Goal: Task Accomplishment & Management: Use online tool/utility

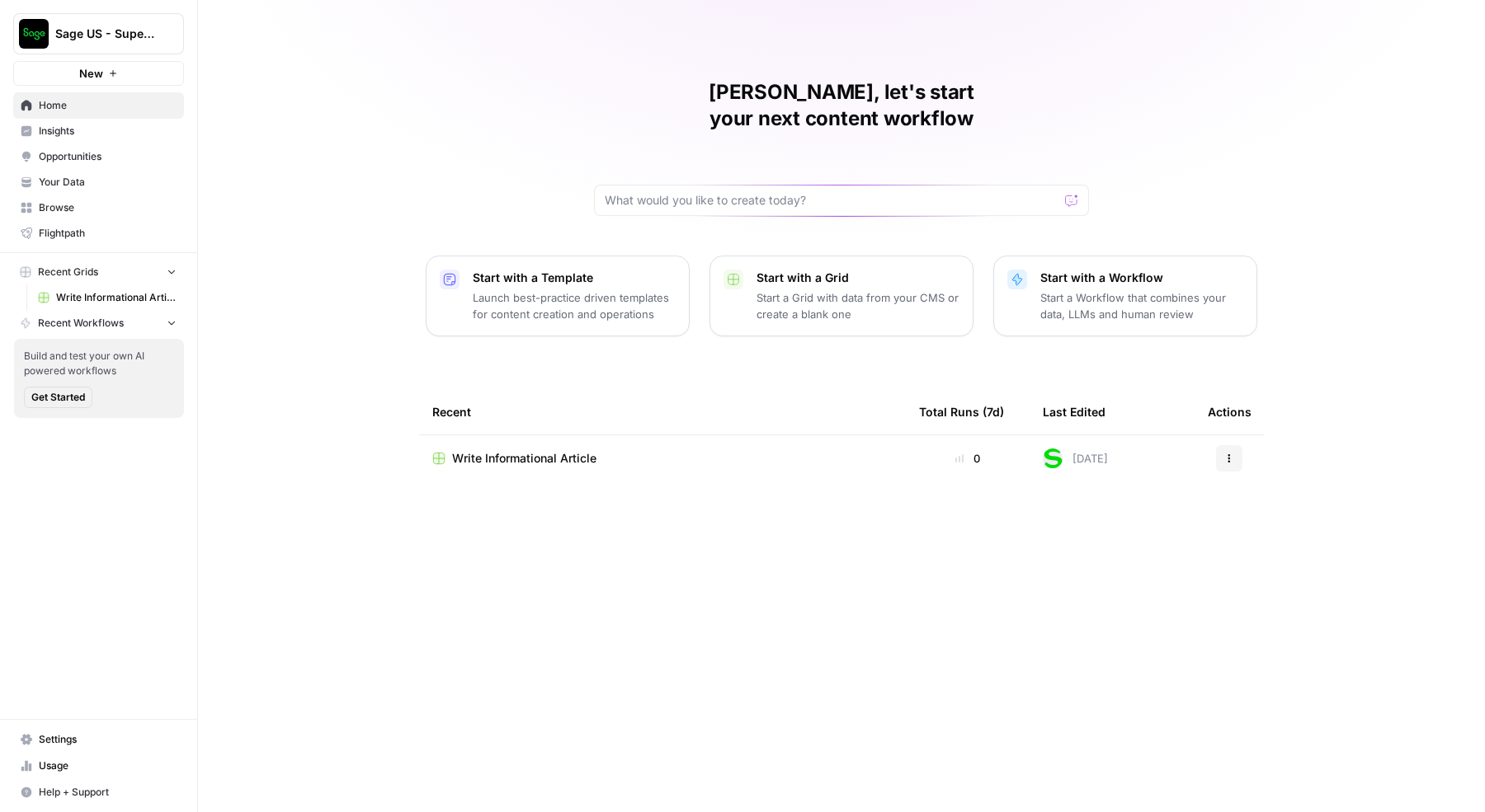
click at [122, 21] on button "Sage US - Super Marketer" at bounding box center [98, 34] width 171 height 41
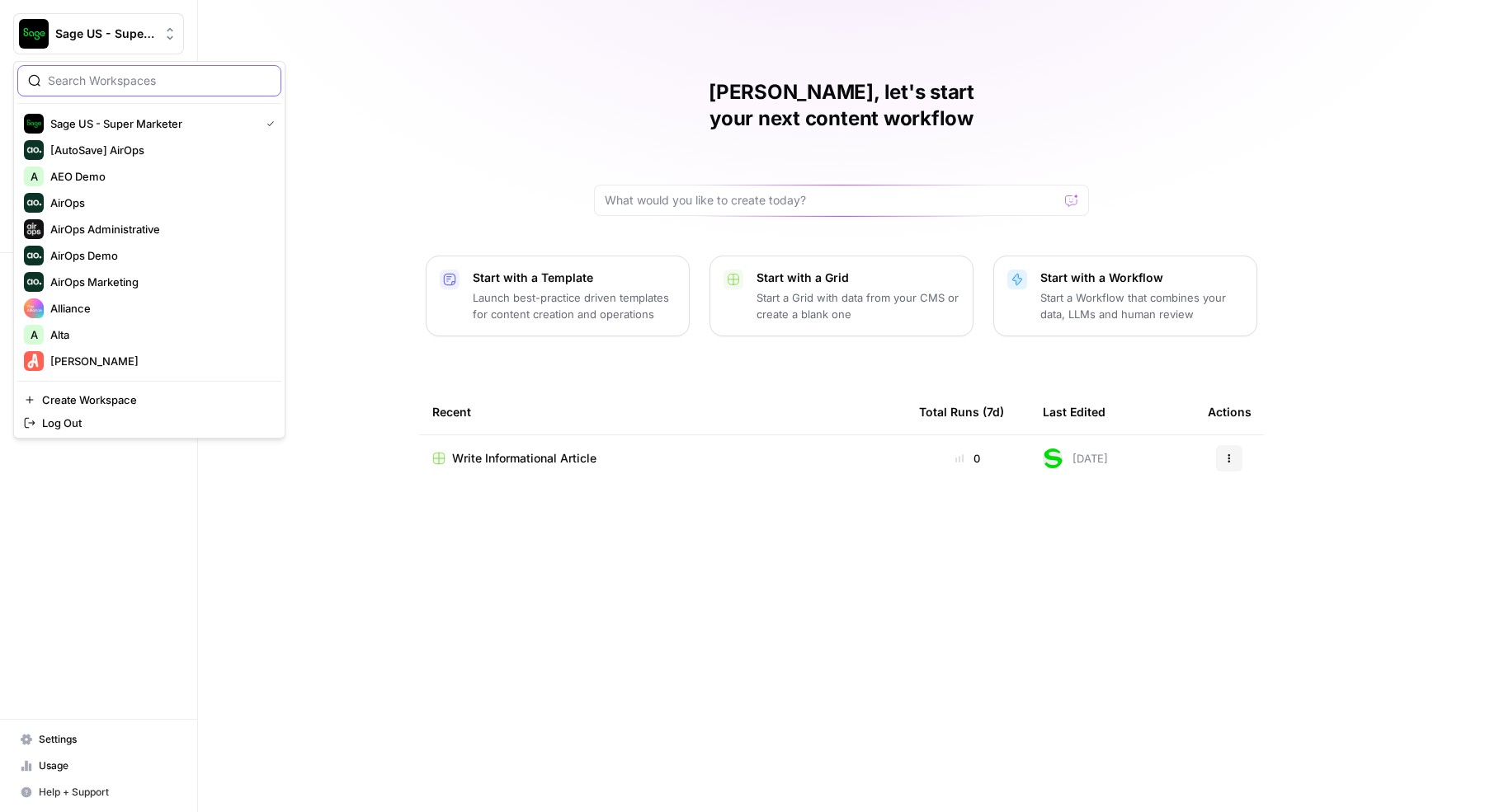
click at [99, 75] on input "search" at bounding box center [159, 80] width 222 height 16
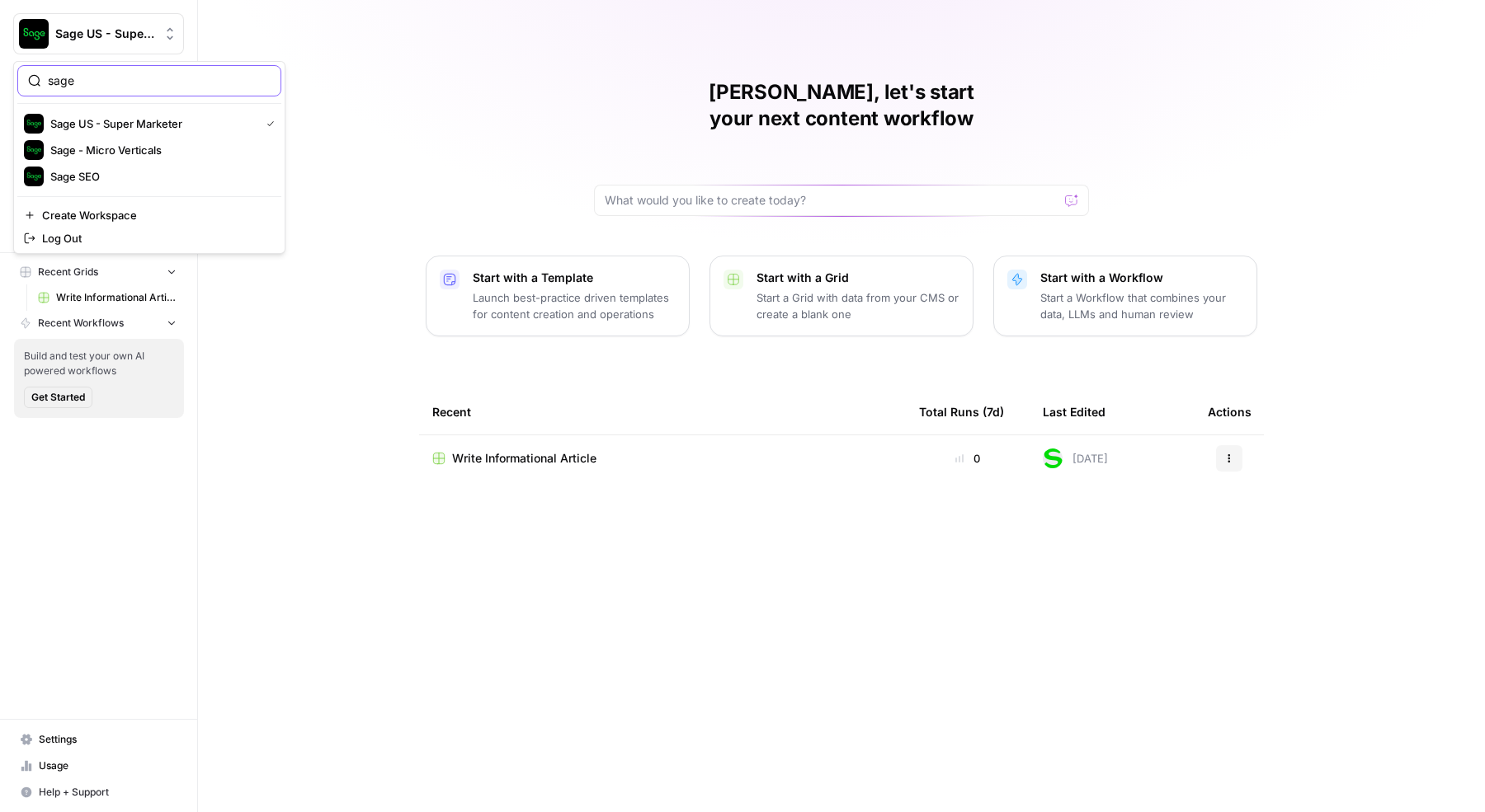
type input "sage"
click at [126, 172] on span "Sage SEO" at bounding box center [159, 176] width 218 height 16
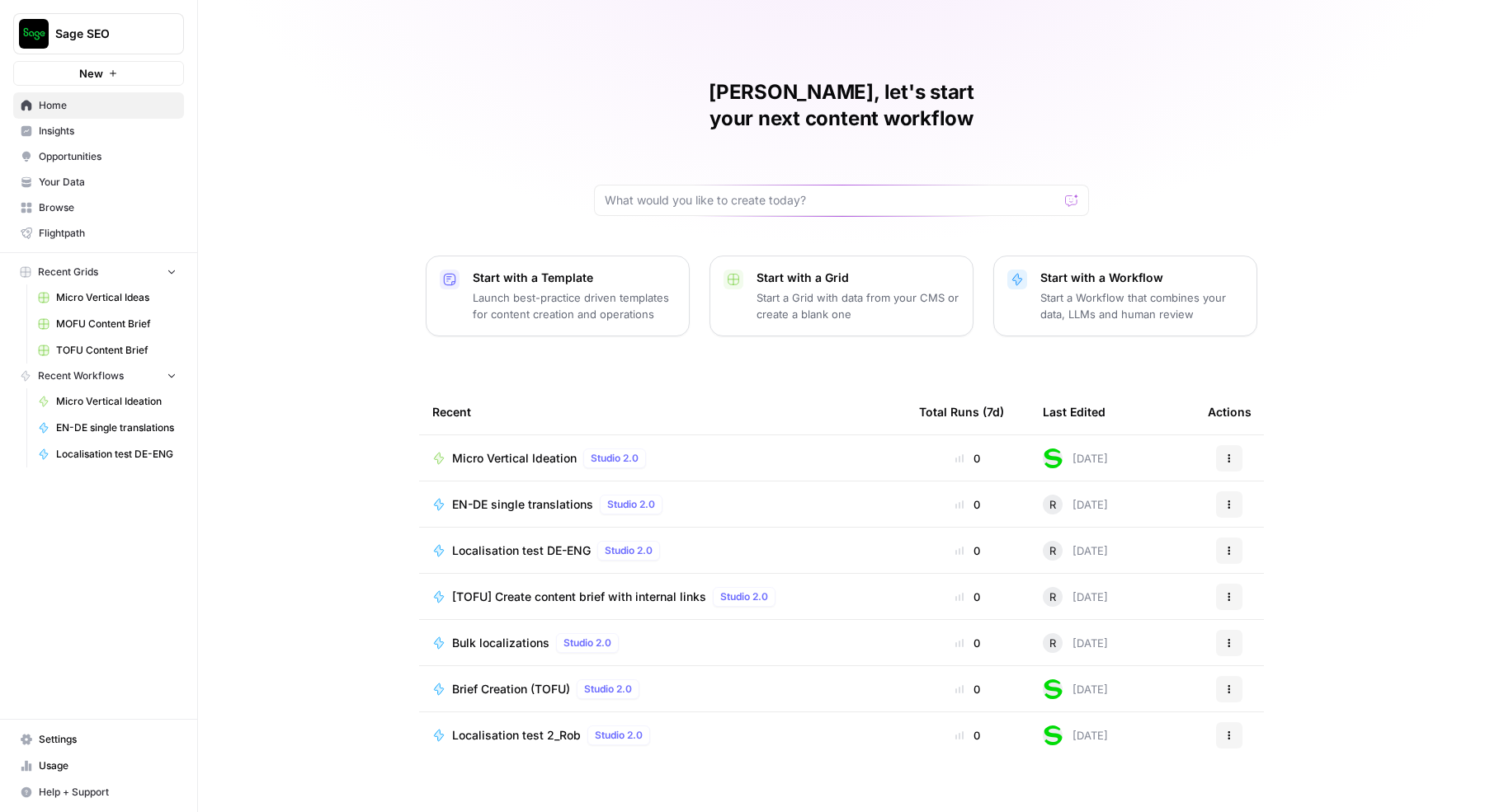
click at [85, 211] on span "Browse" at bounding box center [108, 207] width 138 height 15
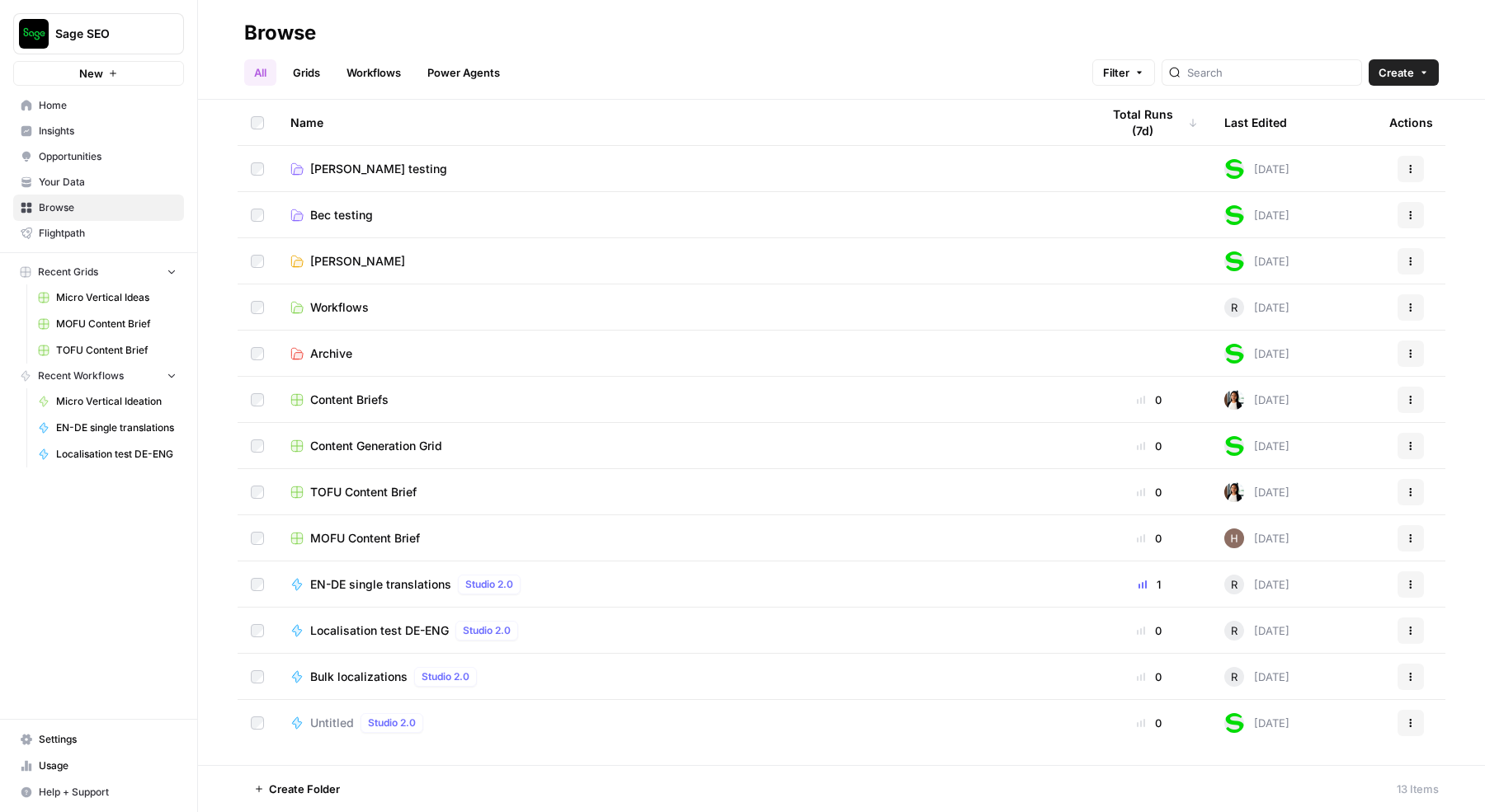
click at [343, 263] on span "Rob Testing" at bounding box center [358, 261] width 95 height 16
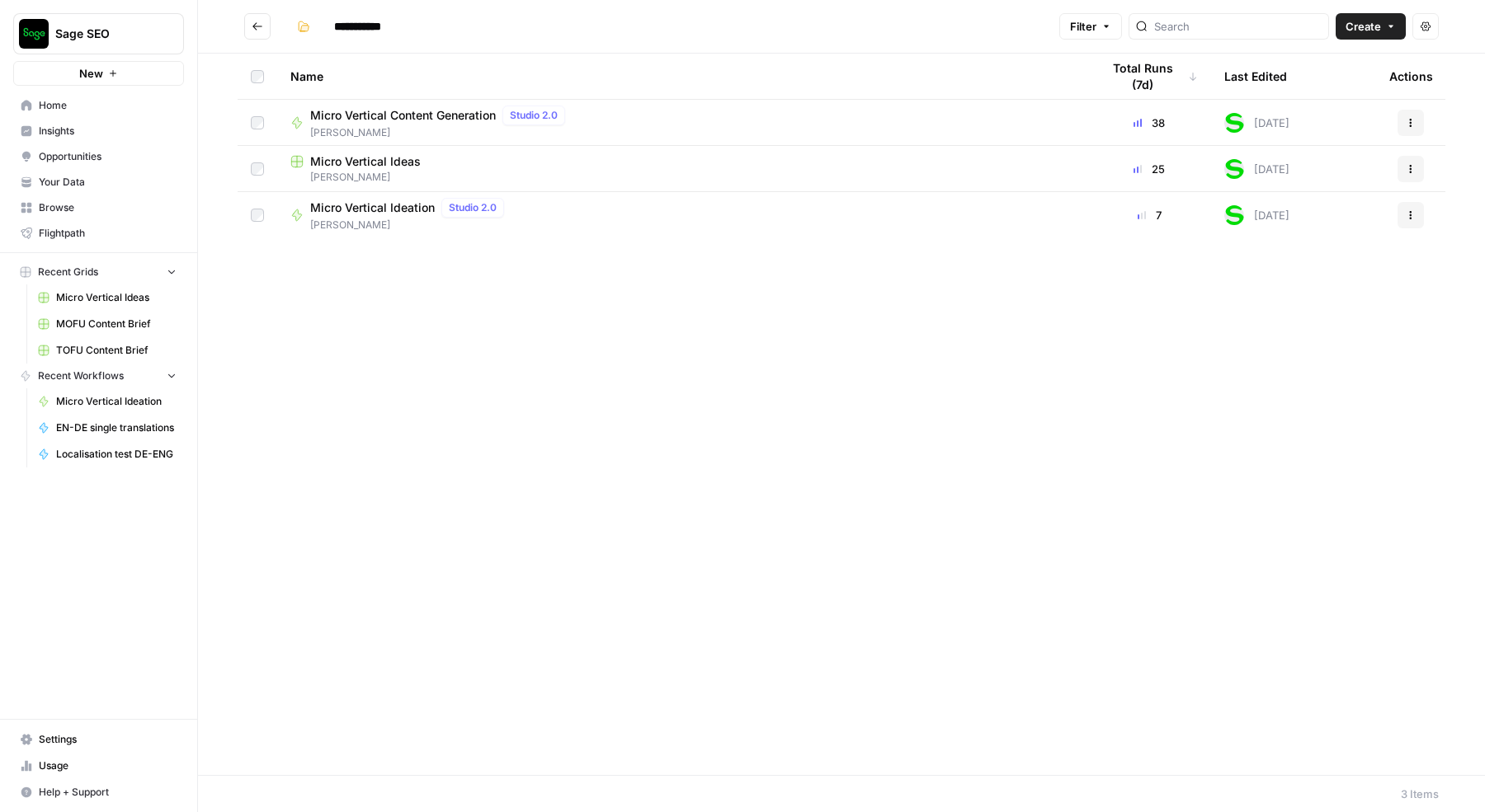
click at [372, 114] on span "Micro Vertical Content Generation" at bounding box center [403, 115] width 185 height 16
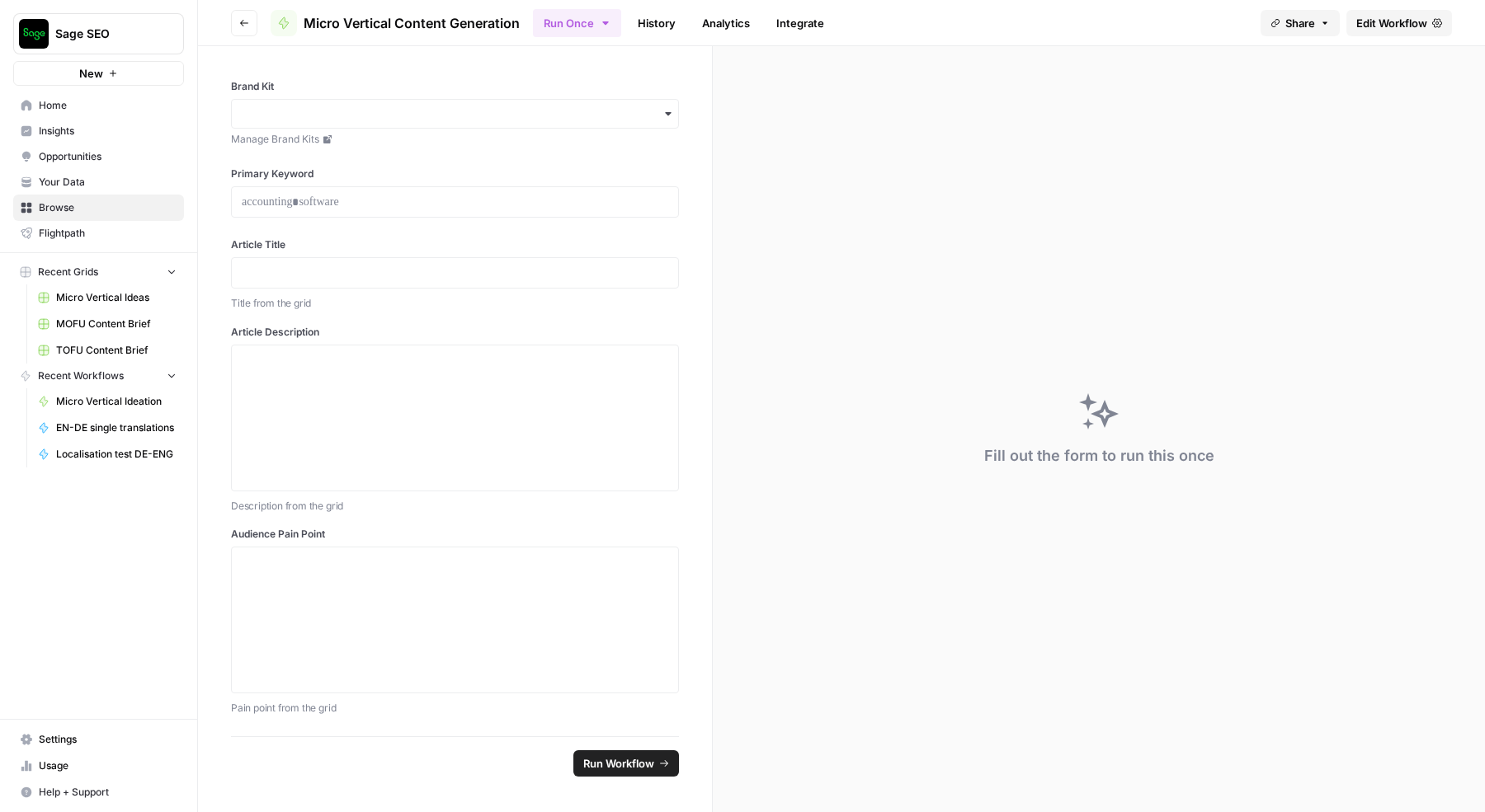
click at [1396, 26] on span "Edit Workflow" at bounding box center [1392, 22] width 71 height 16
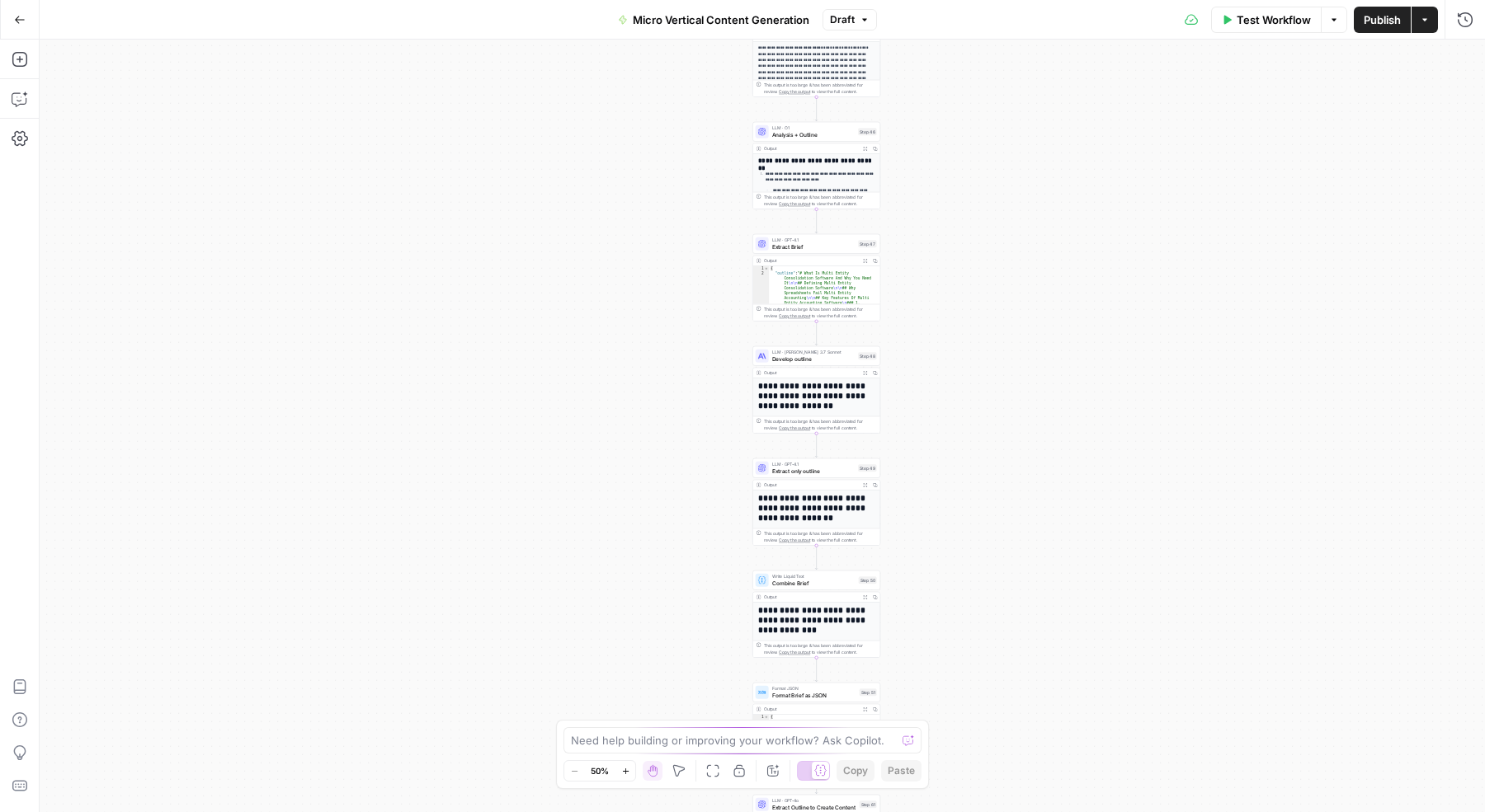
click at [1334, 26] on button "Options" at bounding box center [1334, 20] width 27 height 27
click at [1429, 25] on button "Actions" at bounding box center [1425, 20] width 27 height 27
click at [22, 140] on icon "button" at bounding box center [19, 138] width 16 height 16
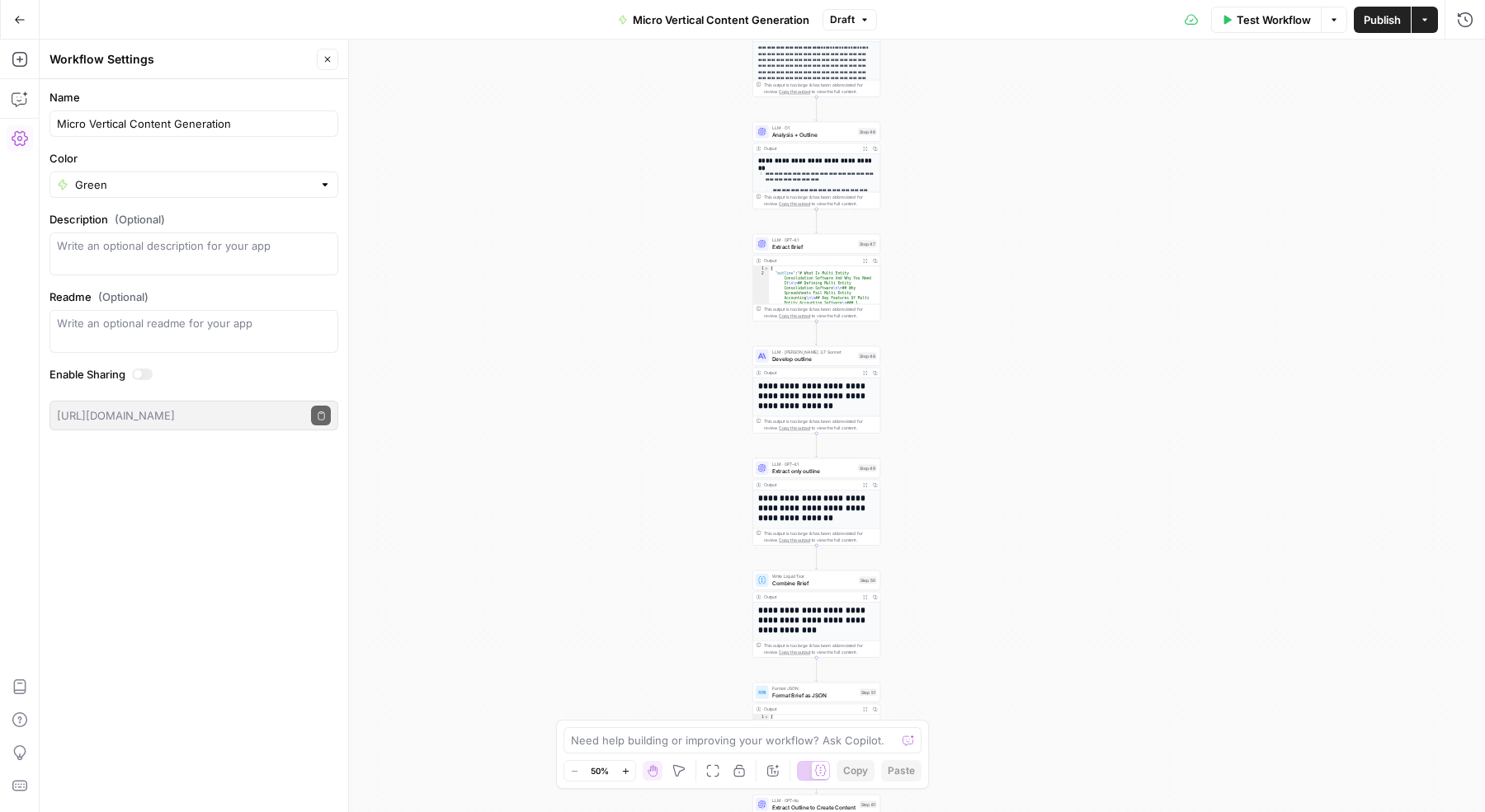
click at [22, 140] on icon "button" at bounding box center [19, 138] width 16 height 16
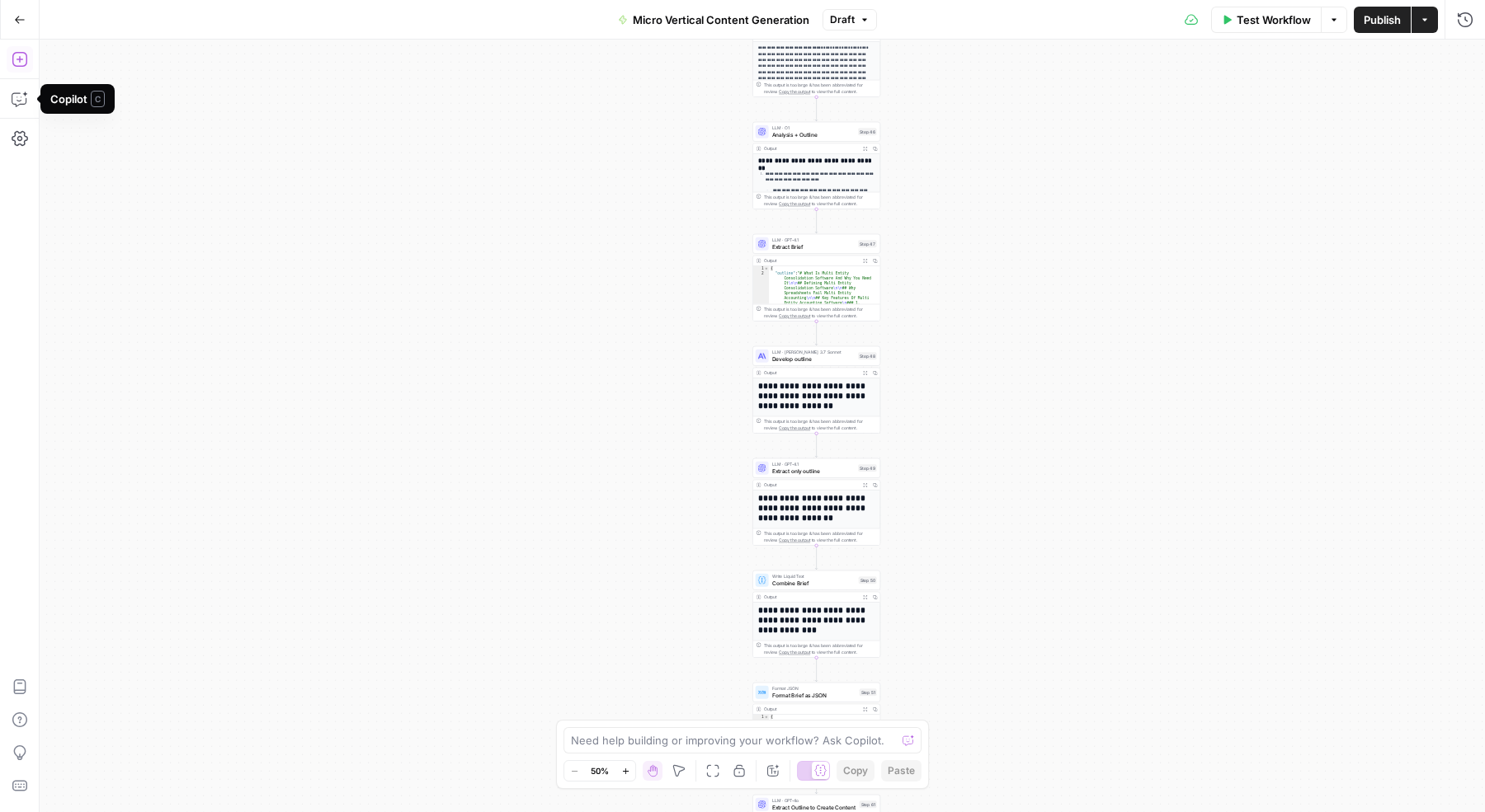
click at [21, 57] on icon "button" at bounding box center [19, 59] width 16 height 16
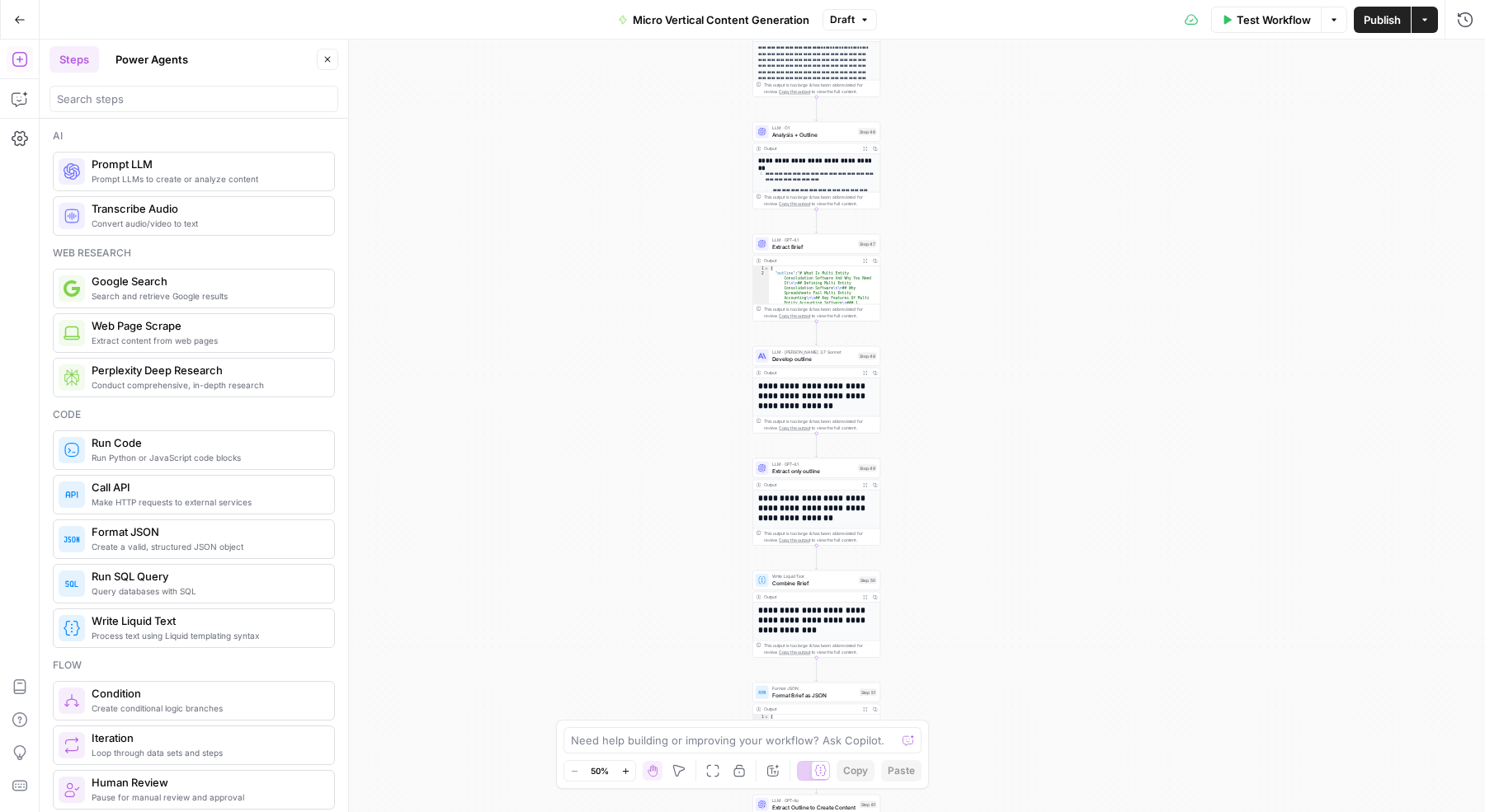
click at [21, 57] on icon "button" at bounding box center [19, 59] width 16 height 16
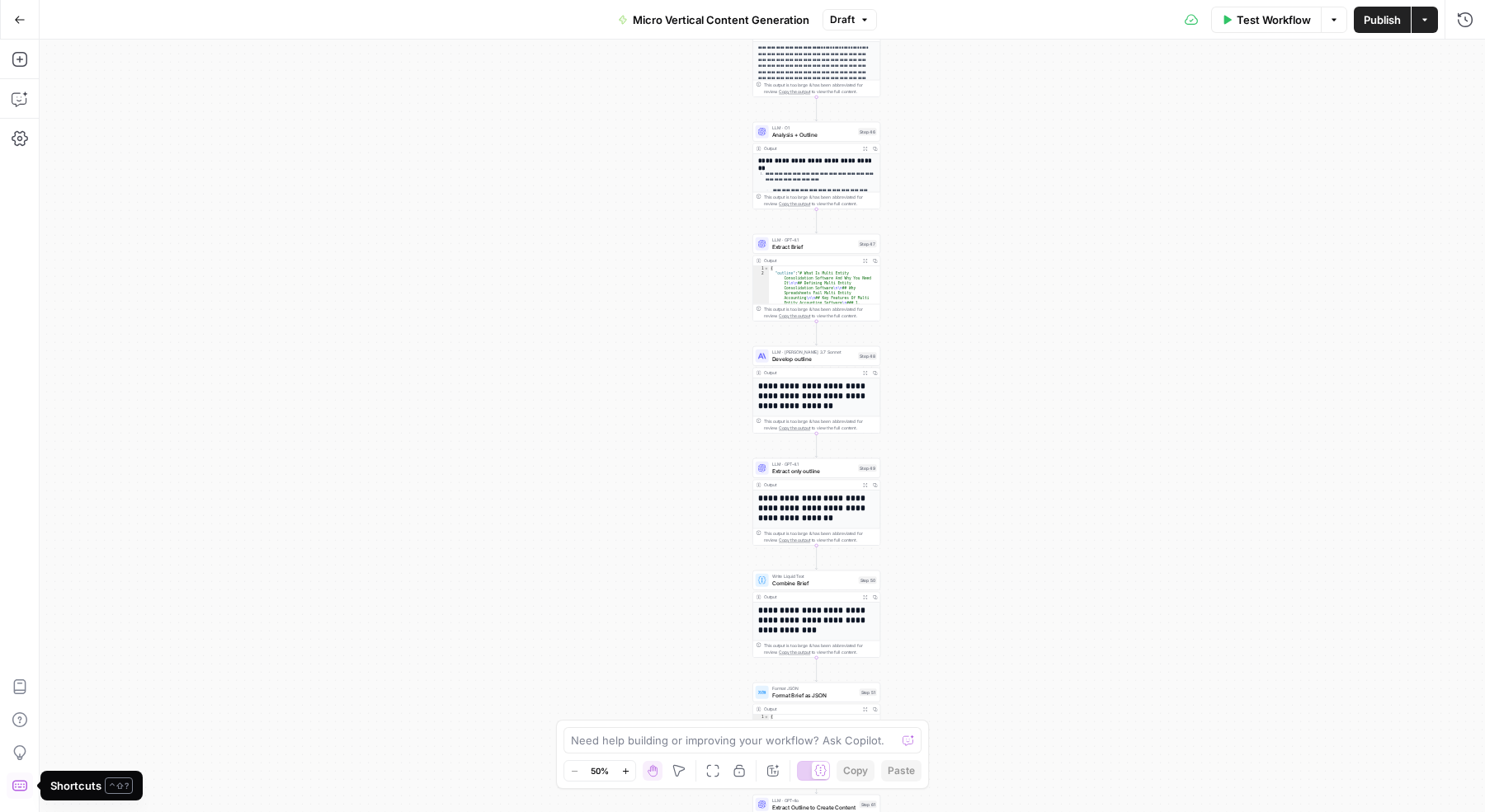
click at [19, 789] on icon "button" at bounding box center [19, 785] width 16 height 16
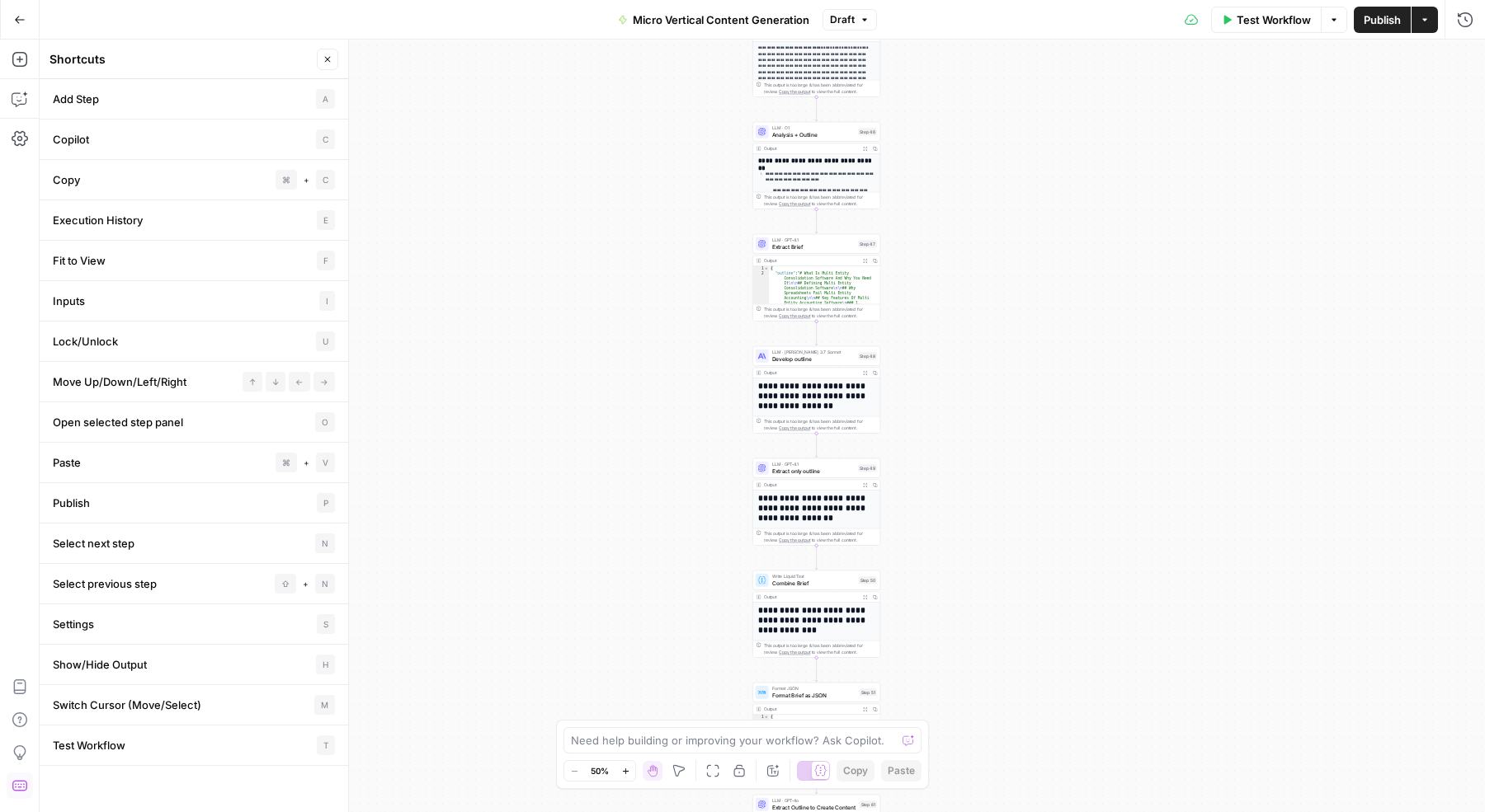
click at [329, 55] on icon "button" at bounding box center [327, 59] width 9 height 9
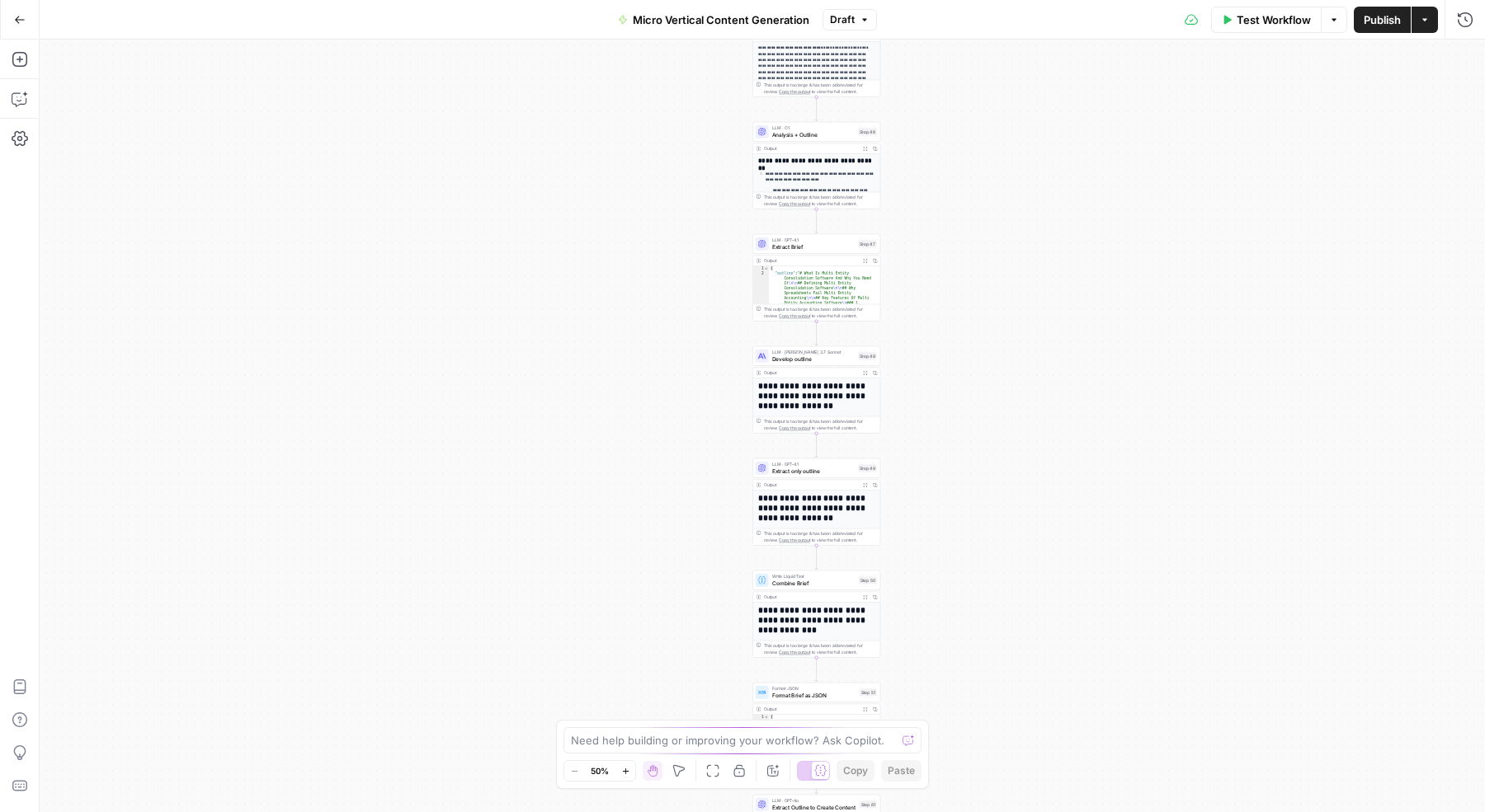
click at [25, 7] on button "Go Back" at bounding box center [20, 20] width 29 height 29
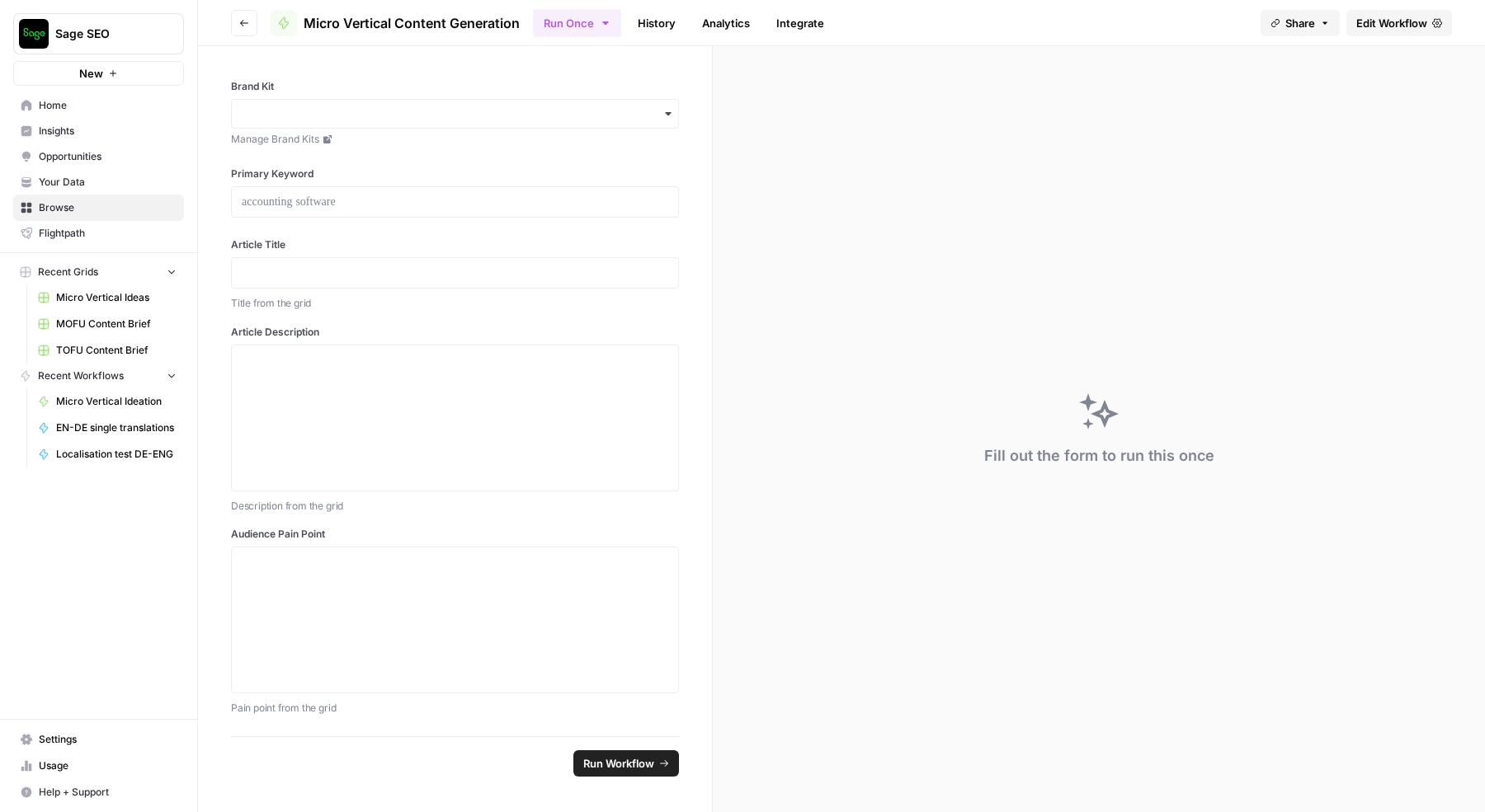
click at [238, 21] on div "Sage SEO" at bounding box center [226, 34] width 68 height 29
click at [247, 11] on button "Go back" at bounding box center [244, 22] width 27 height 27
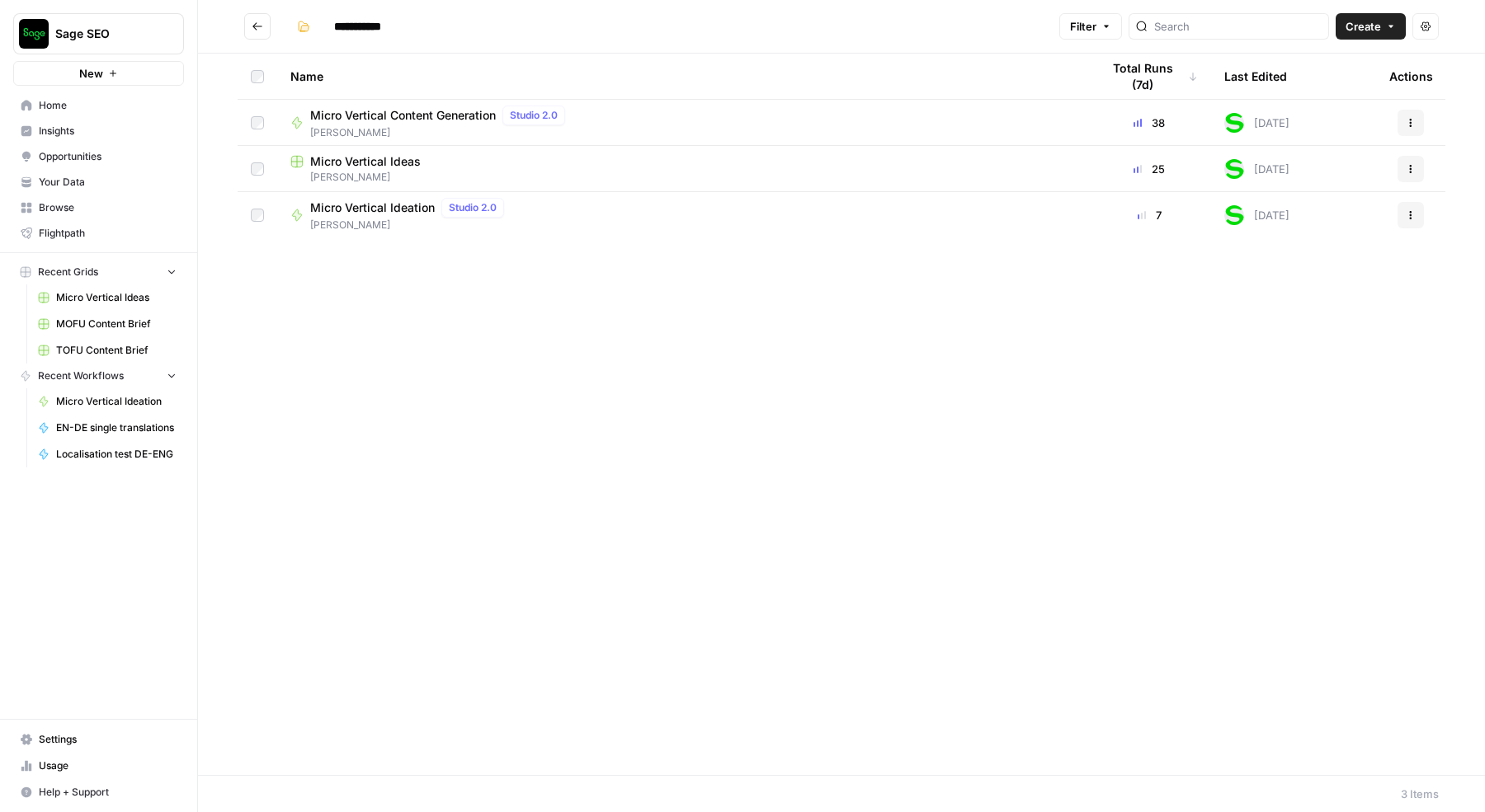
click at [1406, 124] on icon "button" at bounding box center [1410, 122] width 9 height 9
click at [1317, 184] on span "Edit in Studio" at bounding box center [1337, 184] width 132 height 16
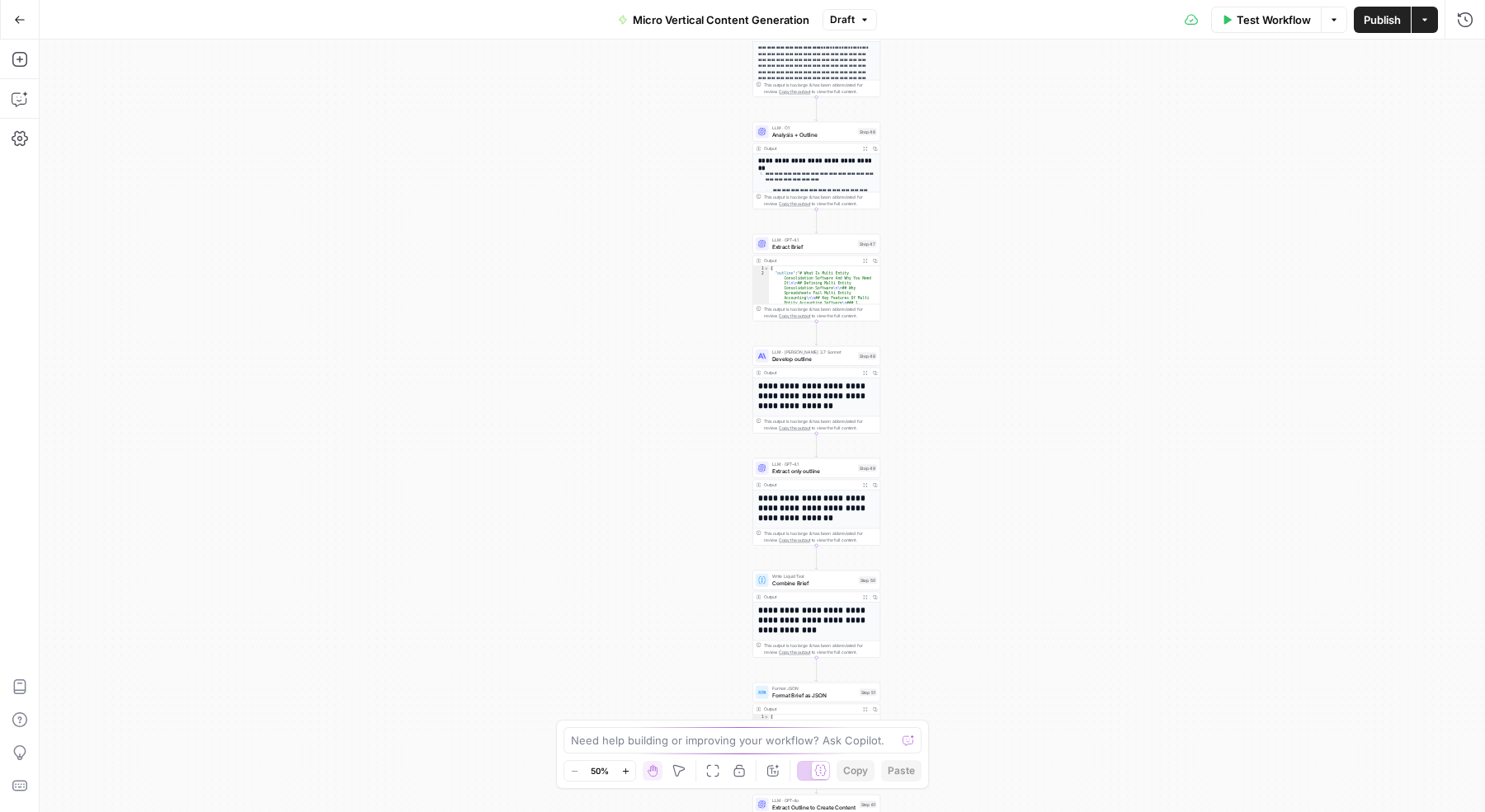
click at [1425, 19] on icon "button" at bounding box center [1425, 19] width 5 height 3
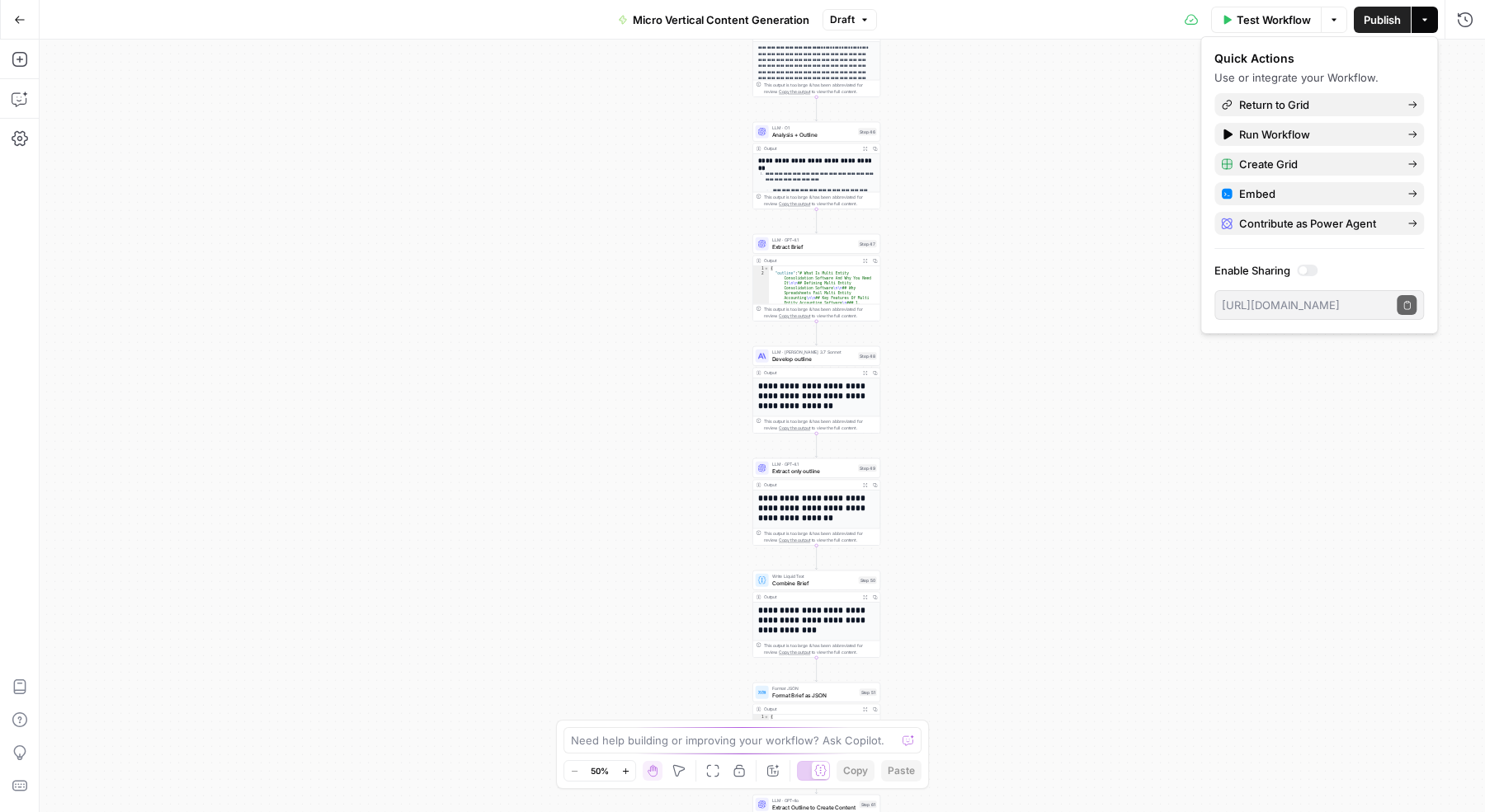
click at [1332, 15] on icon "button" at bounding box center [1333, 19] width 9 height 9
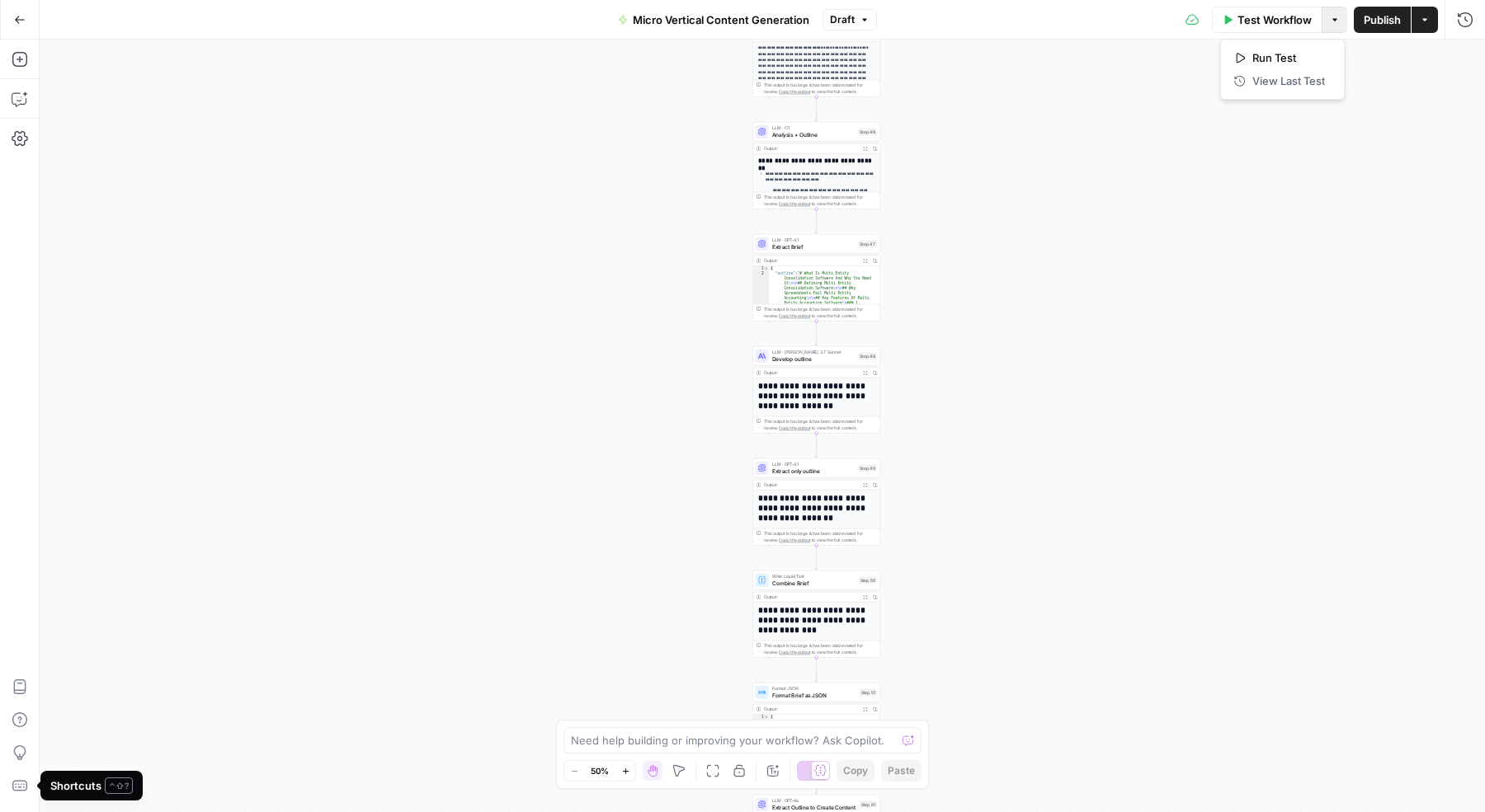
click at [216, 269] on div "true false true false true false Workflow Set Inputs Inputs Run Code · Python E…" at bounding box center [762, 426] width 1445 height 772
click at [22, 67] on button "Add Steps" at bounding box center [20, 59] width 27 height 27
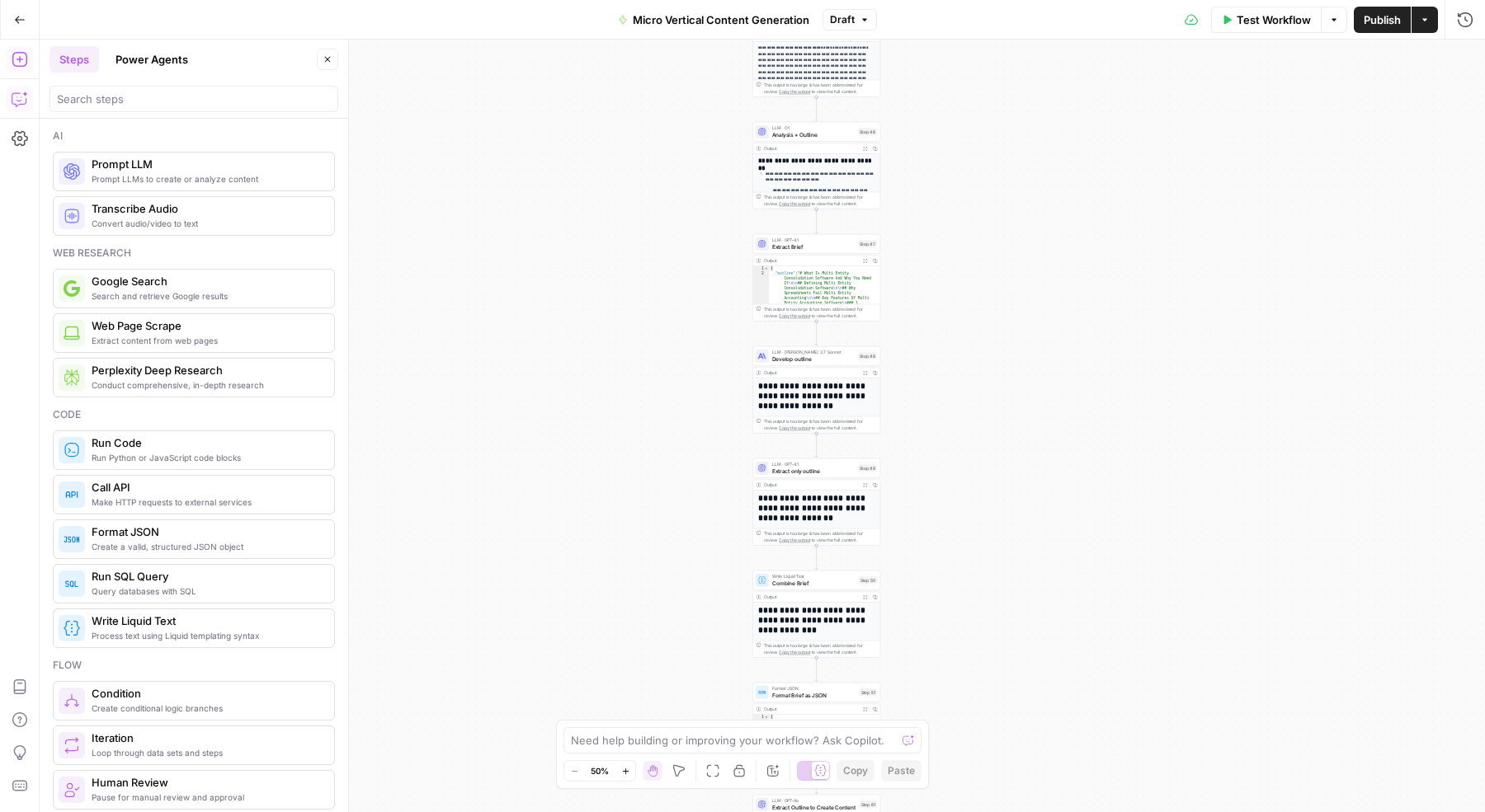
click at [20, 92] on icon "button" at bounding box center [19, 98] width 16 height 16
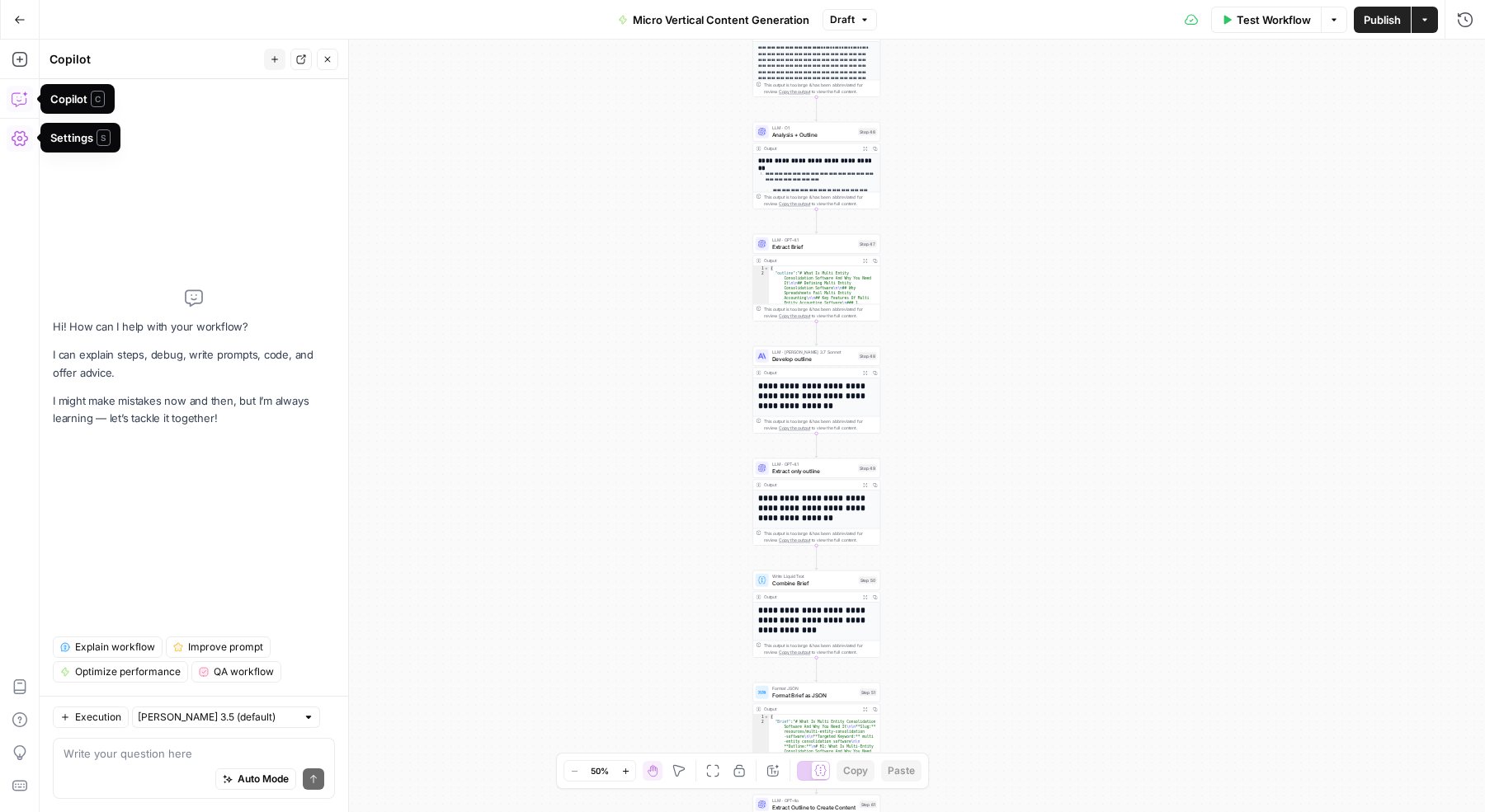
click at [19, 141] on icon "button" at bounding box center [19, 138] width 16 height 15
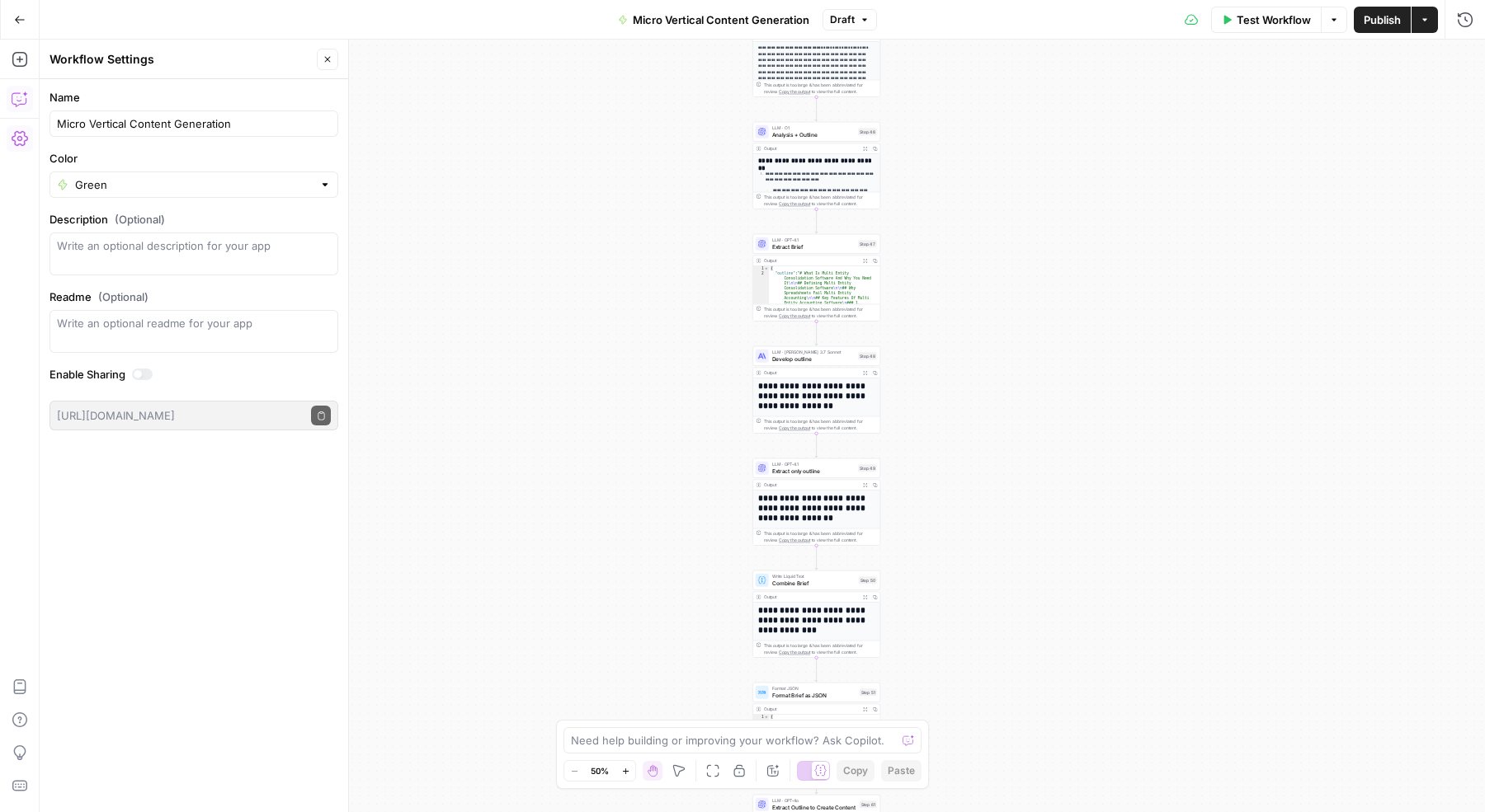
click at [604, 555] on div "true true true false false false Workflow Set Inputs Inputs Run Code · Python E…" at bounding box center [762, 426] width 1445 height 772
click at [846, 16] on span "Draft" at bounding box center [842, 19] width 25 height 15
click at [746, 12] on span "Micro Vertical Content Generation" at bounding box center [721, 19] width 177 height 16
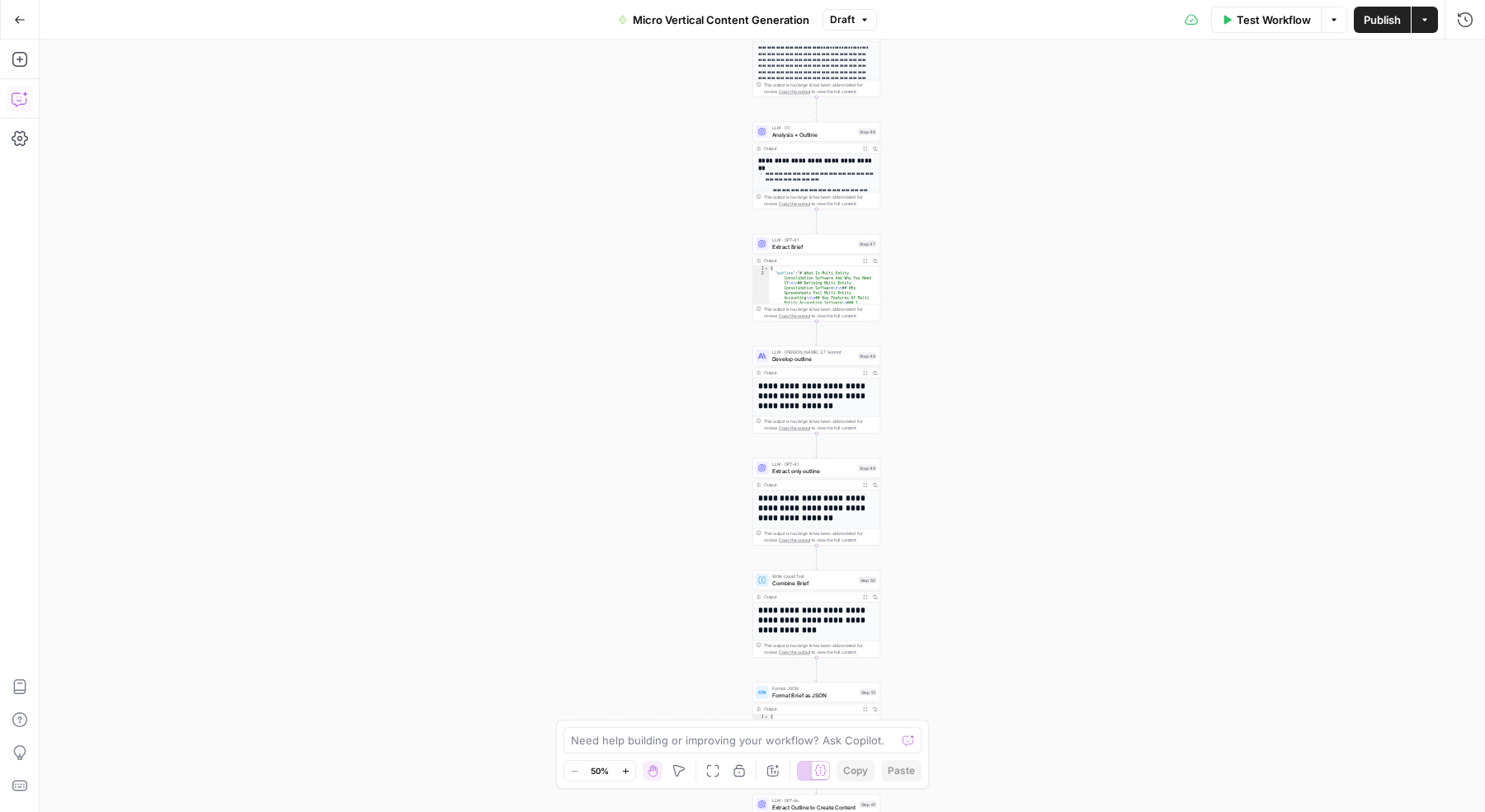
click at [732, 16] on span "Micro Vertical Content Generation" at bounding box center [721, 19] width 177 height 16
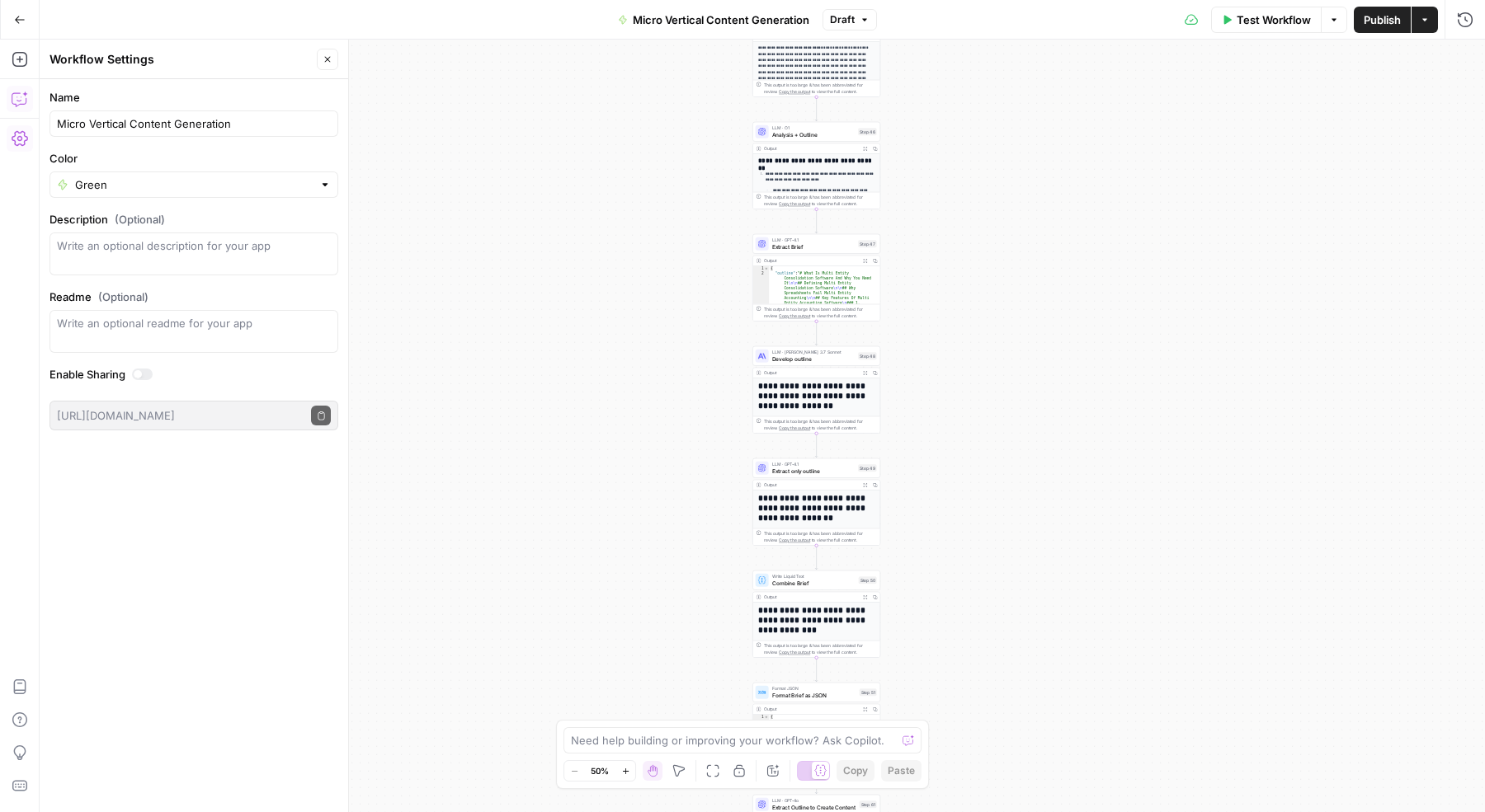
click at [1019, 150] on div "true true true false false false Workflow Set Inputs Inputs Run Code · Python E…" at bounding box center [762, 426] width 1445 height 772
click at [1336, 22] on icon "button" at bounding box center [1333, 19] width 9 height 9
click at [1419, 12] on button "Actions" at bounding box center [1425, 20] width 27 height 27
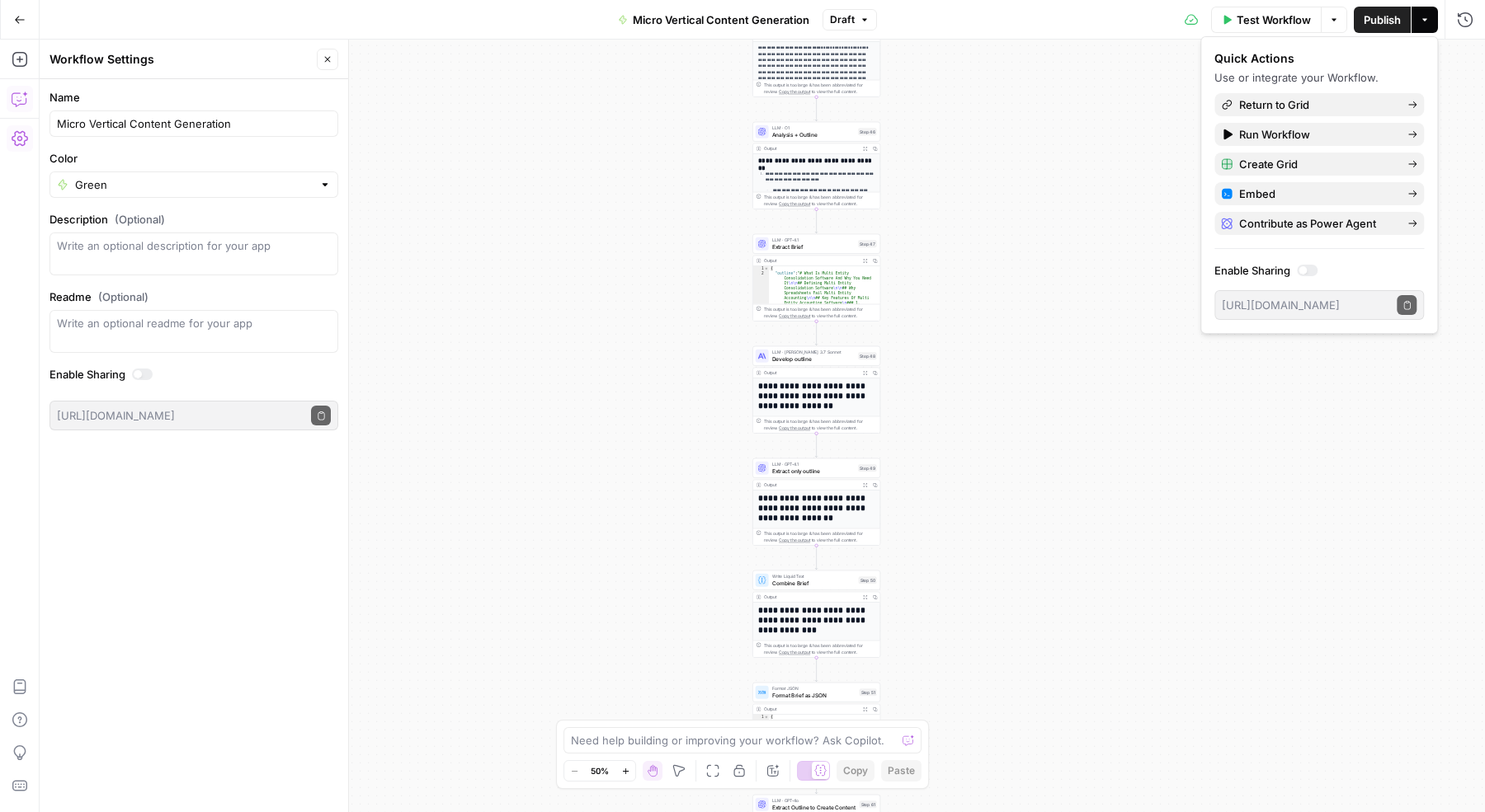
click at [1024, 241] on div "true true true false false false Workflow Set Inputs Inputs Run Code · Python E…" at bounding box center [762, 426] width 1445 height 772
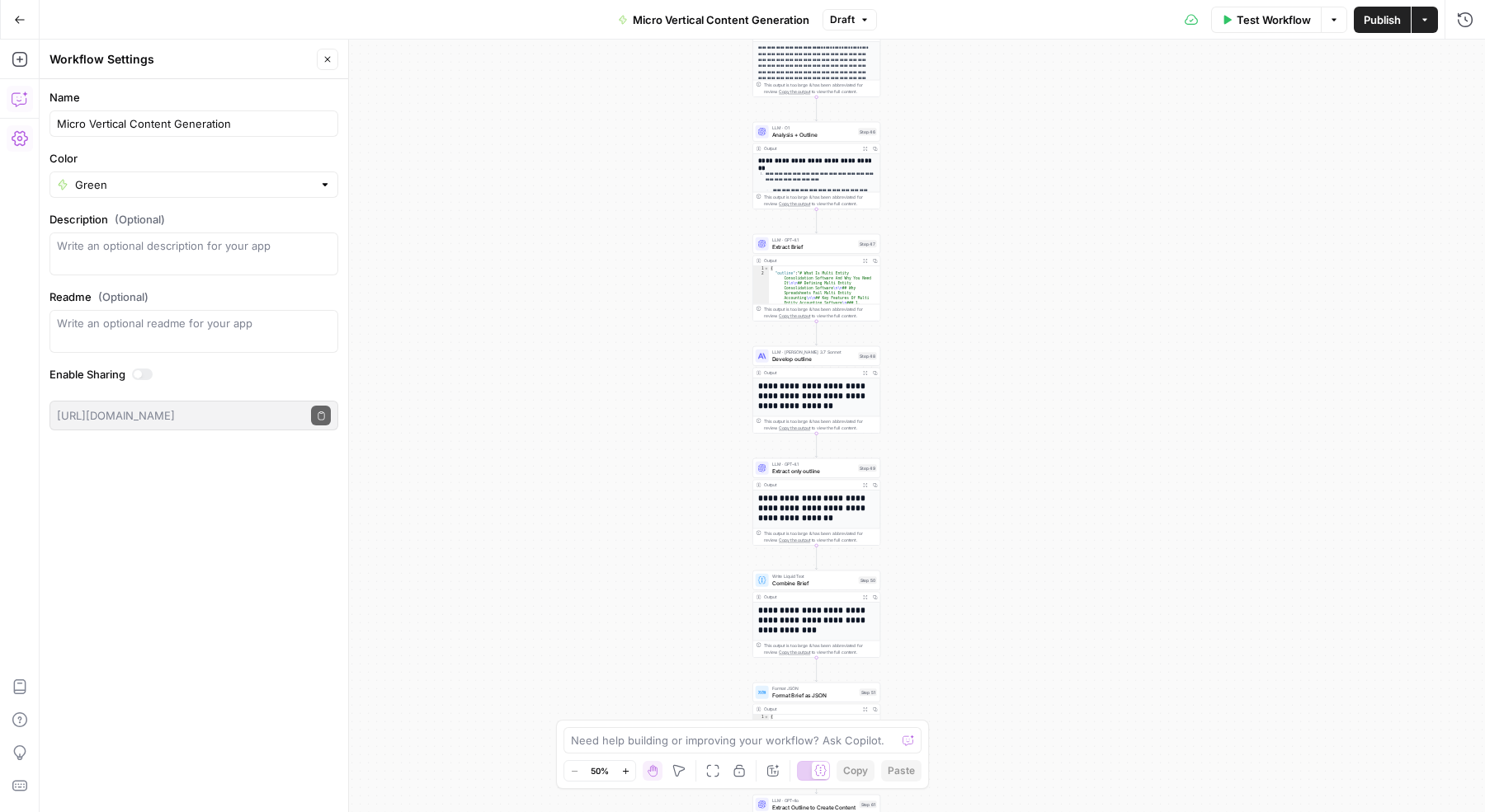
click at [13, 10] on button "Go Back" at bounding box center [20, 20] width 29 height 29
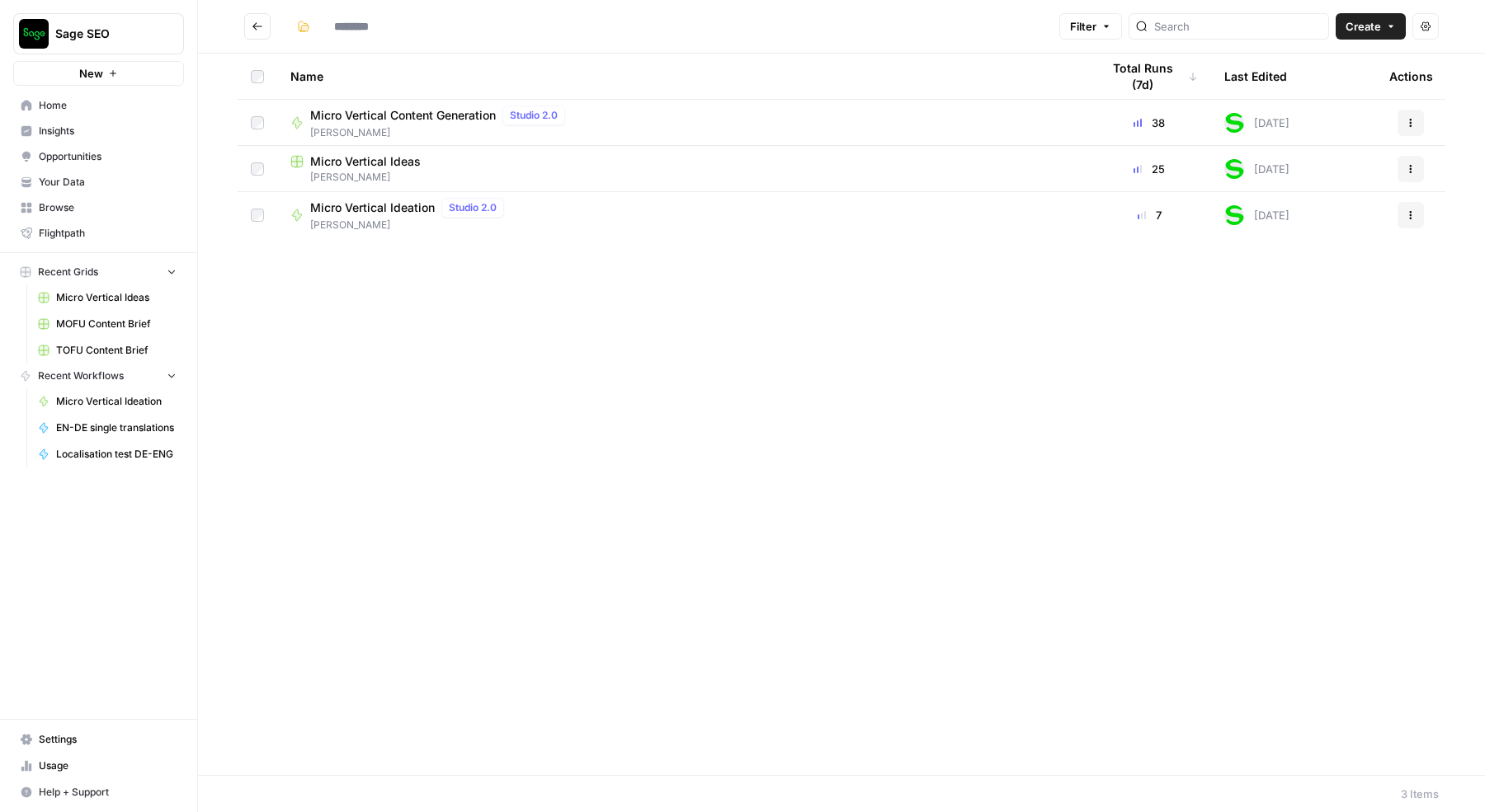
type input "**********"
click at [85, 183] on span "Your Data" at bounding box center [108, 182] width 138 height 15
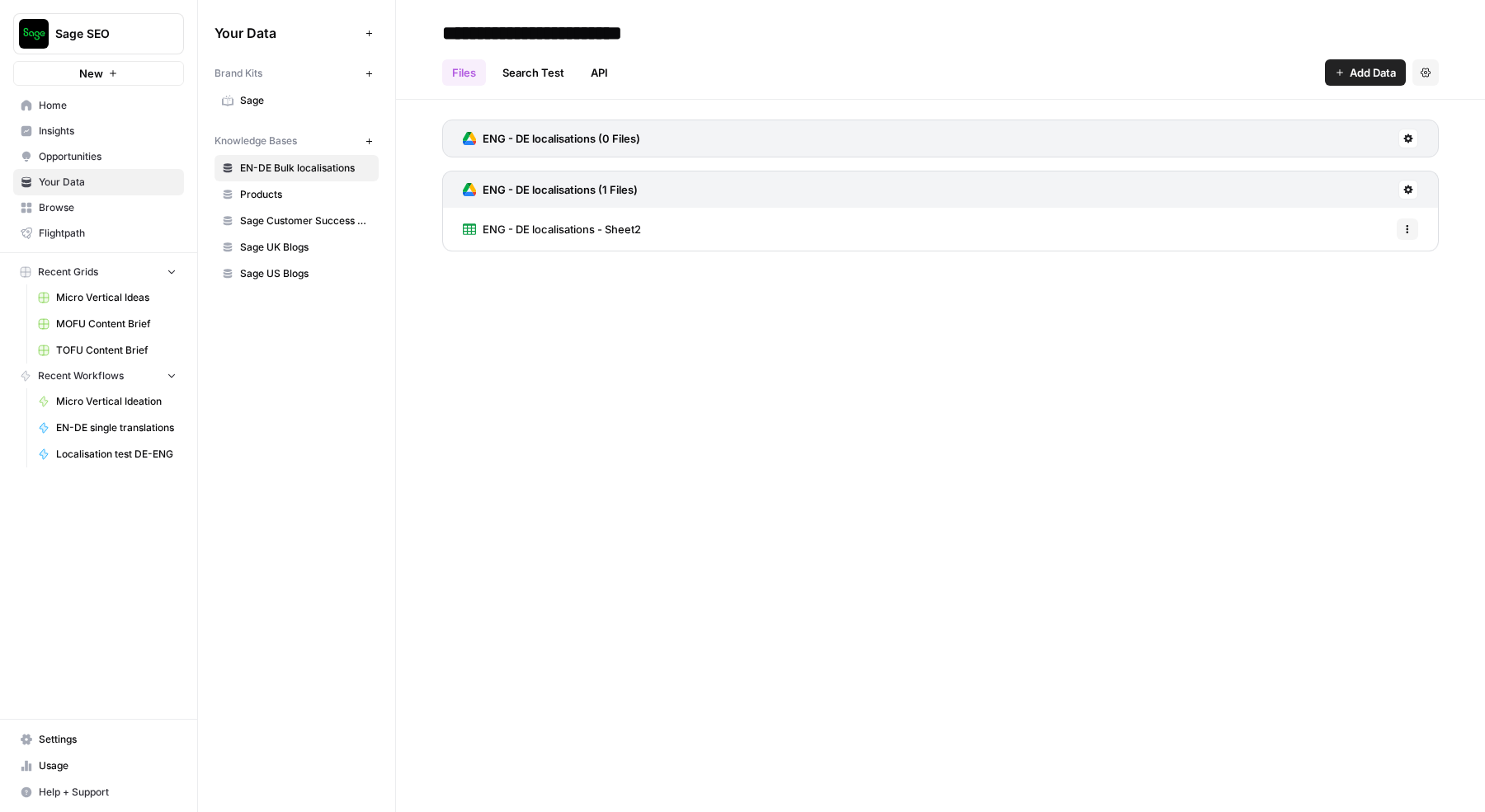
click at [97, 150] on span "Opportunities" at bounding box center [108, 156] width 138 height 15
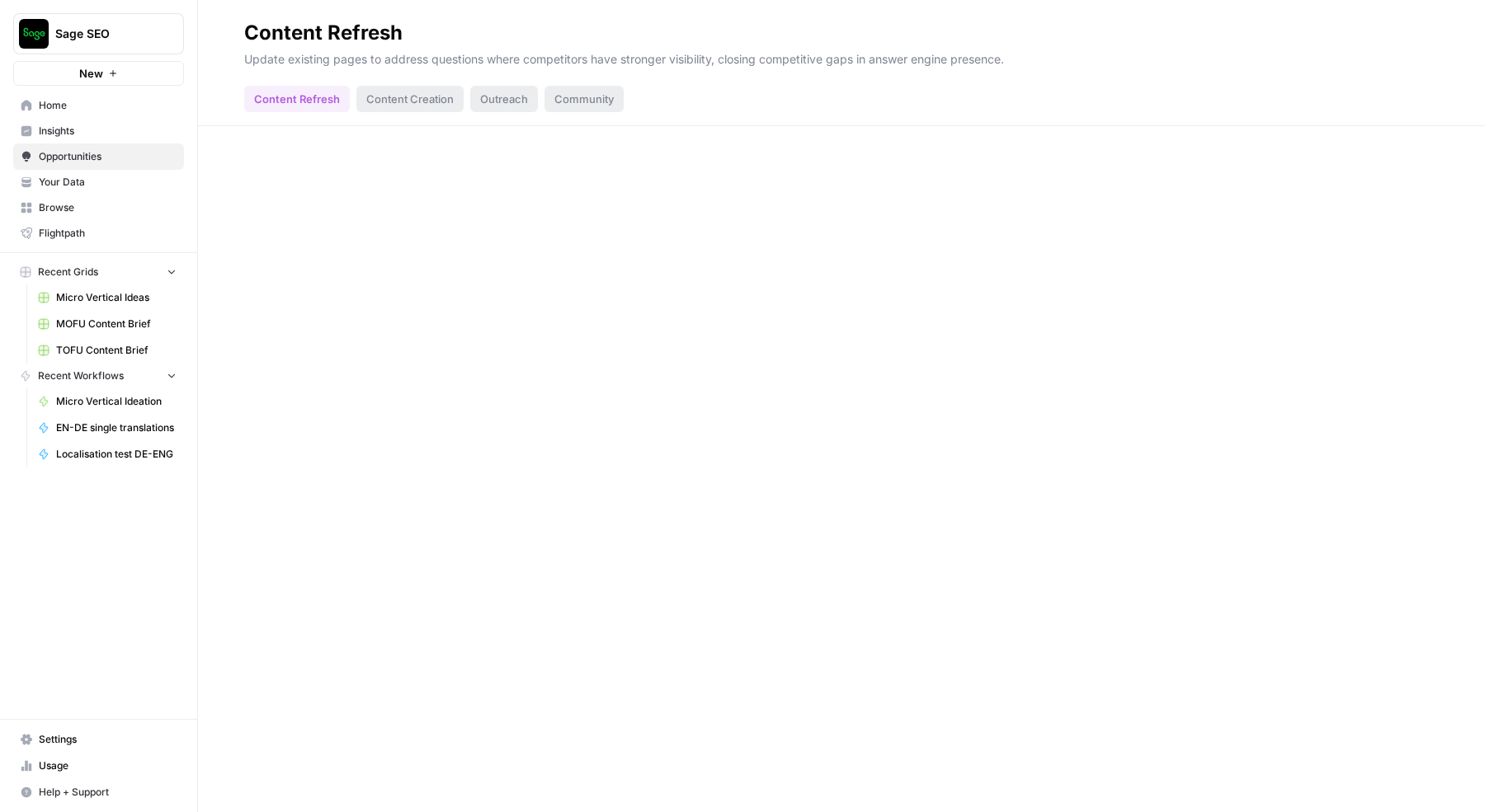
click at [97, 209] on span "Browse" at bounding box center [108, 207] width 138 height 15
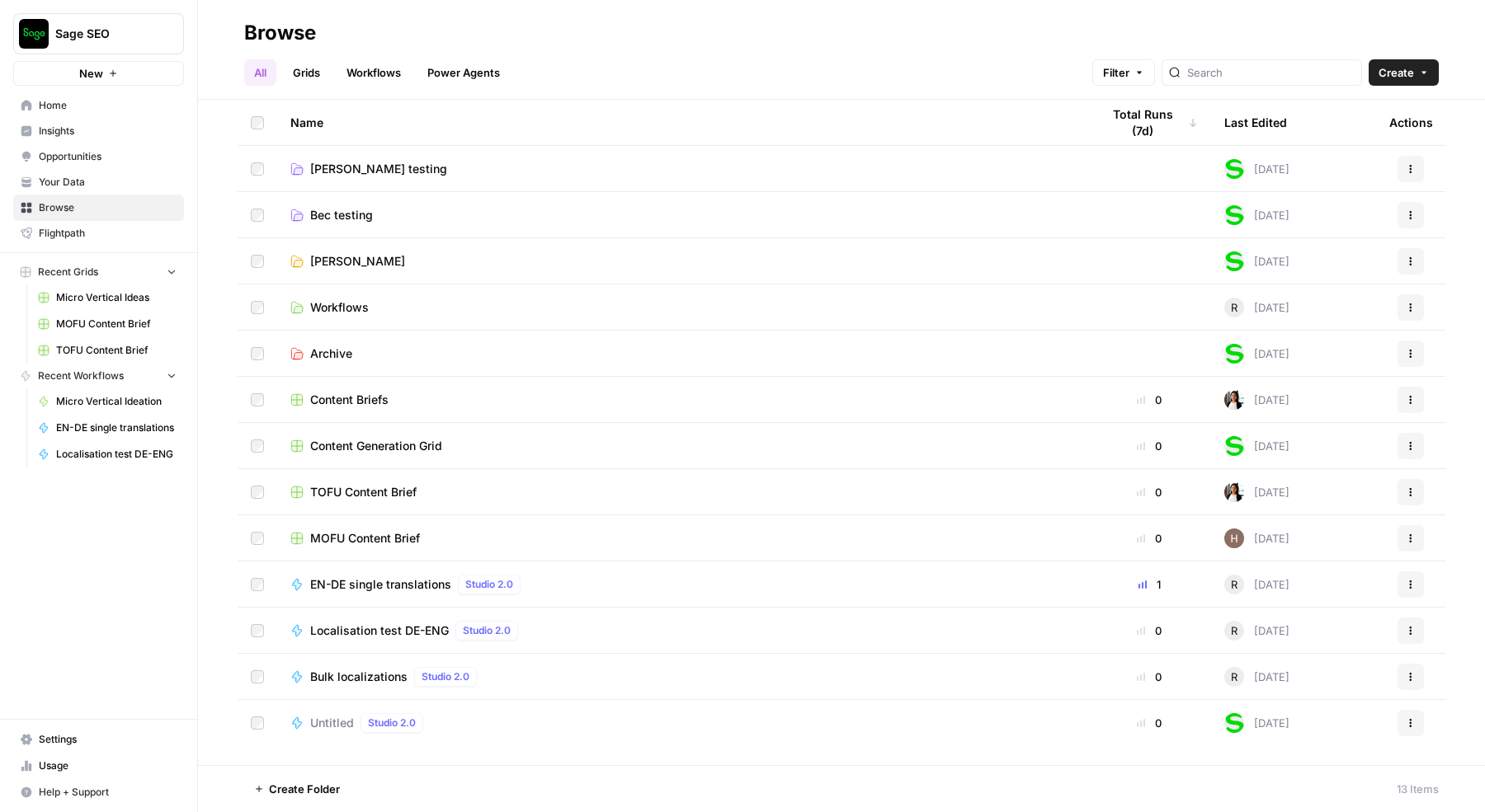
click at [95, 182] on span "Your Data" at bounding box center [108, 182] width 138 height 15
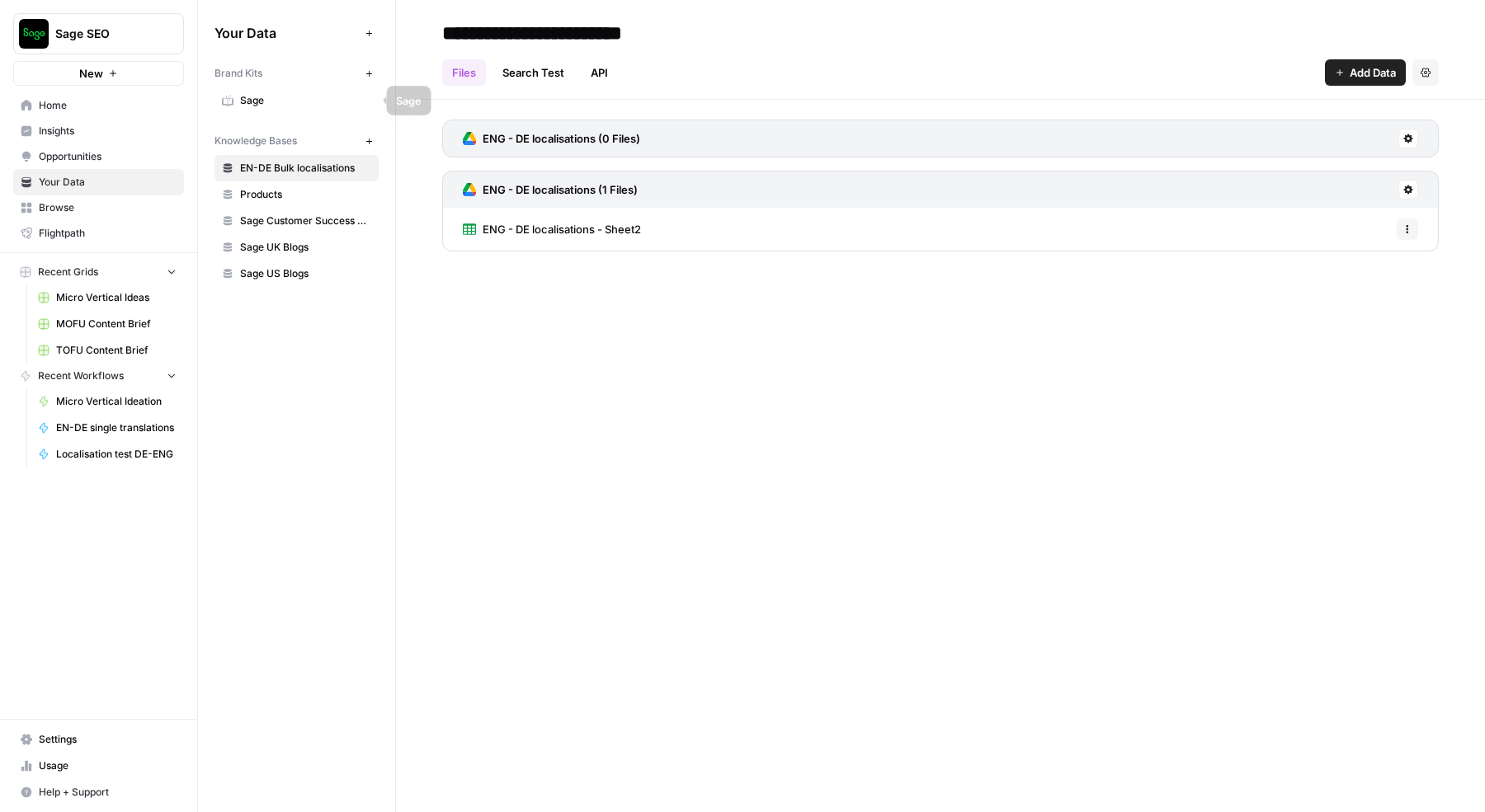
click at [290, 103] on span "Sage" at bounding box center [305, 100] width 131 height 15
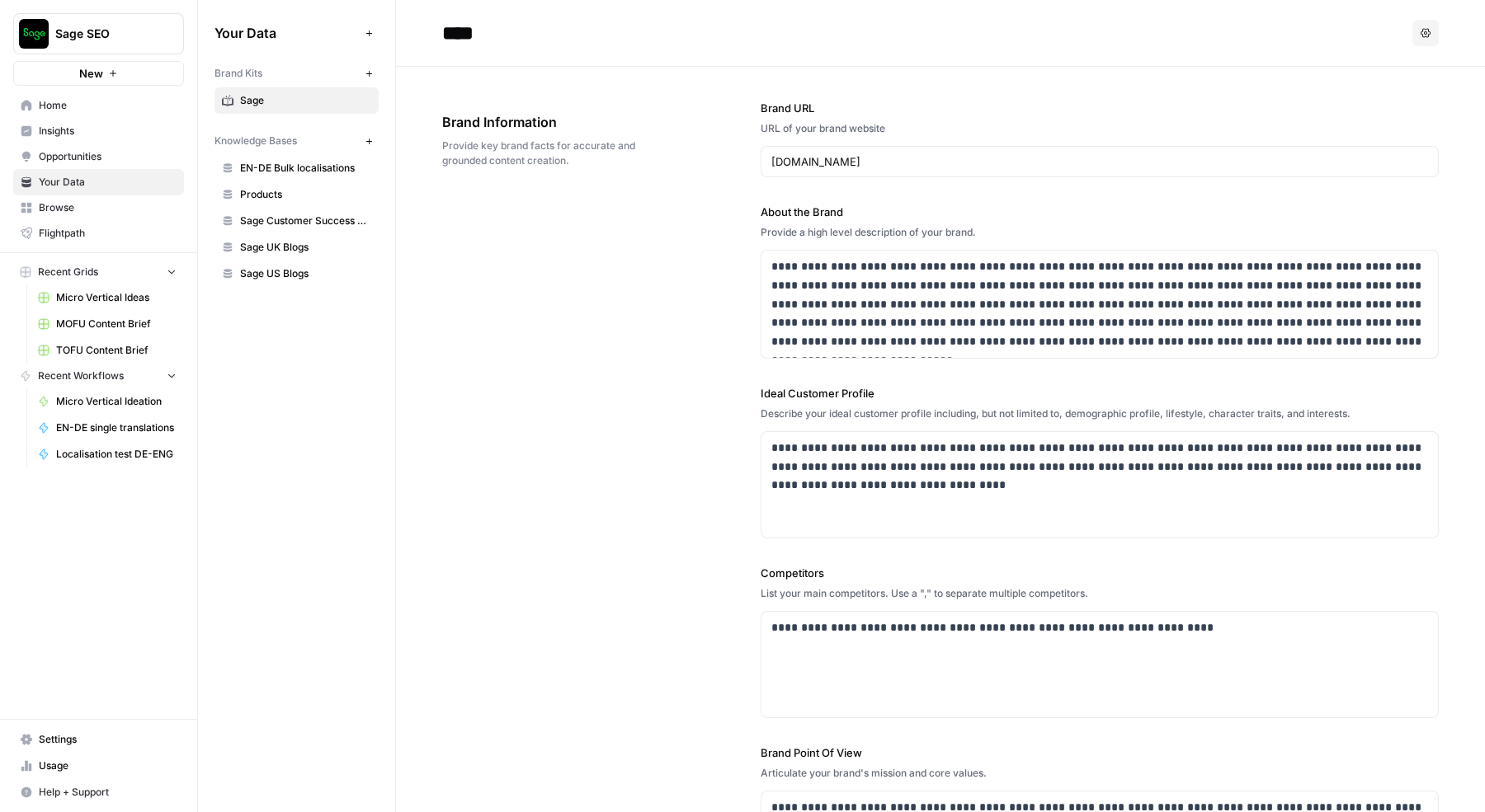
click at [290, 167] on span "EN-DE Bulk localisations" at bounding box center [305, 168] width 131 height 15
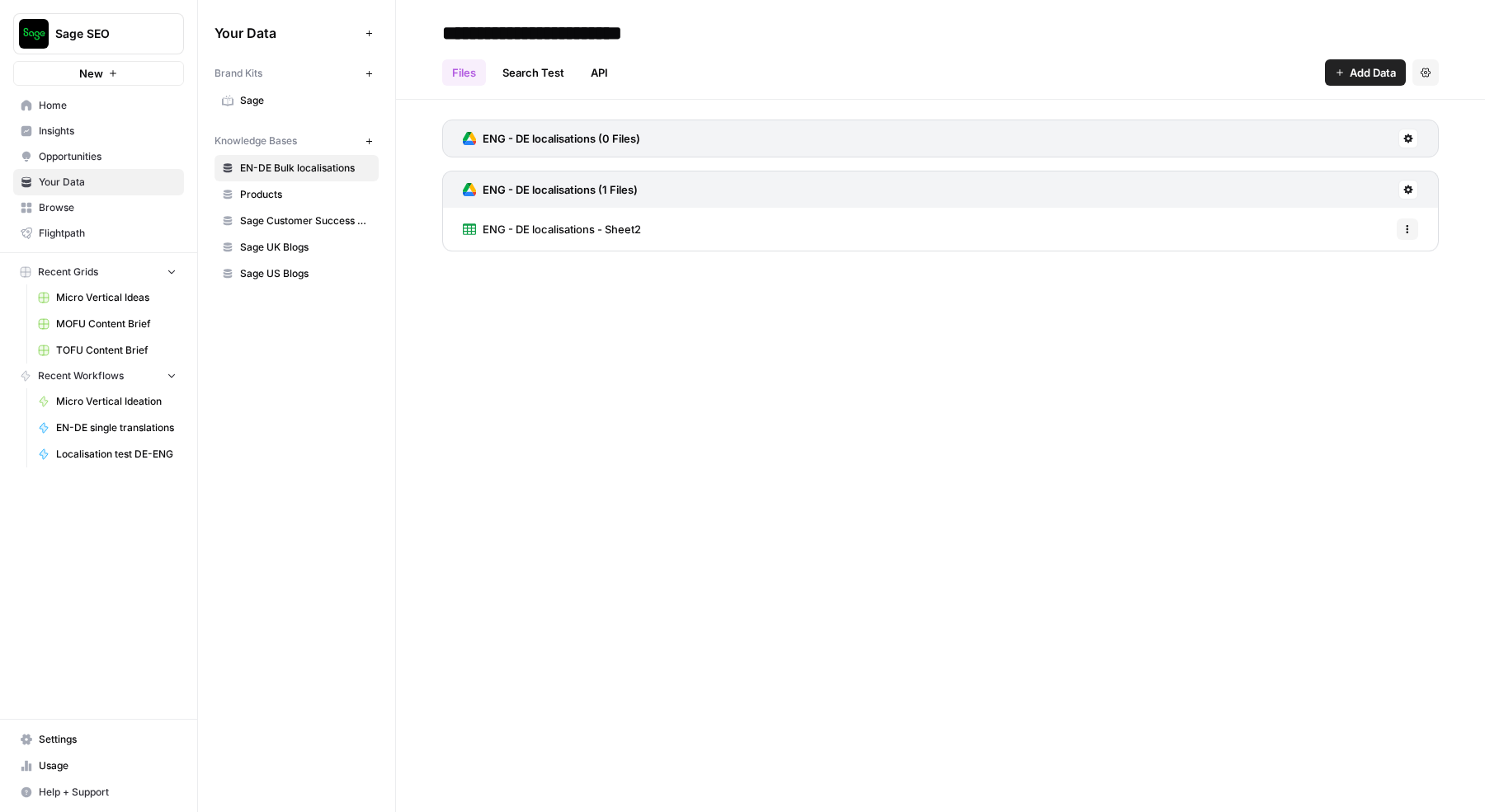
click at [86, 110] on span "Home" at bounding box center [108, 105] width 138 height 15
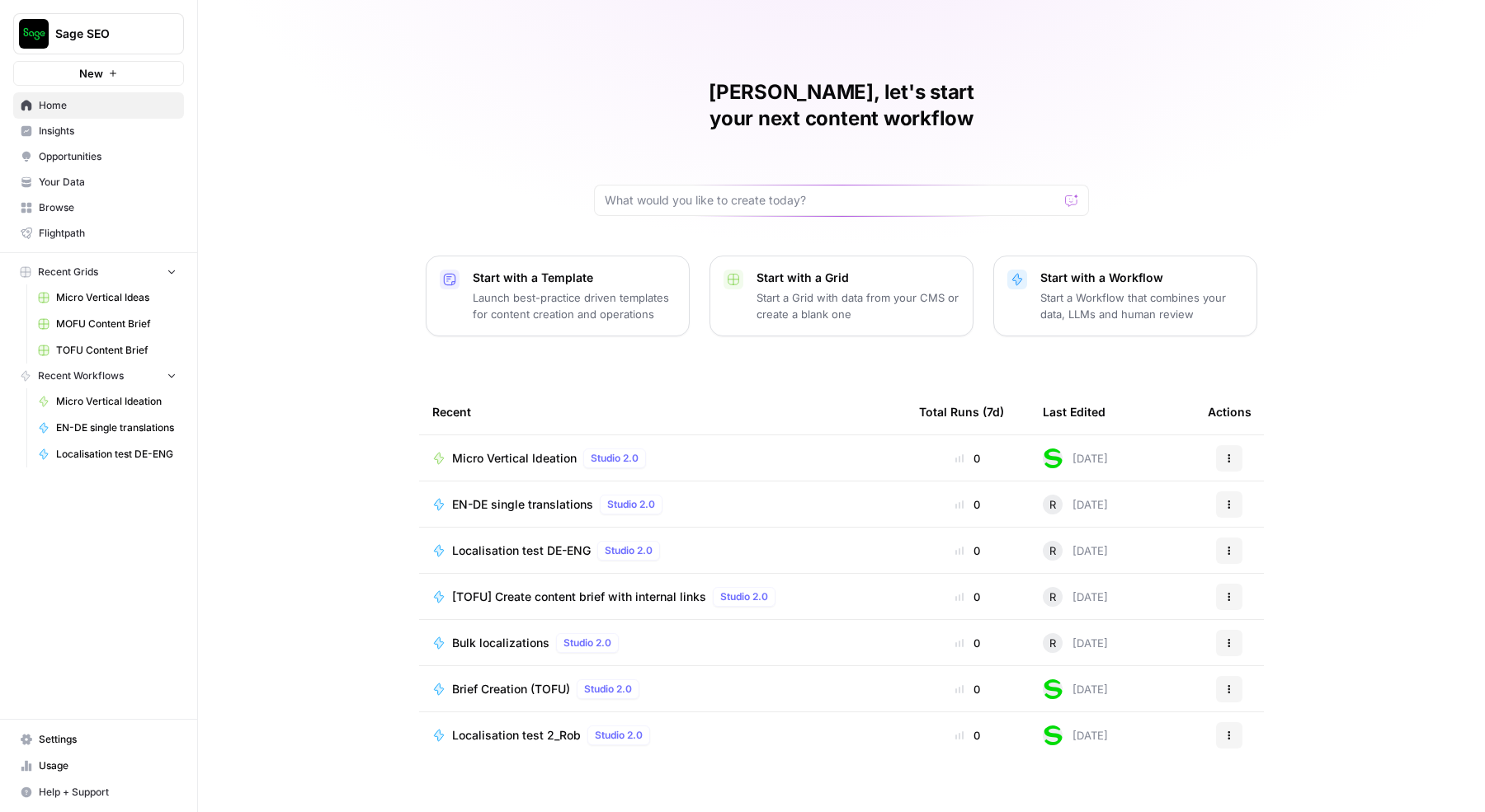
click at [73, 744] on span "Settings" at bounding box center [108, 739] width 138 height 15
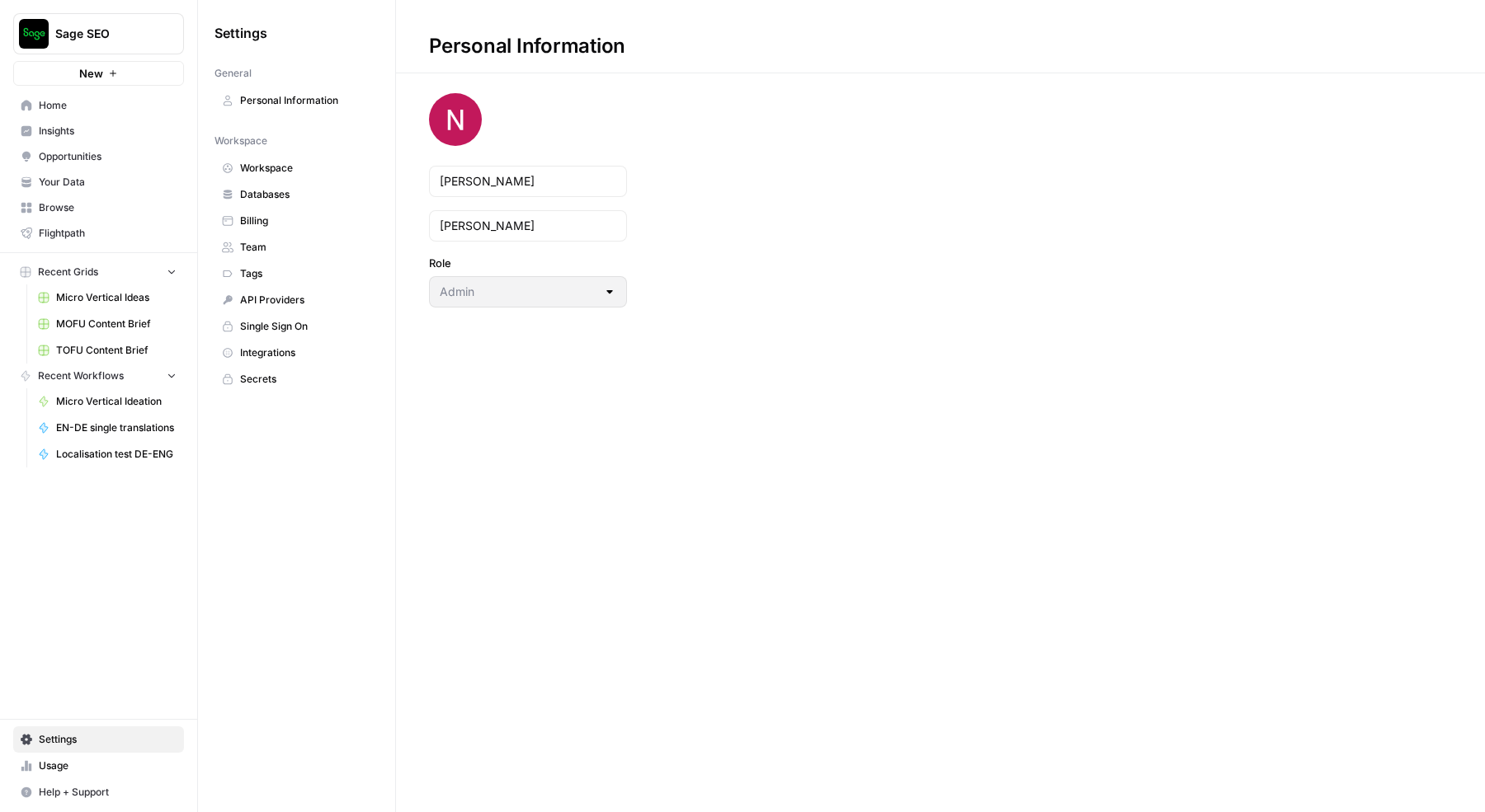
click at [280, 167] on span "Workspace" at bounding box center [305, 168] width 131 height 15
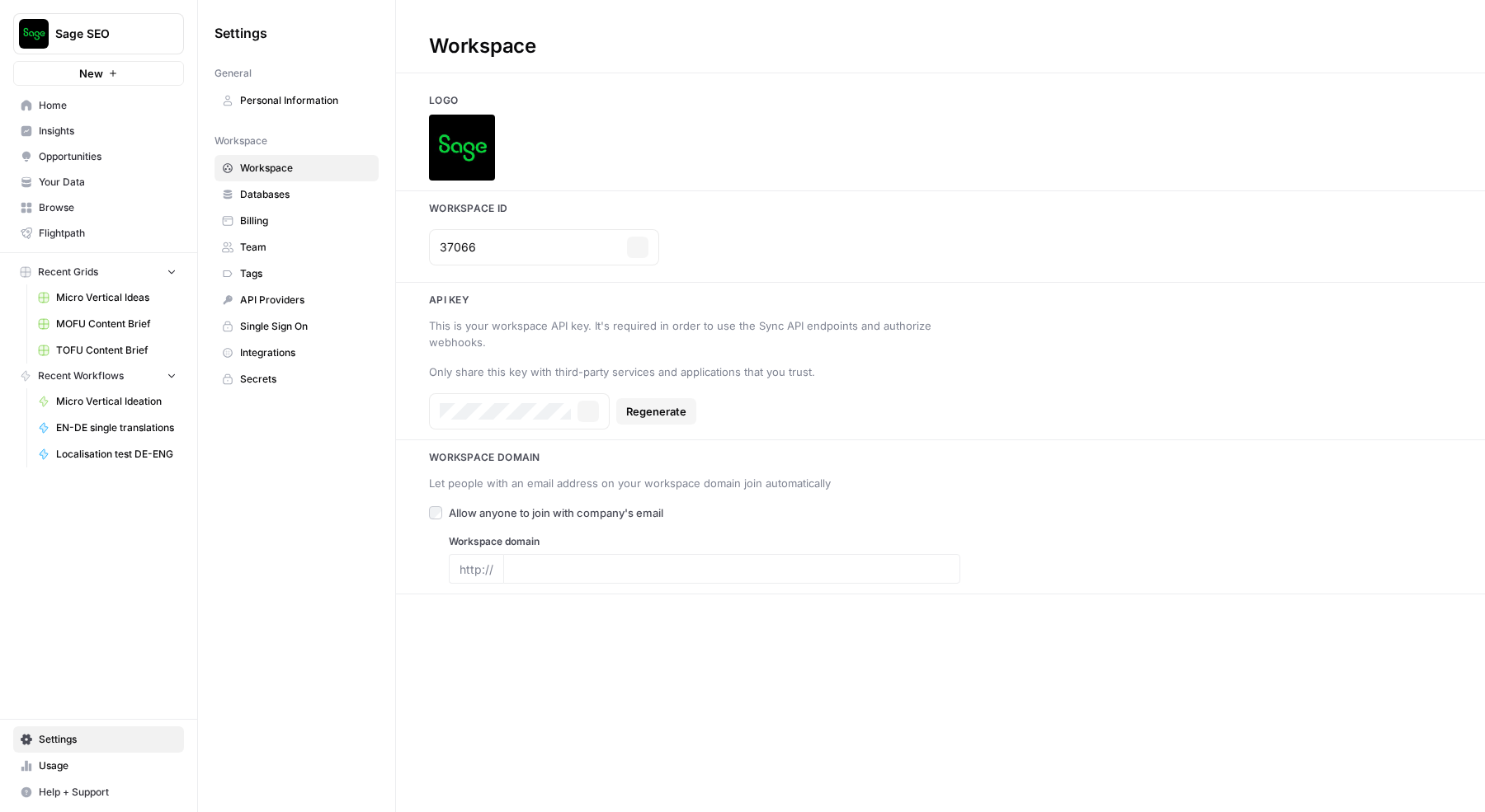
type input "www.sage.com"
click at [485, 250] on input "37066" at bounding box center [529, 247] width 180 height 16
click at [152, 29] on span "Sage SEO" at bounding box center [105, 34] width 100 height 16
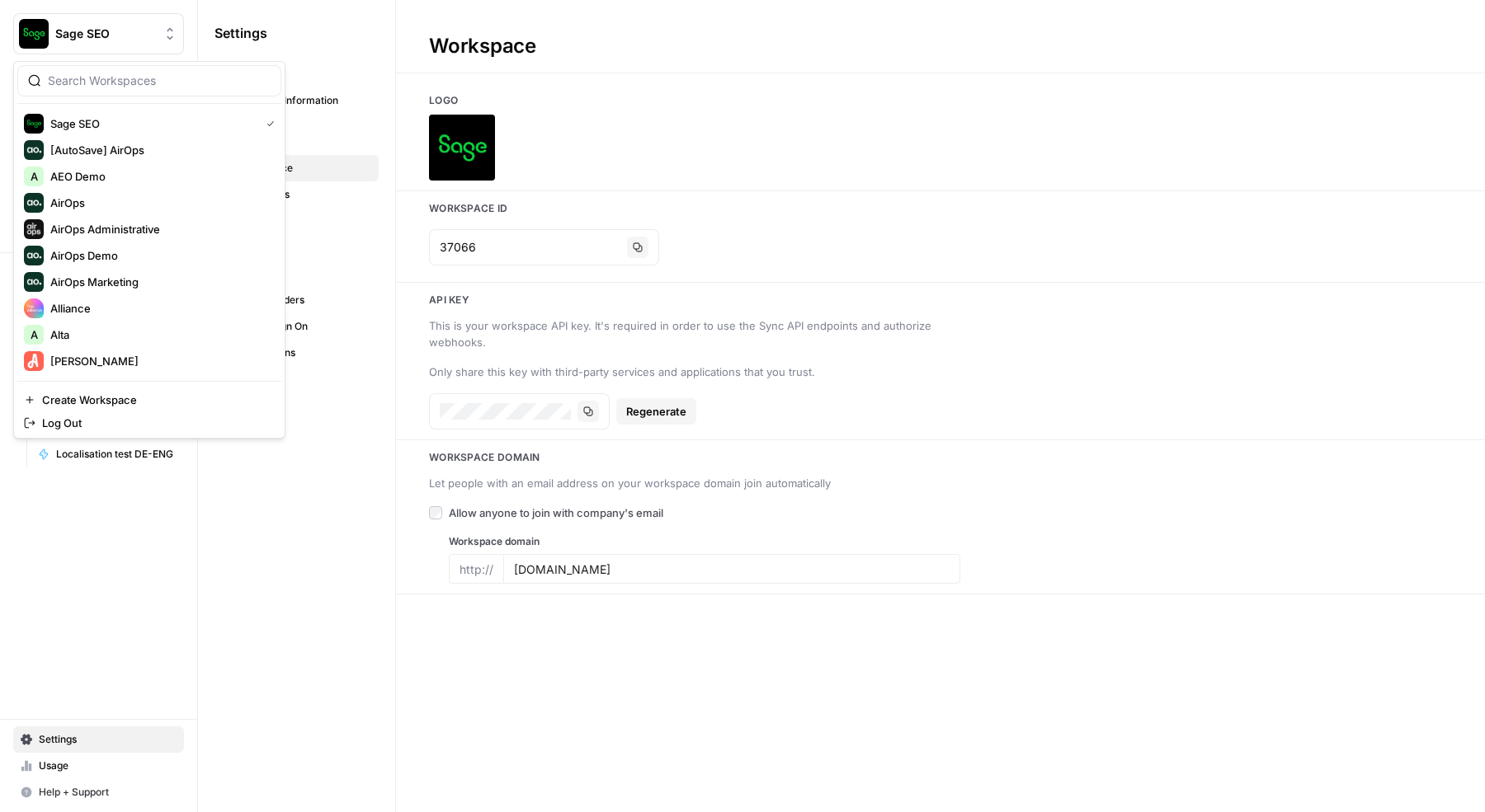
click at [135, 86] on input "search" at bounding box center [159, 80] width 222 height 16
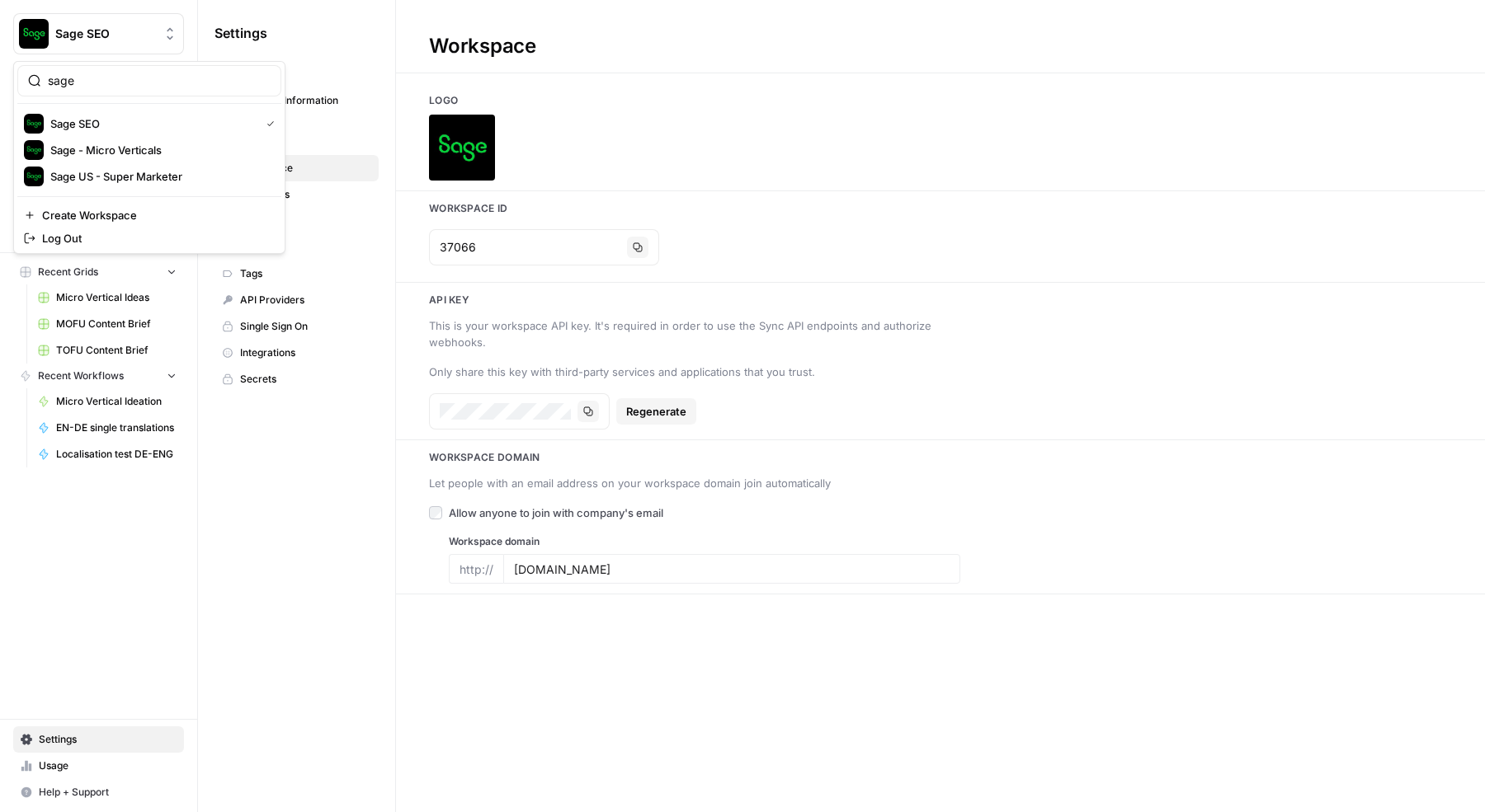
type input "sage"
click at [166, 174] on span "Sage US - Super Marketer" at bounding box center [159, 176] width 218 height 16
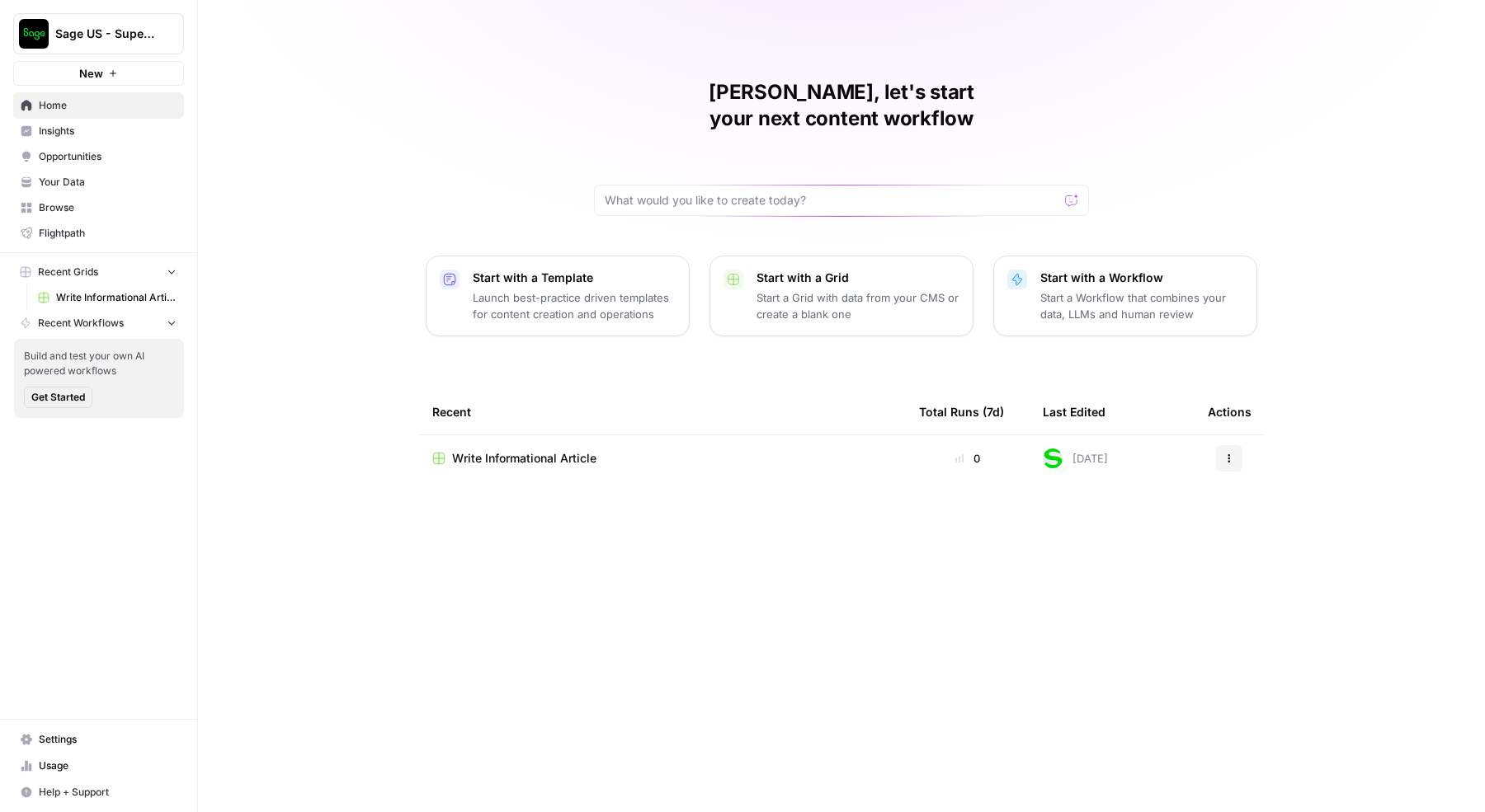
click at [68, 749] on link "Settings" at bounding box center [98, 740] width 171 height 27
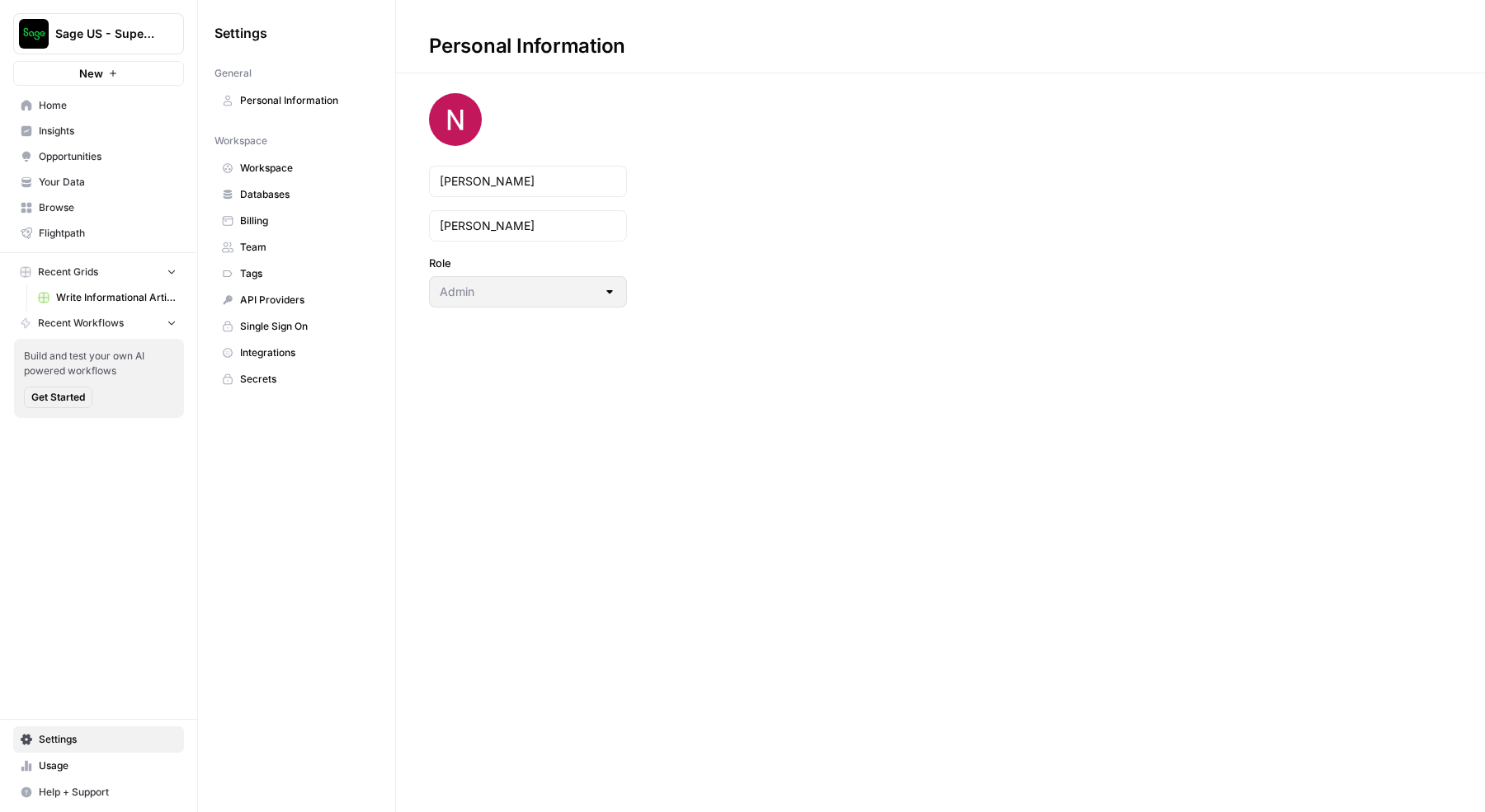
click at [285, 168] on span "Workspace" at bounding box center [305, 168] width 131 height 15
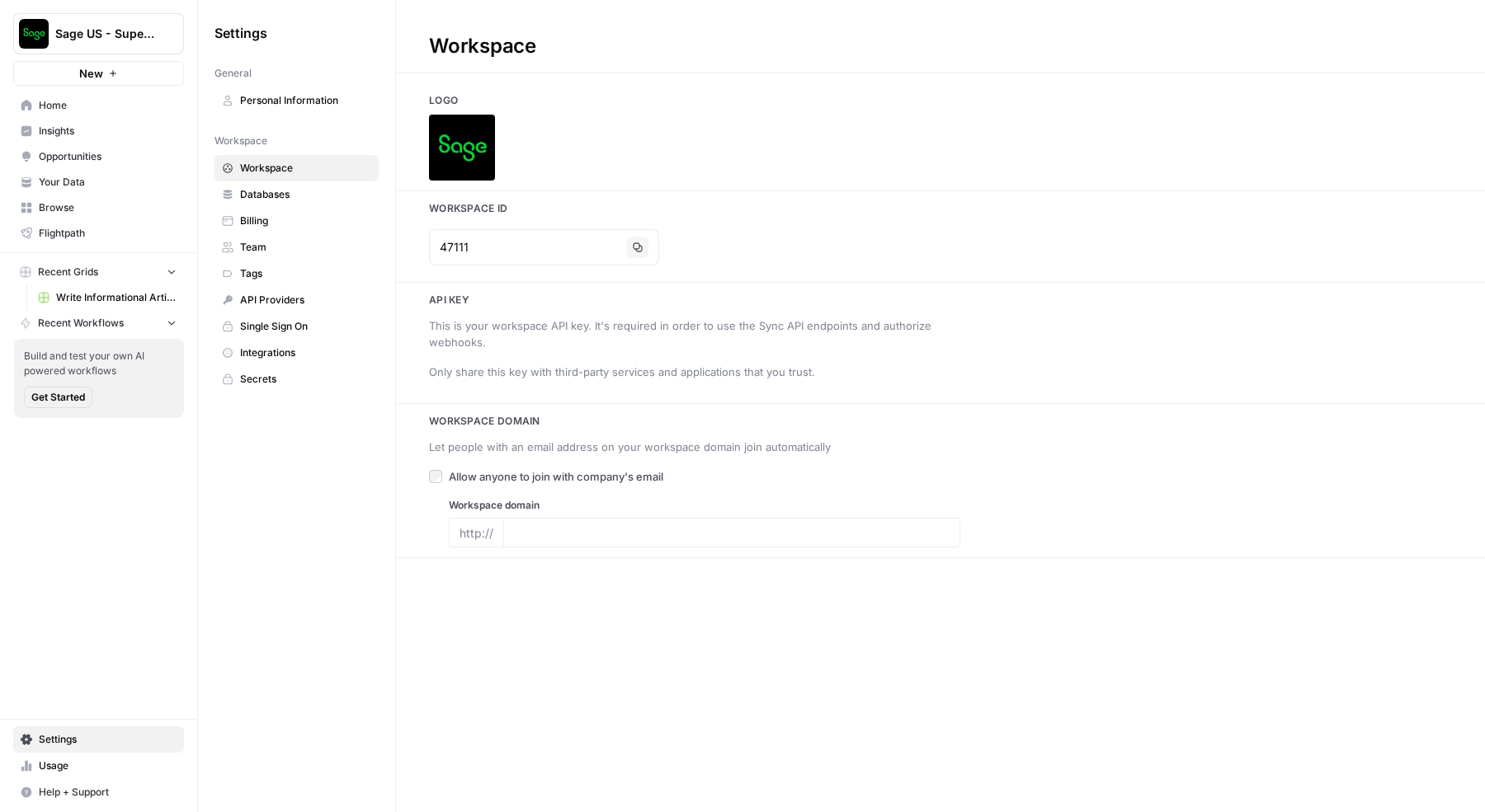
type input "https://sage.com/"
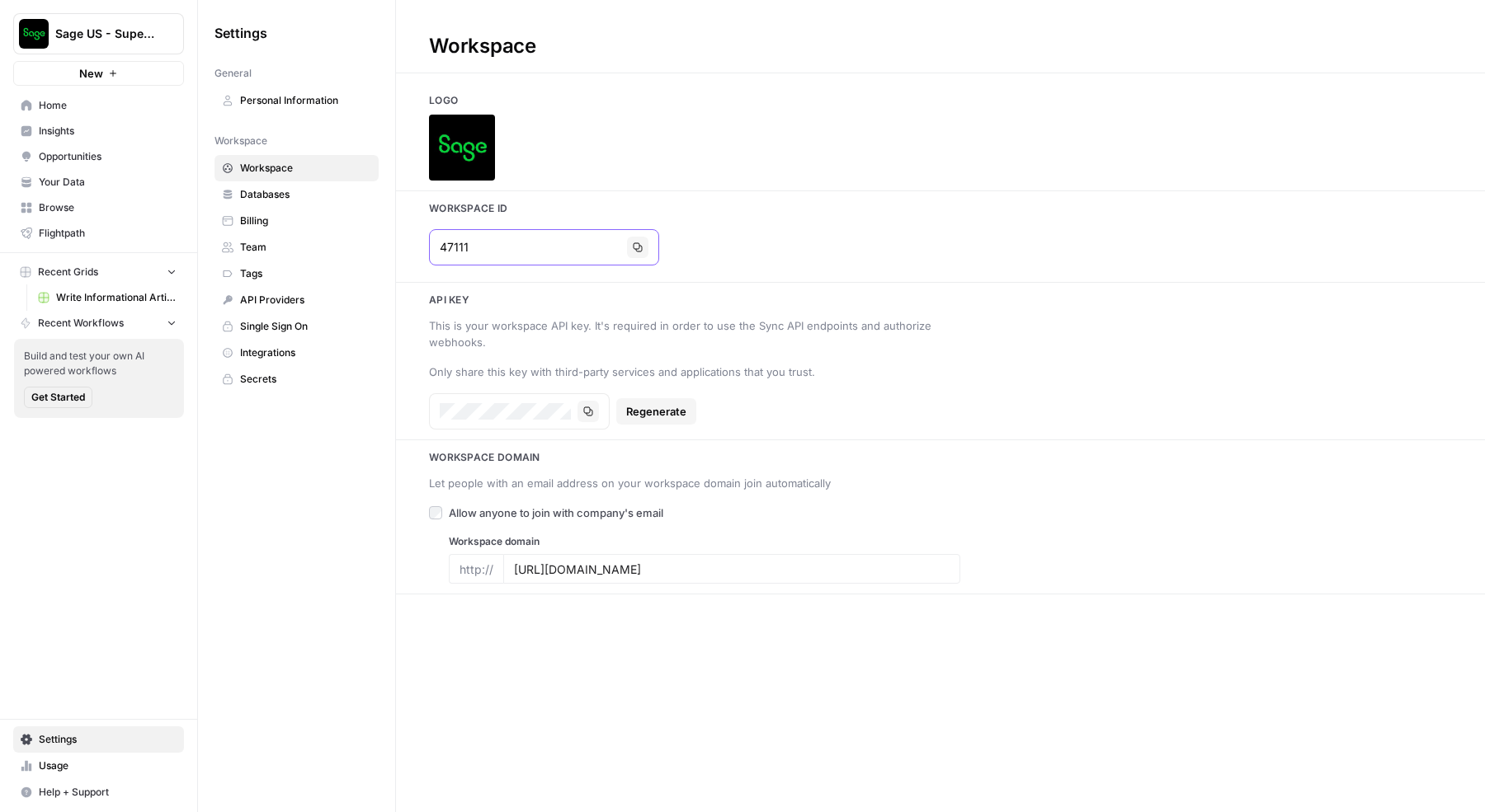
click at [519, 246] on input "47111" at bounding box center [529, 247] width 180 height 16
click at [104, 41] on span "Sage US - Super Marketer" at bounding box center [105, 34] width 100 height 16
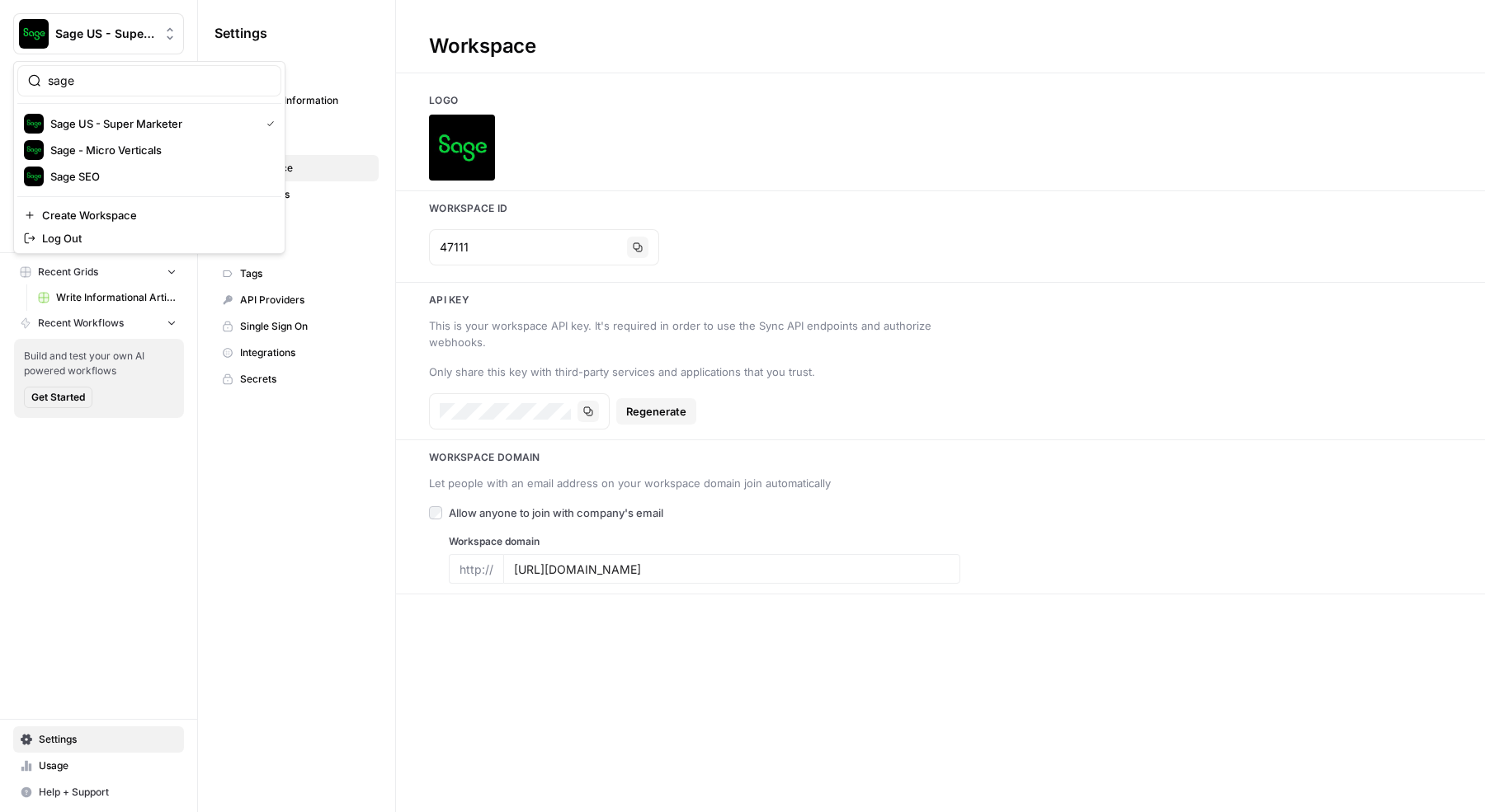
type input "sage"
click at [142, 147] on span "Sage - Micro Verticals" at bounding box center [159, 150] width 218 height 16
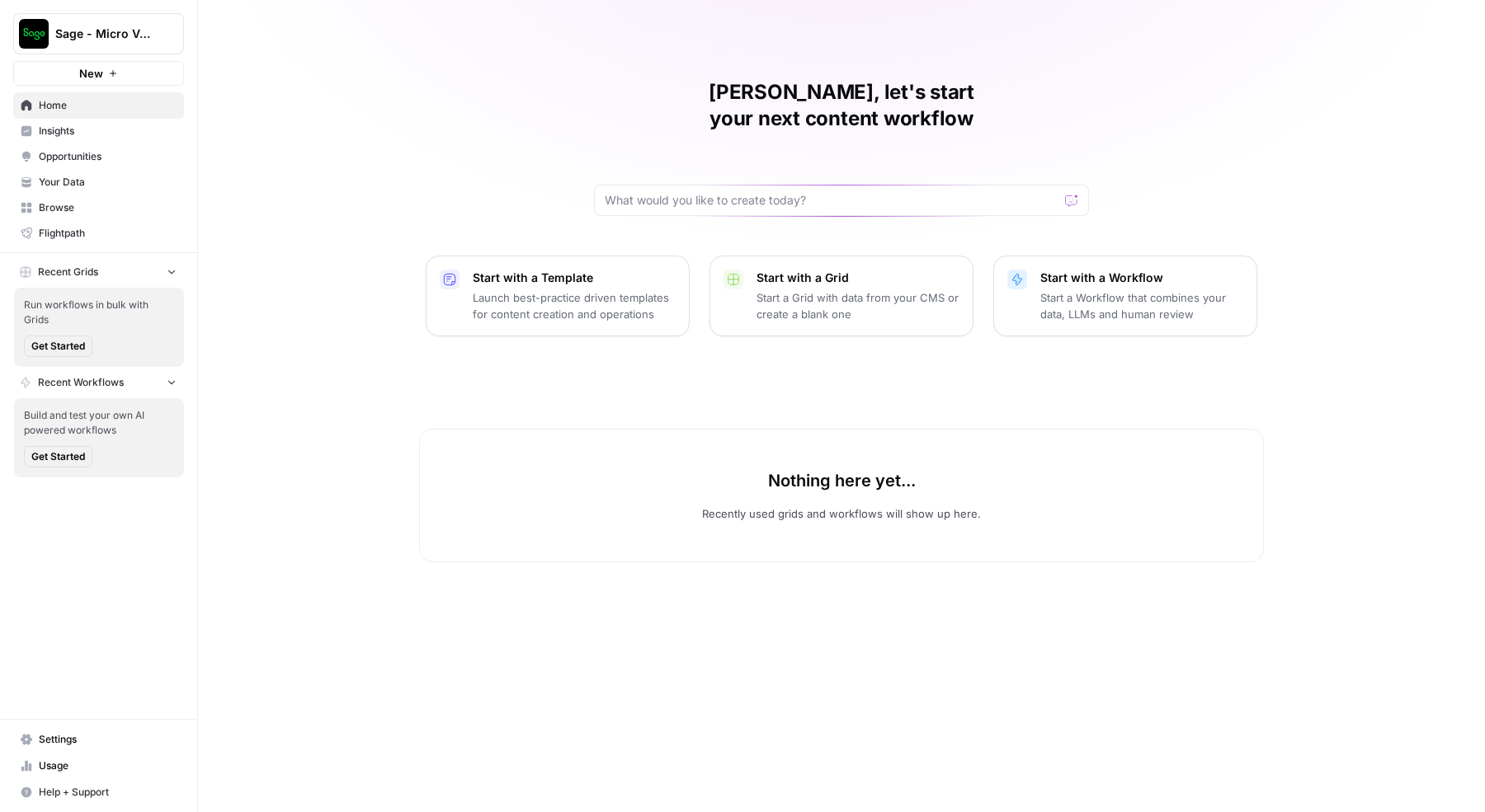
click at [77, 761] on span "Usage" at bounding box center [108, 765] width 138 height 15
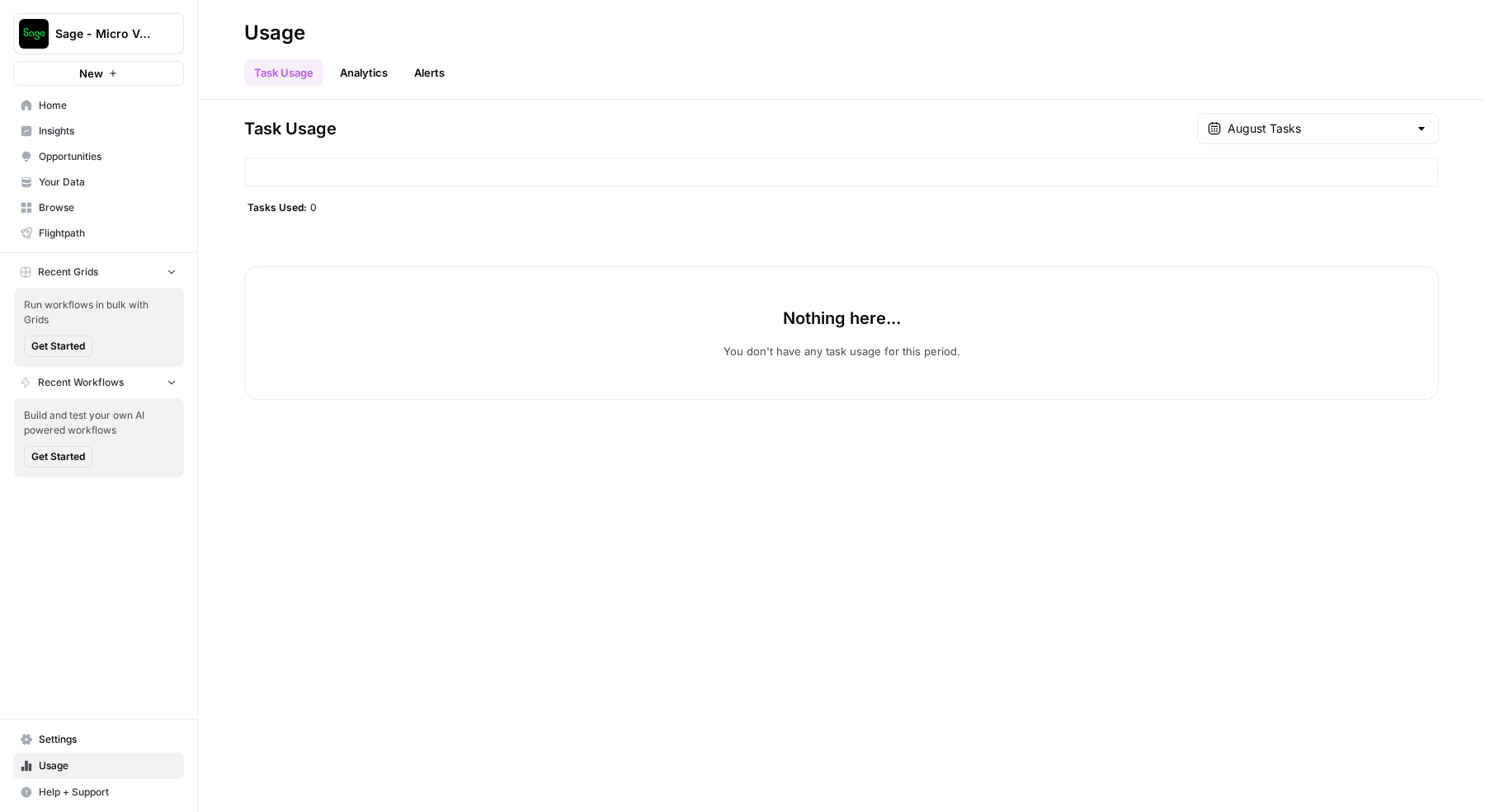
click at [70, 740] on span "Settings" at bounding box center [108, 739] width 138 height 15
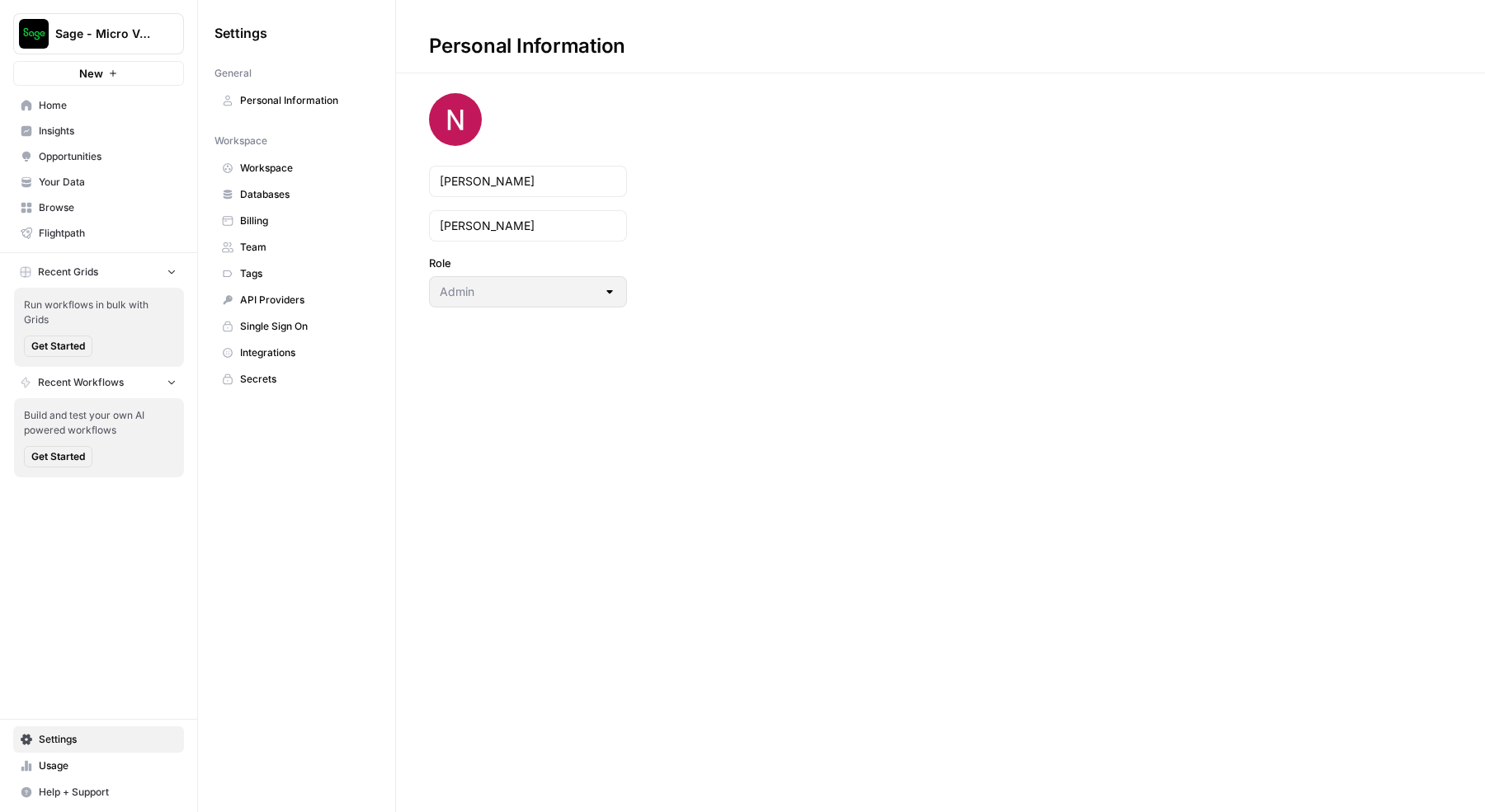
click at [284, 161] on span "Workspace" at bounding box center [305, 168] width 131 height 15
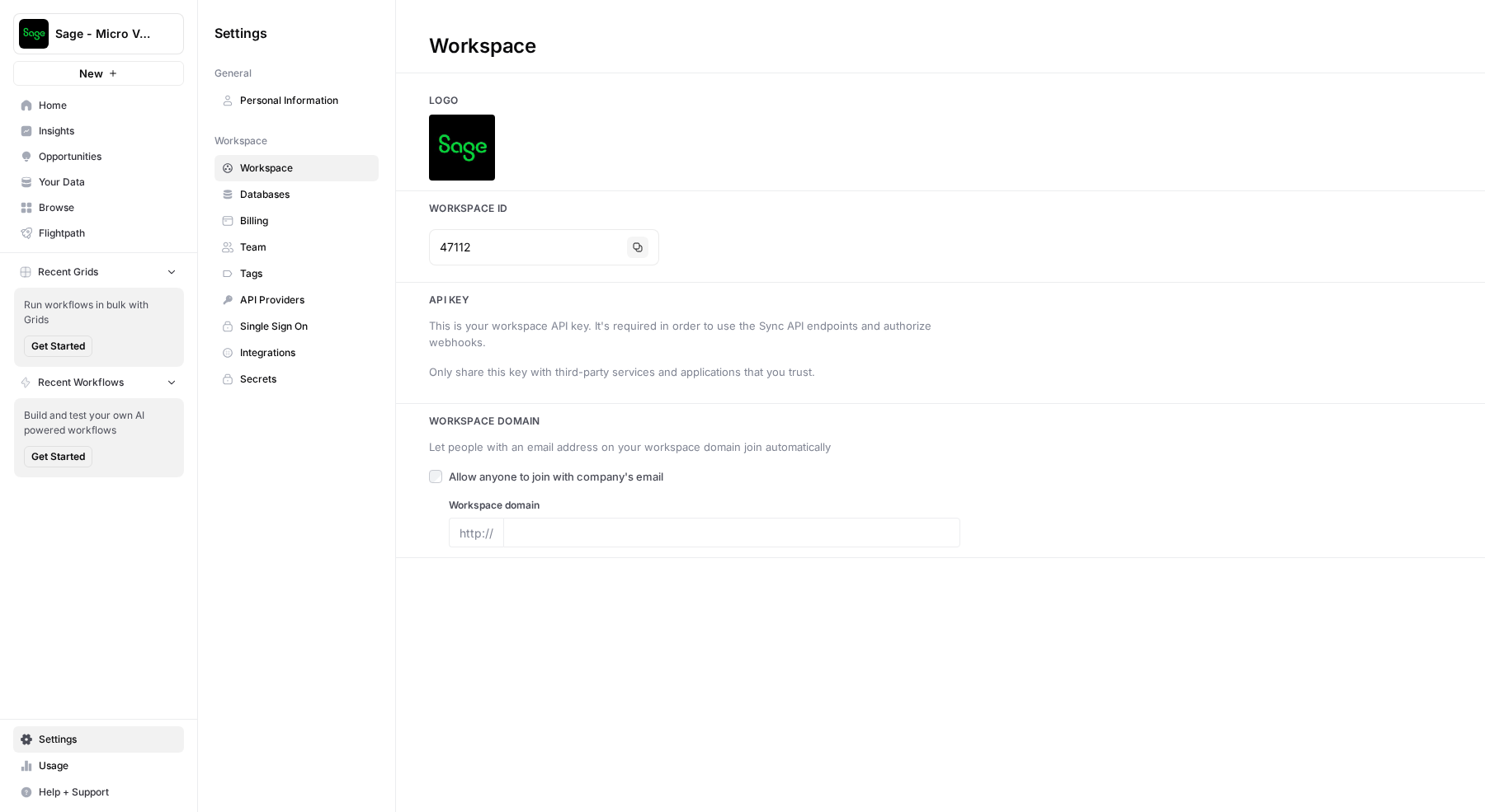
type input "[DOMAIN_NAME]"
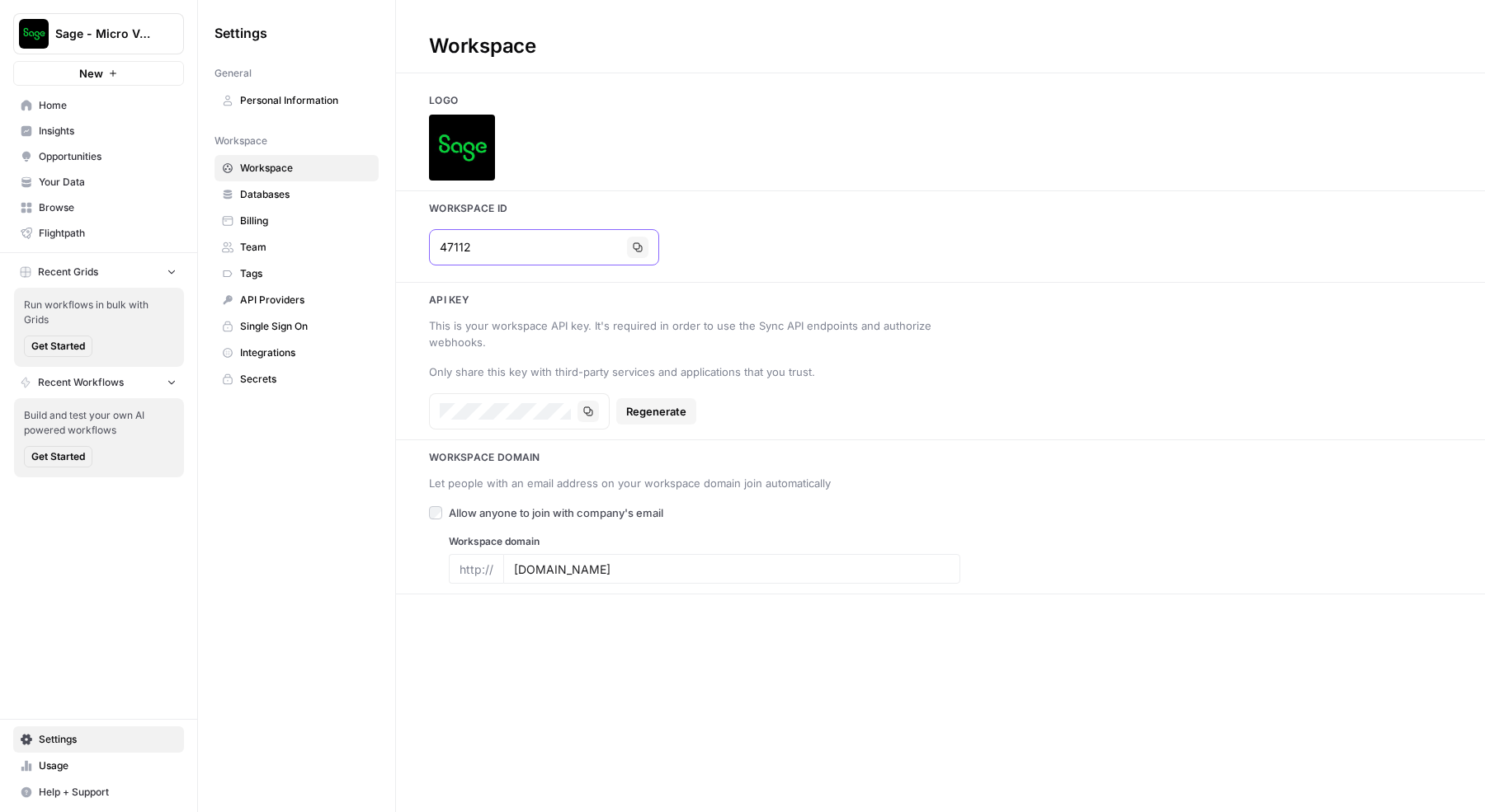
click at [634, 245] on icon "button" at bounding box center [638, 247] width 9 height 9
click at [85, 107] on span "Home" at bounding box center [108, 105] width 138 height 15
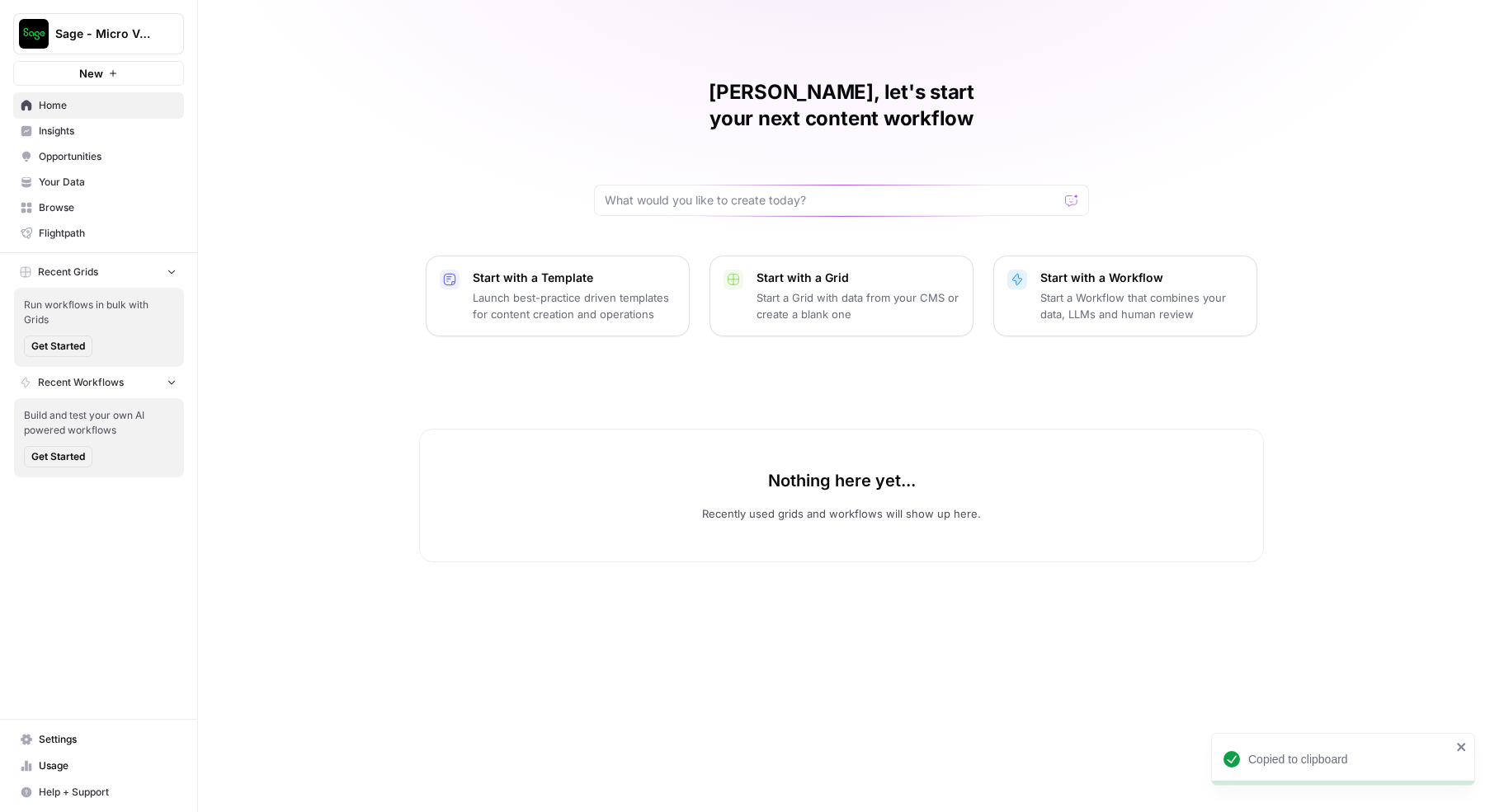
click at [142, 34] on span "Sage - Micro Verticals" at bounding box center [105, 34] width 100 height 16
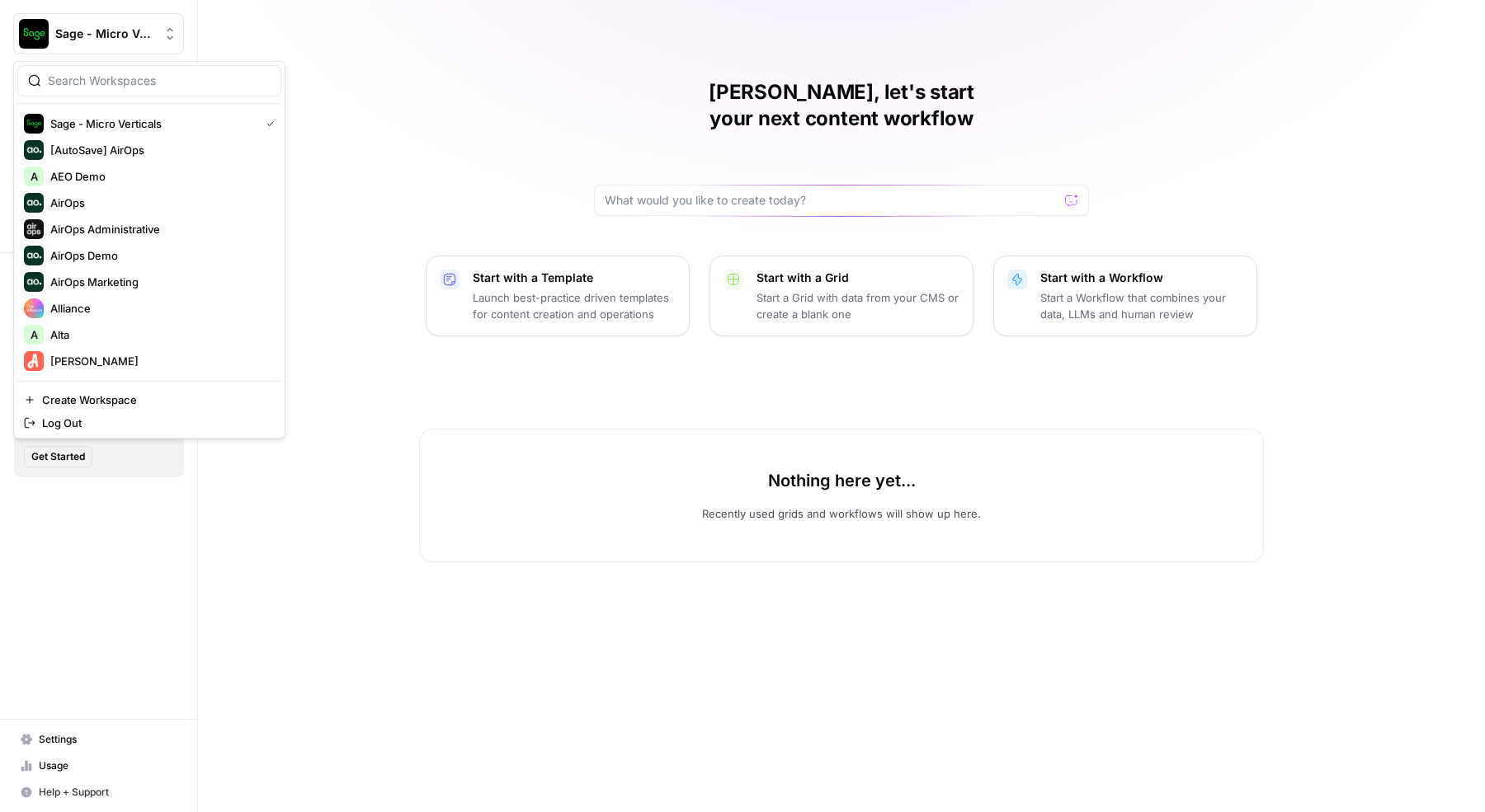
click at [131, 78] on input "search" at bounding box center [159, 80] width 222 height 16
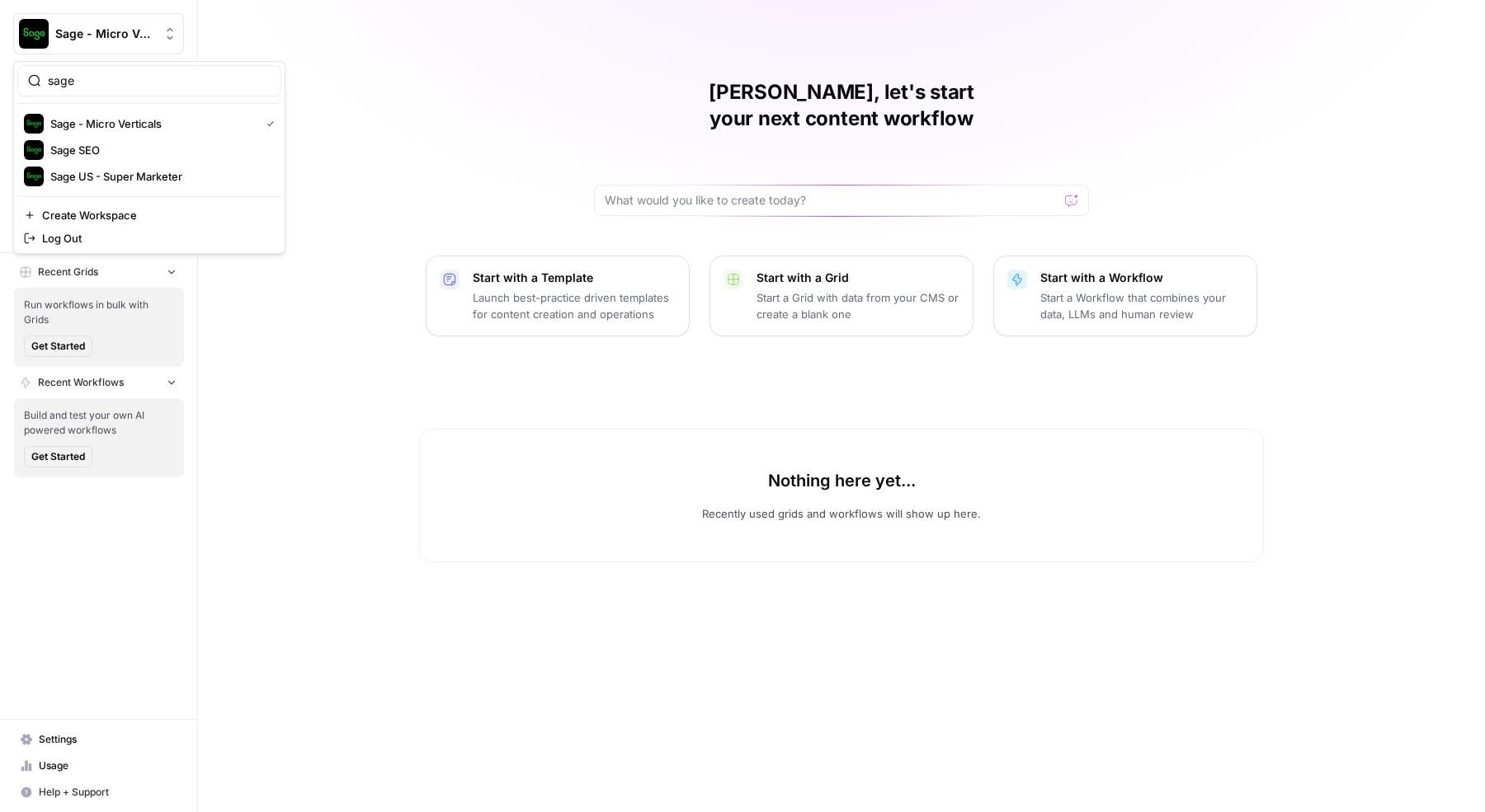
type input "sage"
click at [122, 151] on span "Sage SEO" at bounding box center [159, 150] width 218 height 16
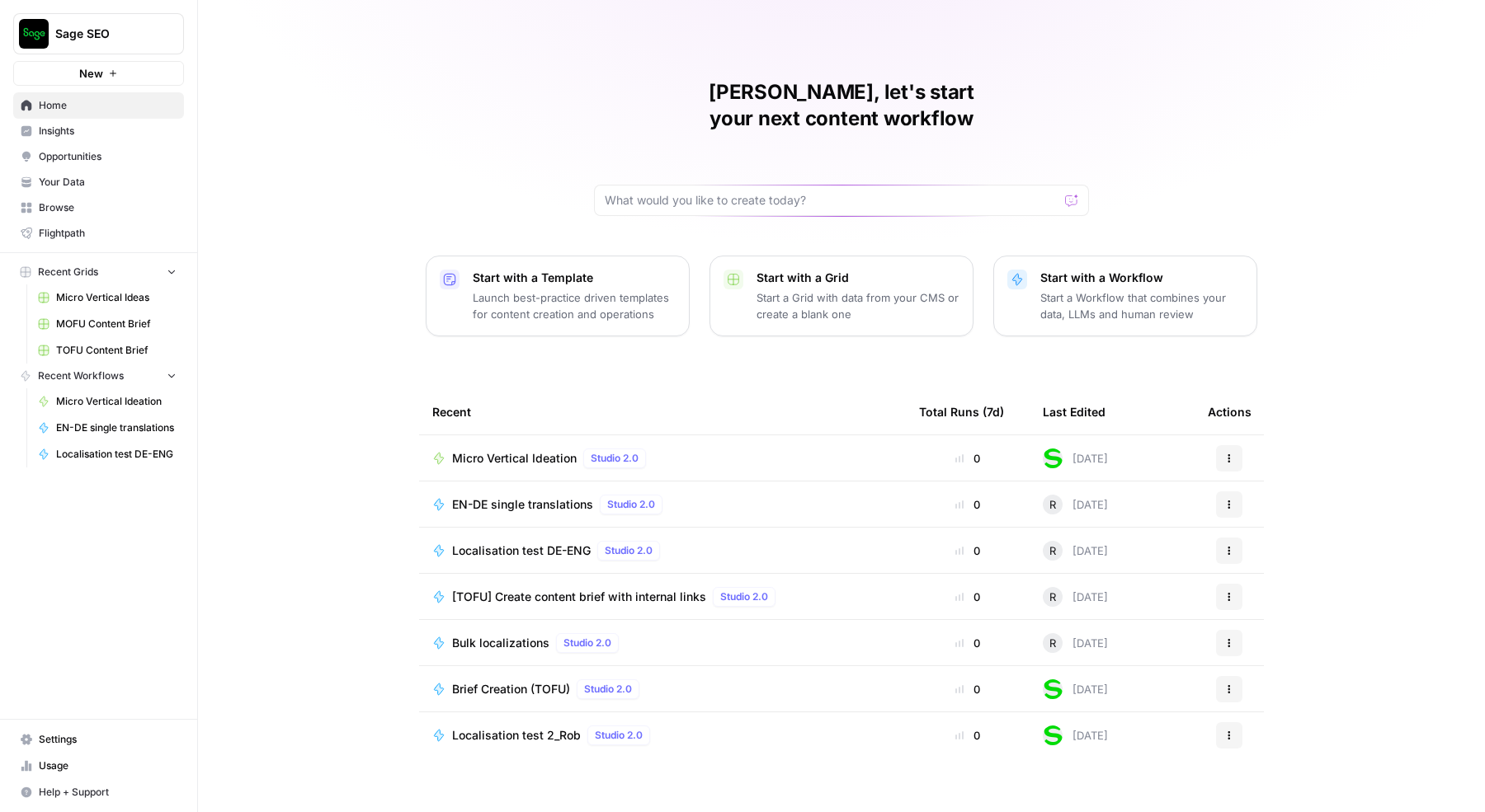
click at [86, 209] on span "Browse" at bounding box center [108, 207] width 138 height 15
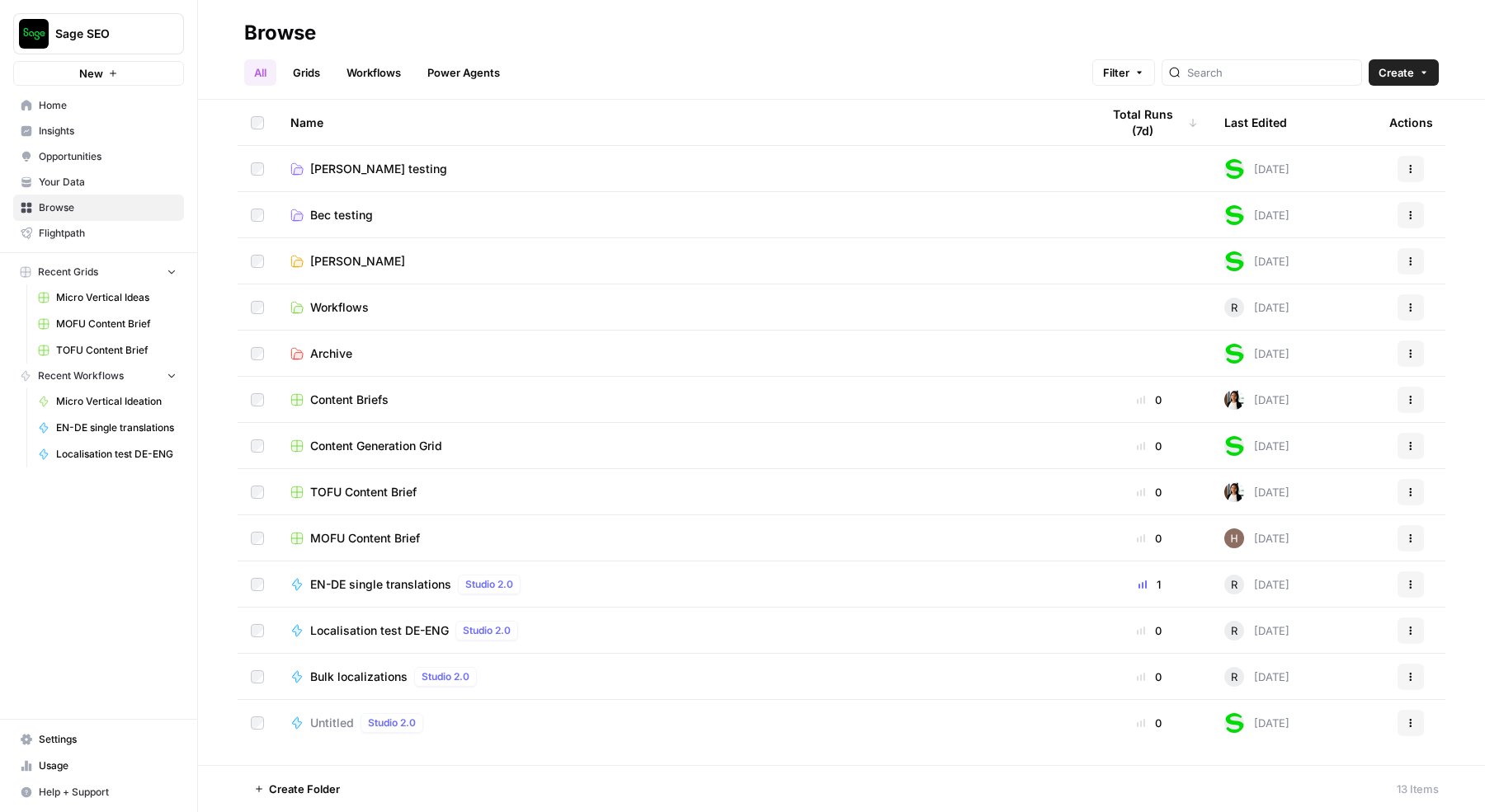
click at [328, 260] on span "[PERSON_NAME]" at bounding box center [358, 261] width 95 height 16
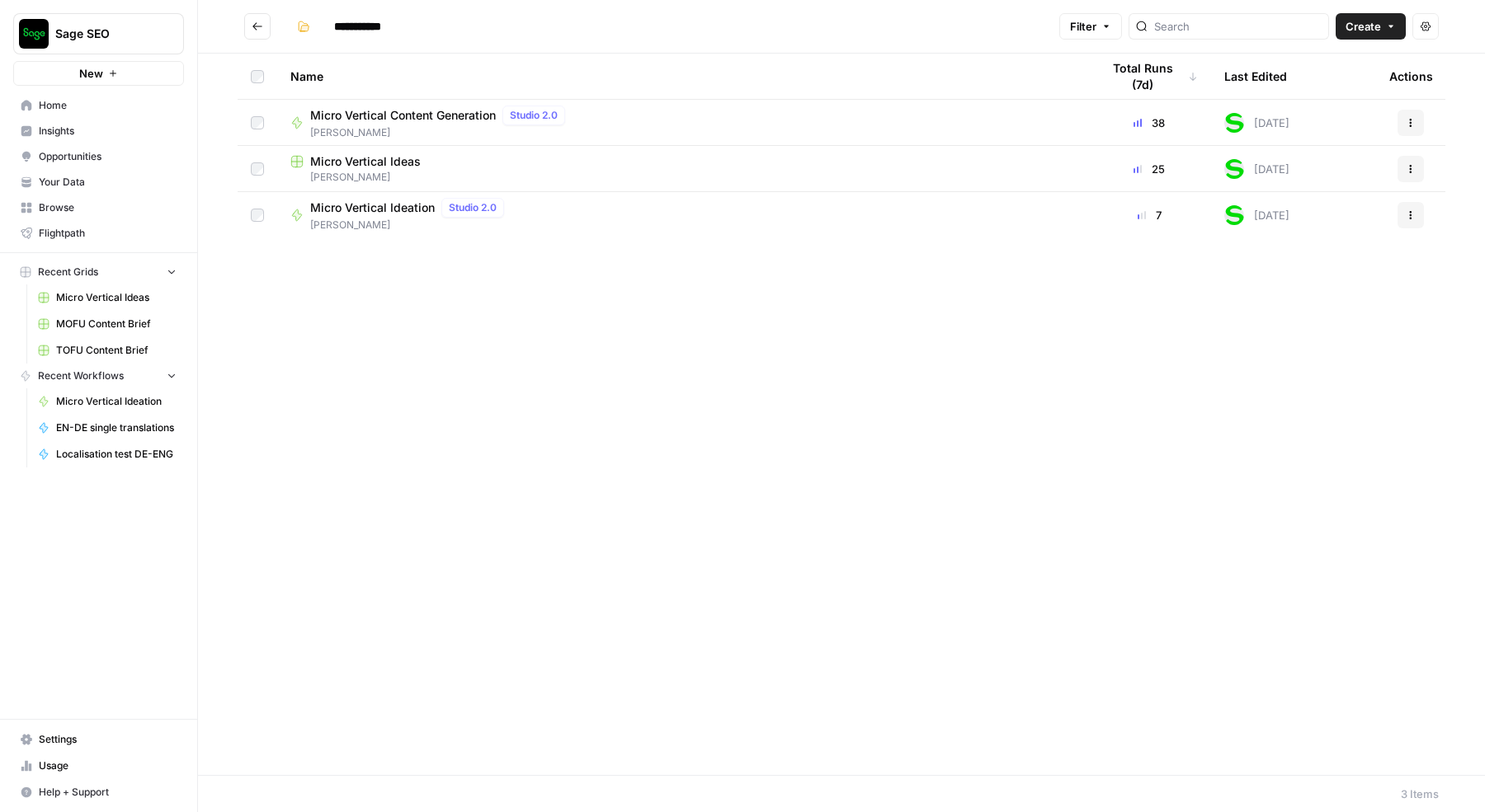
click at [345, 105] on div "Micro Vertical Content Generation Studio 2.0" at bounding box center [441, 115] width 261 height 20
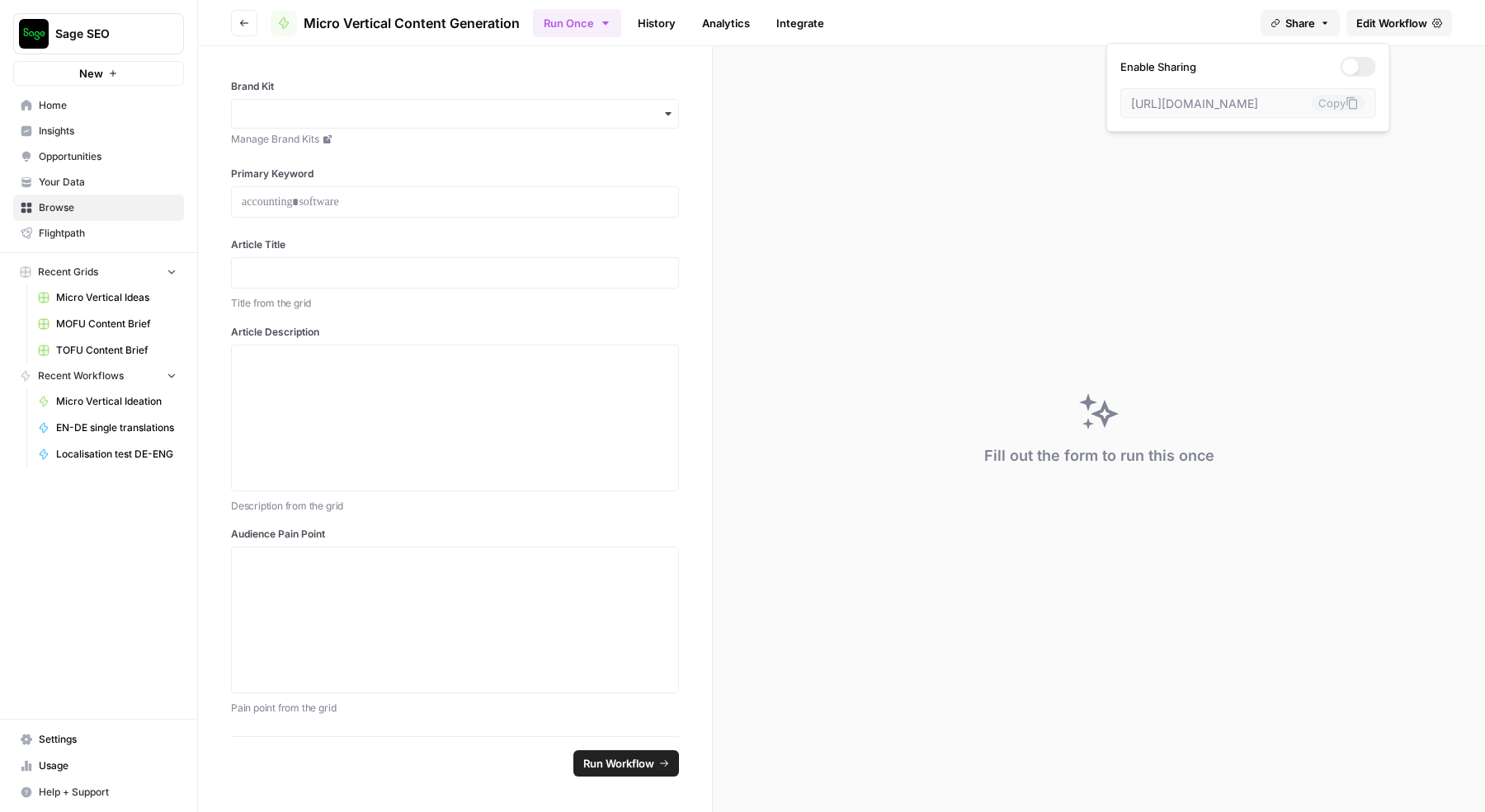
click at [1324, 20] on icon "button" at bounding box center [1325, 22] width 9 height 9
click at [1375, 26] on span "Edit Workflow" at bounding box center [1392, 22] width 71 height 16
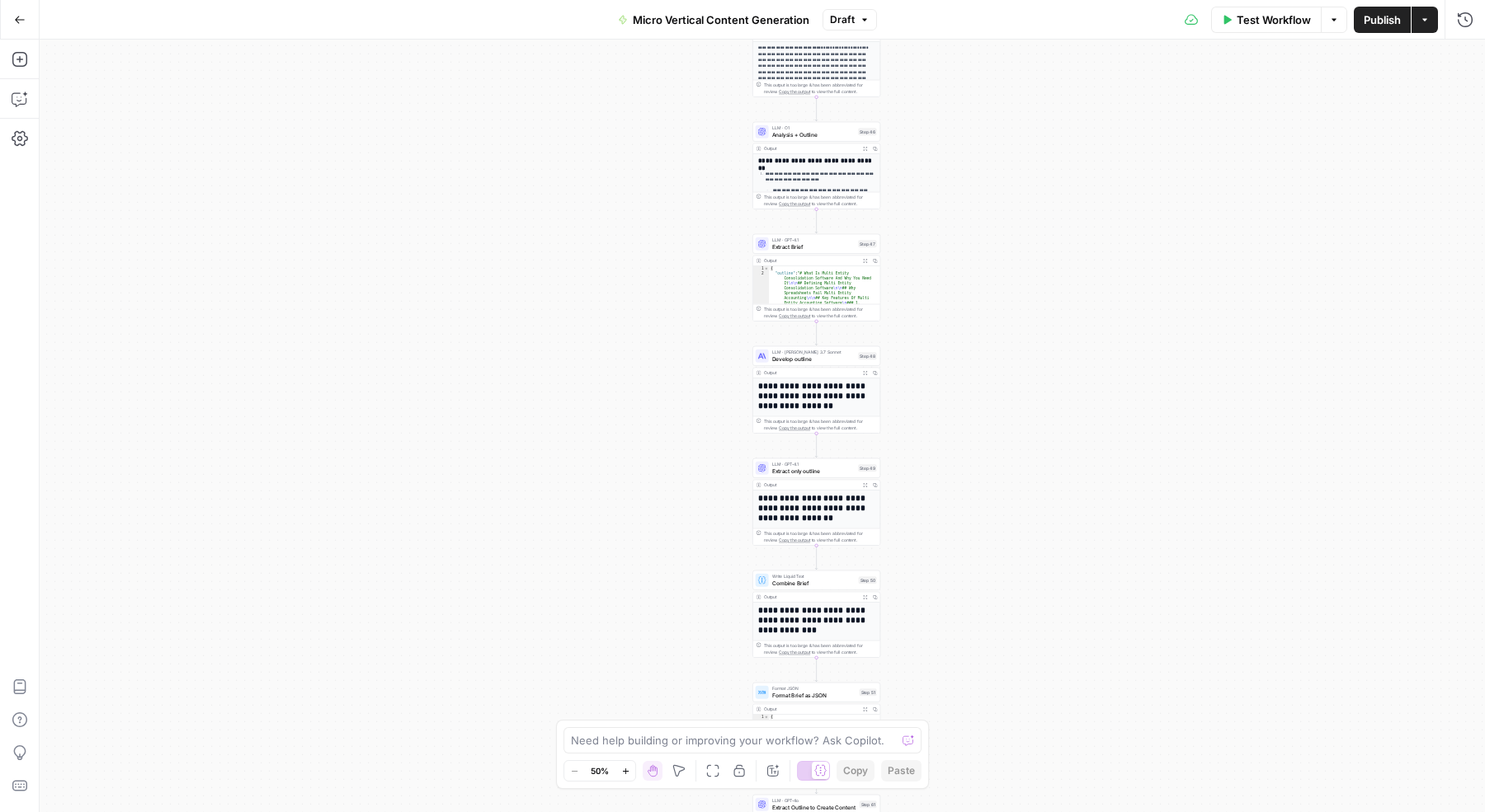
click at [14, 22] on icon "button" at bounding box center [19, 19] width 11 height 11
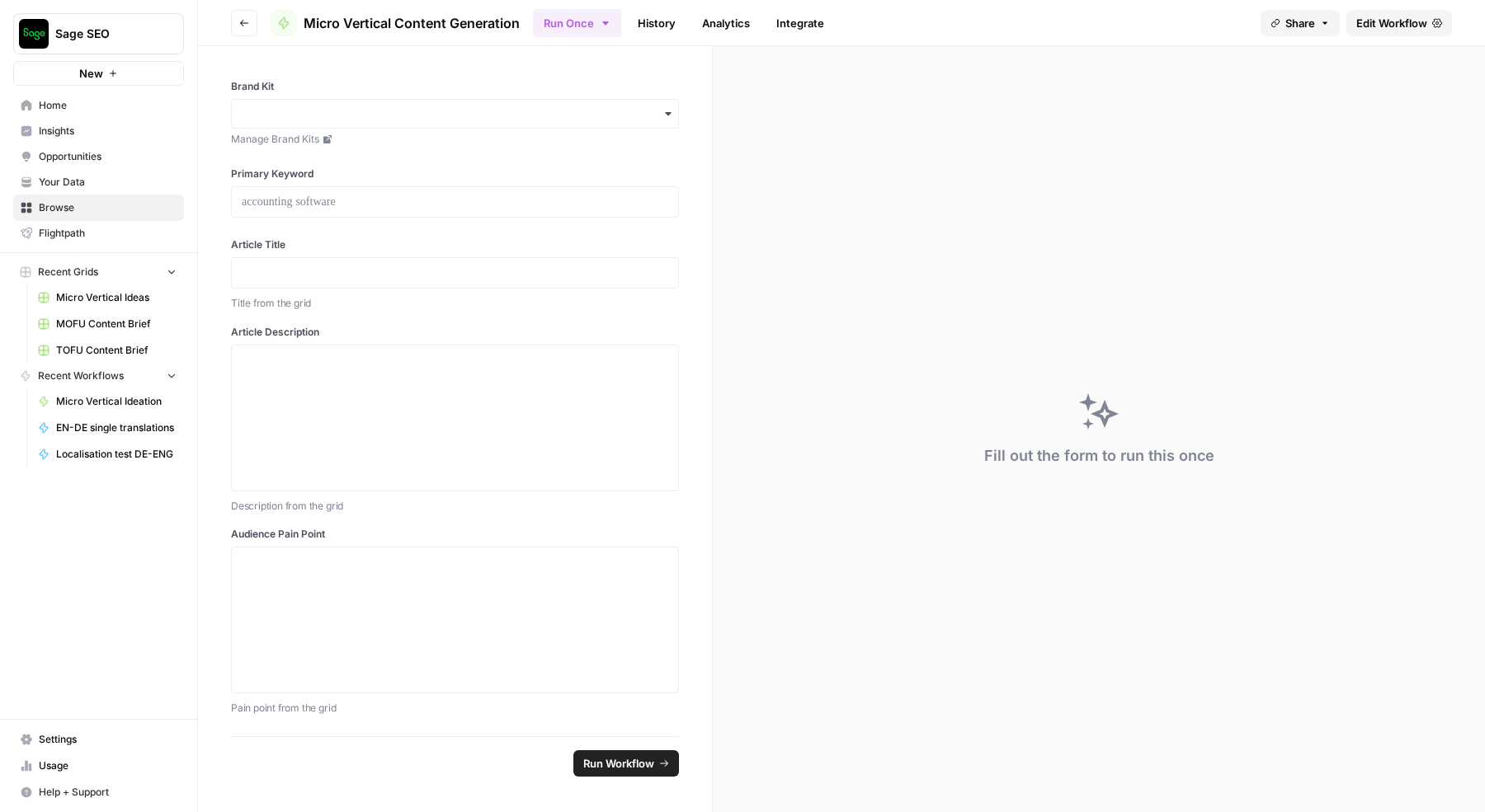
click at [240, 21] on icon "button" at bounding box center [243, 22] width 9 height 9
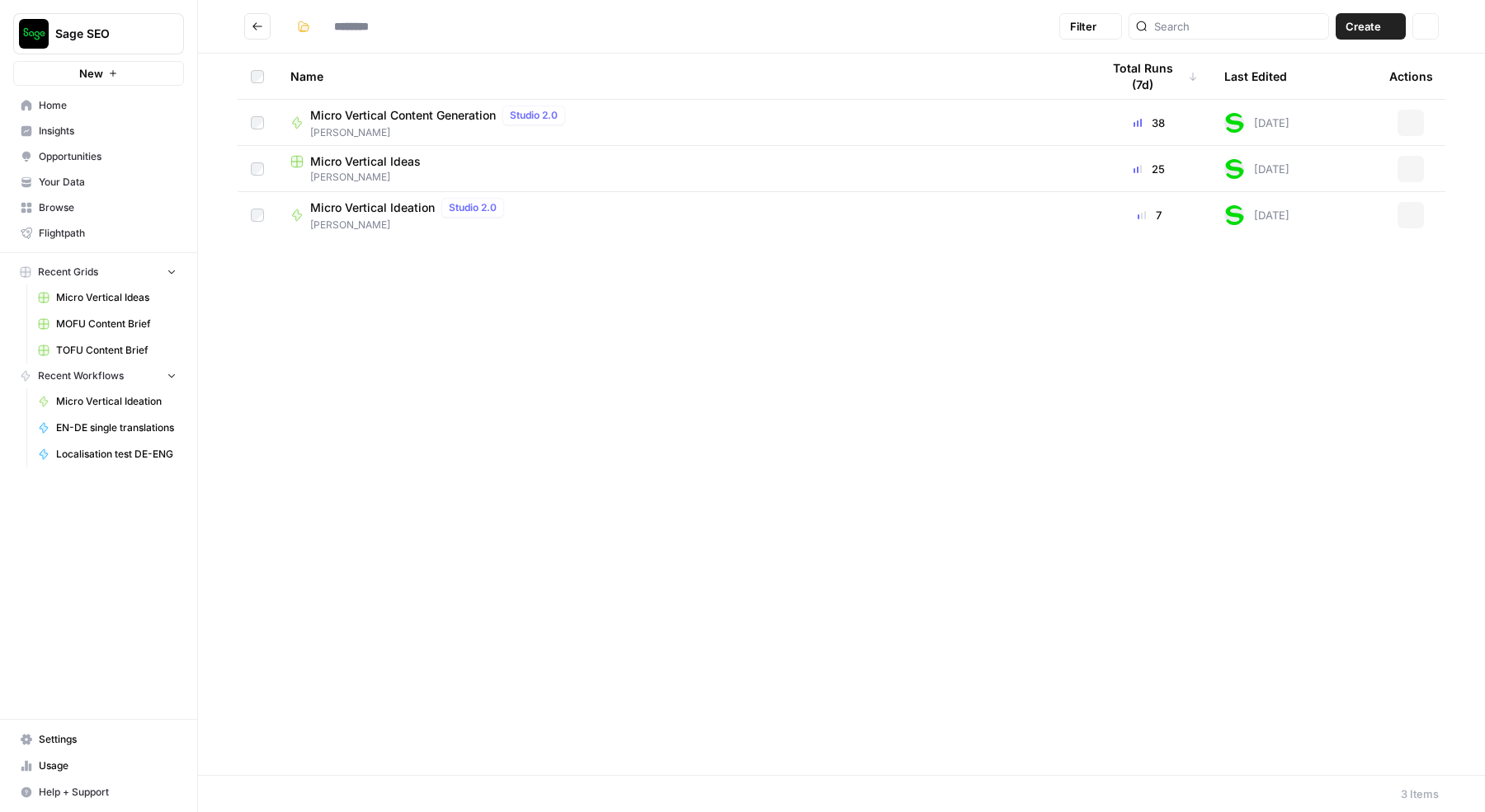
type input "**********"
click at [347, 160] on span "Micro Vertical Ideas" at bounding box center [366, 161] width 110 height 16
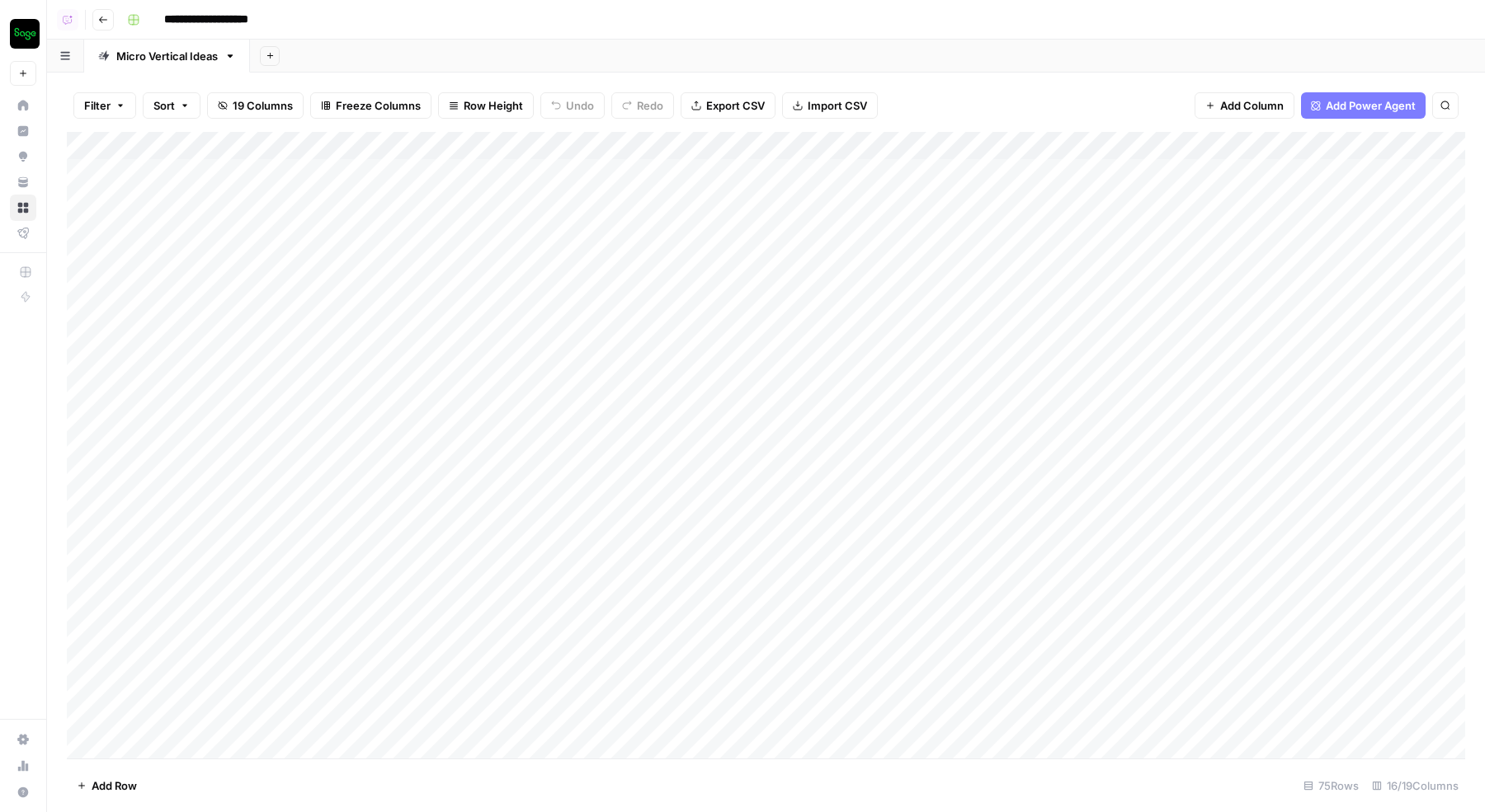
click at [101, 17] on icon "button" at bounding box center [103, 19] width 9 height 9
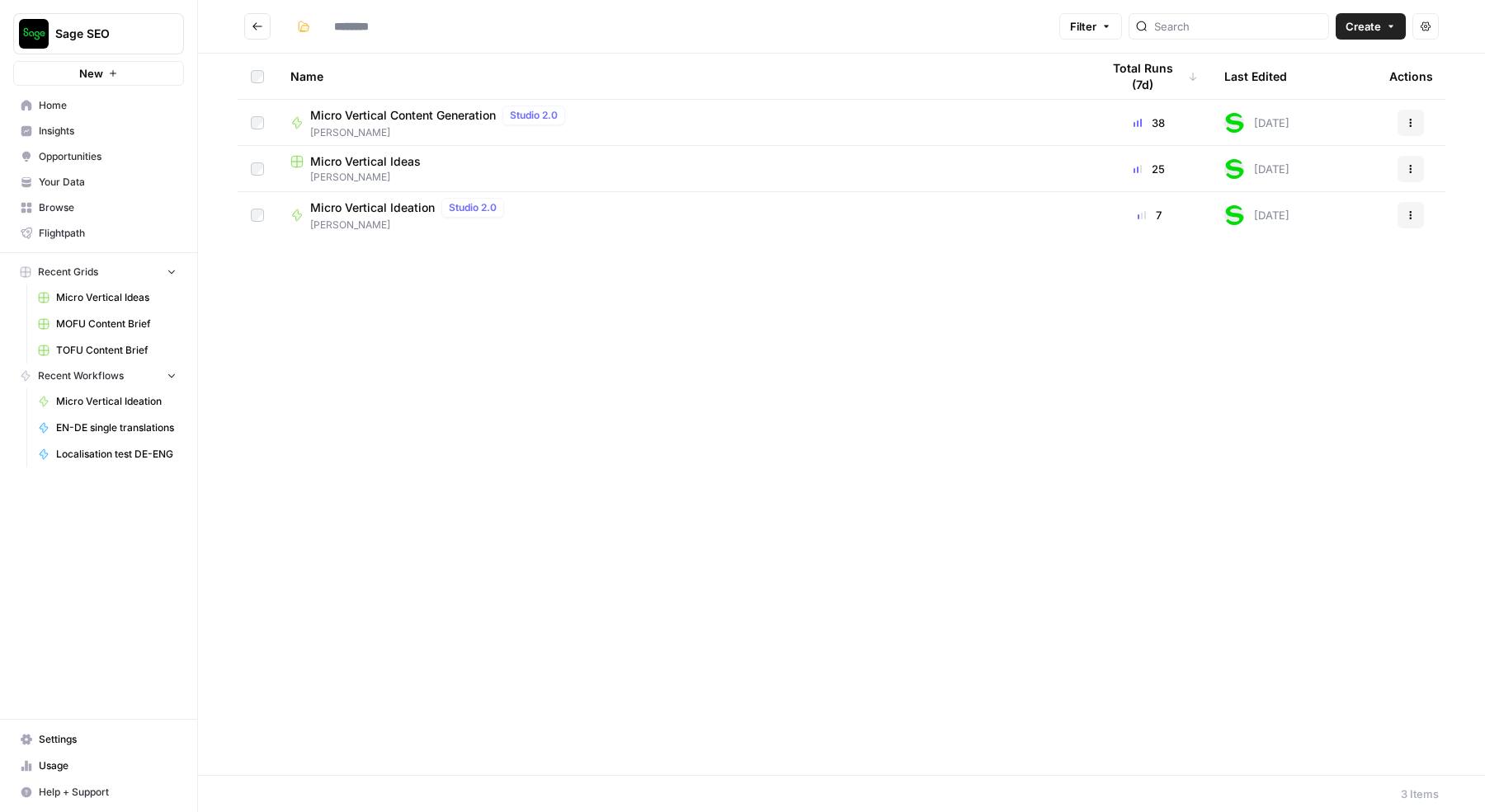
type input "**********"
click at [371, 204] on span "Micro Vertical Ideation" at bounding box center [373, 207] width 124 height 16
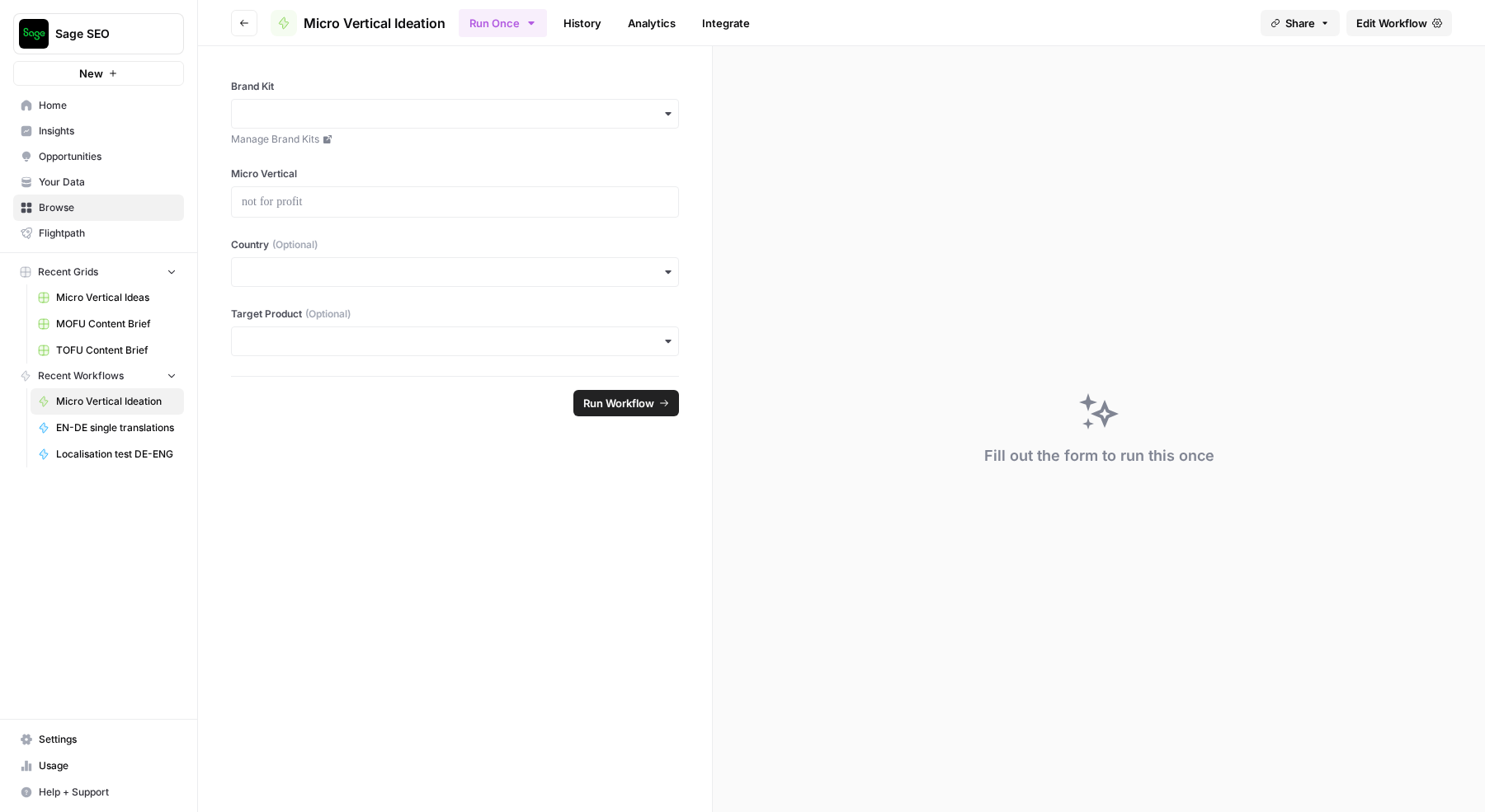
click at [246, 22] on icon "button" at bounding box center [244, 23] width 9 height 7
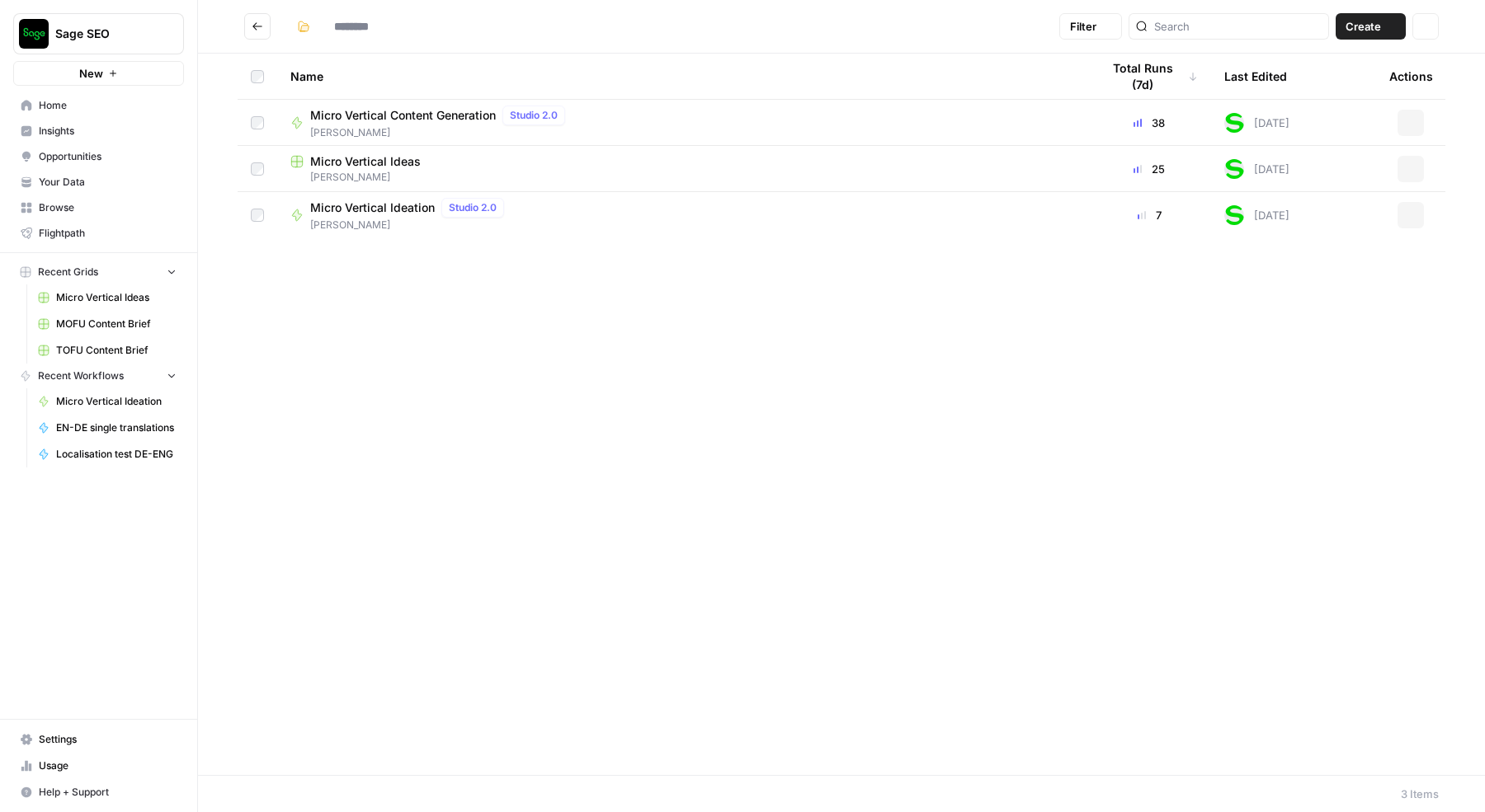
type input "**********"
click at [344, 160] on span "Micro Vertical Ideas" at bounding box center [366, 161] width 110 height 16
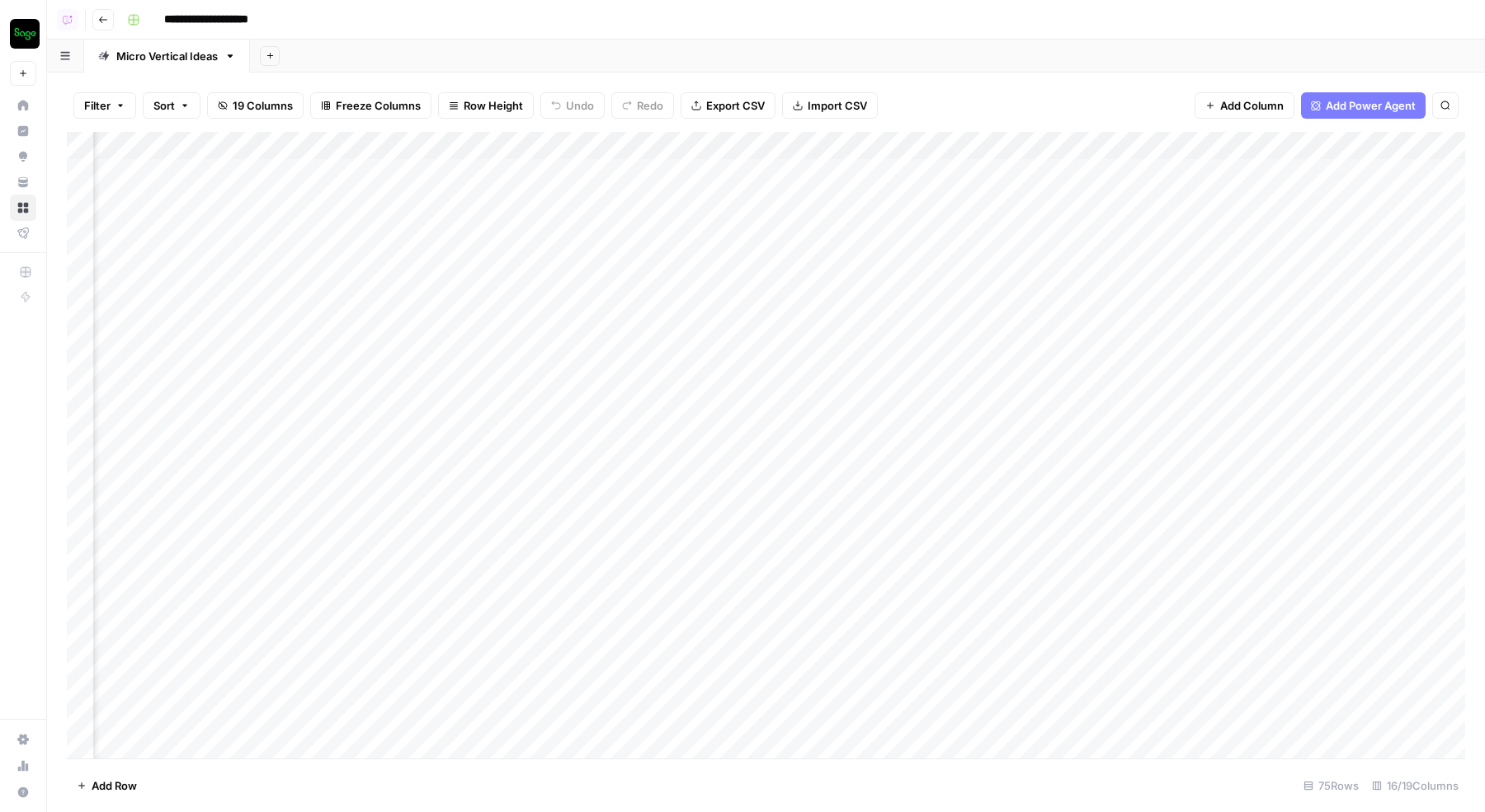
scroll to position [0, 663]
click at [28, 26] on img "Workspace: Sage SEO" at bounding box center [24, 34] width 29 height 29
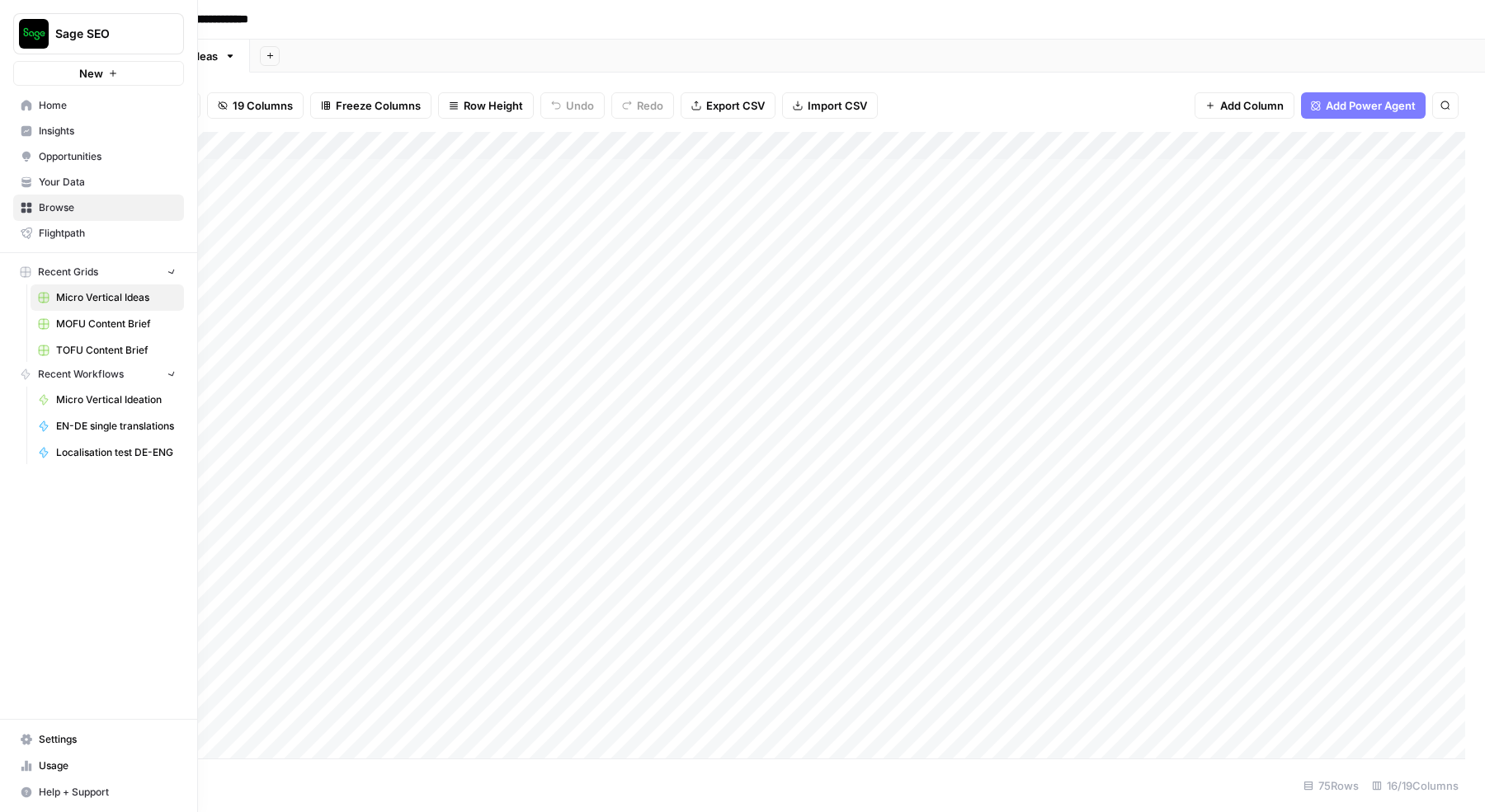
click at [23, 32] on img "Workspace: Sage SEO" at bounding box center [34, 34] width 29 height 29
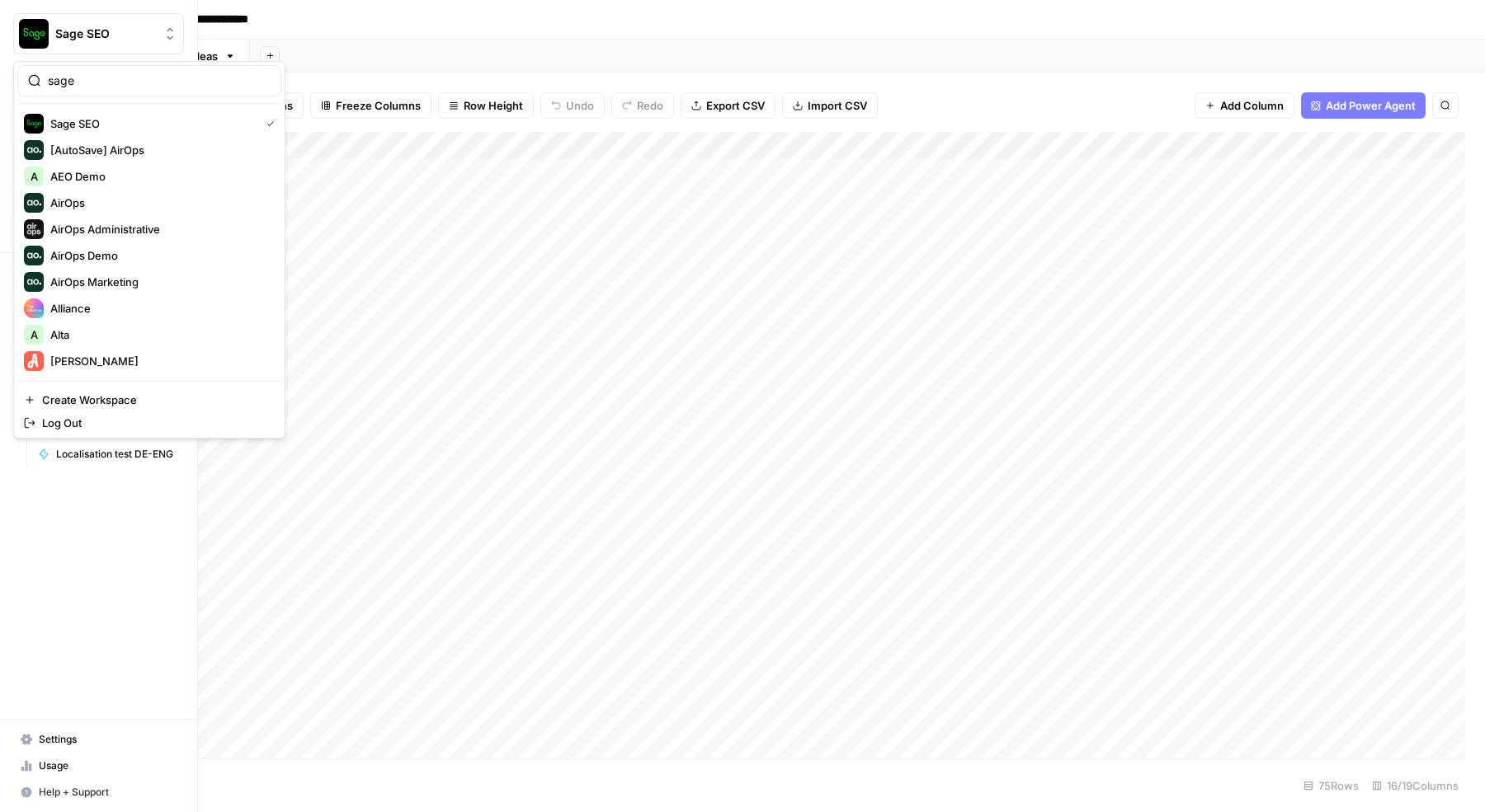
type input "sage"
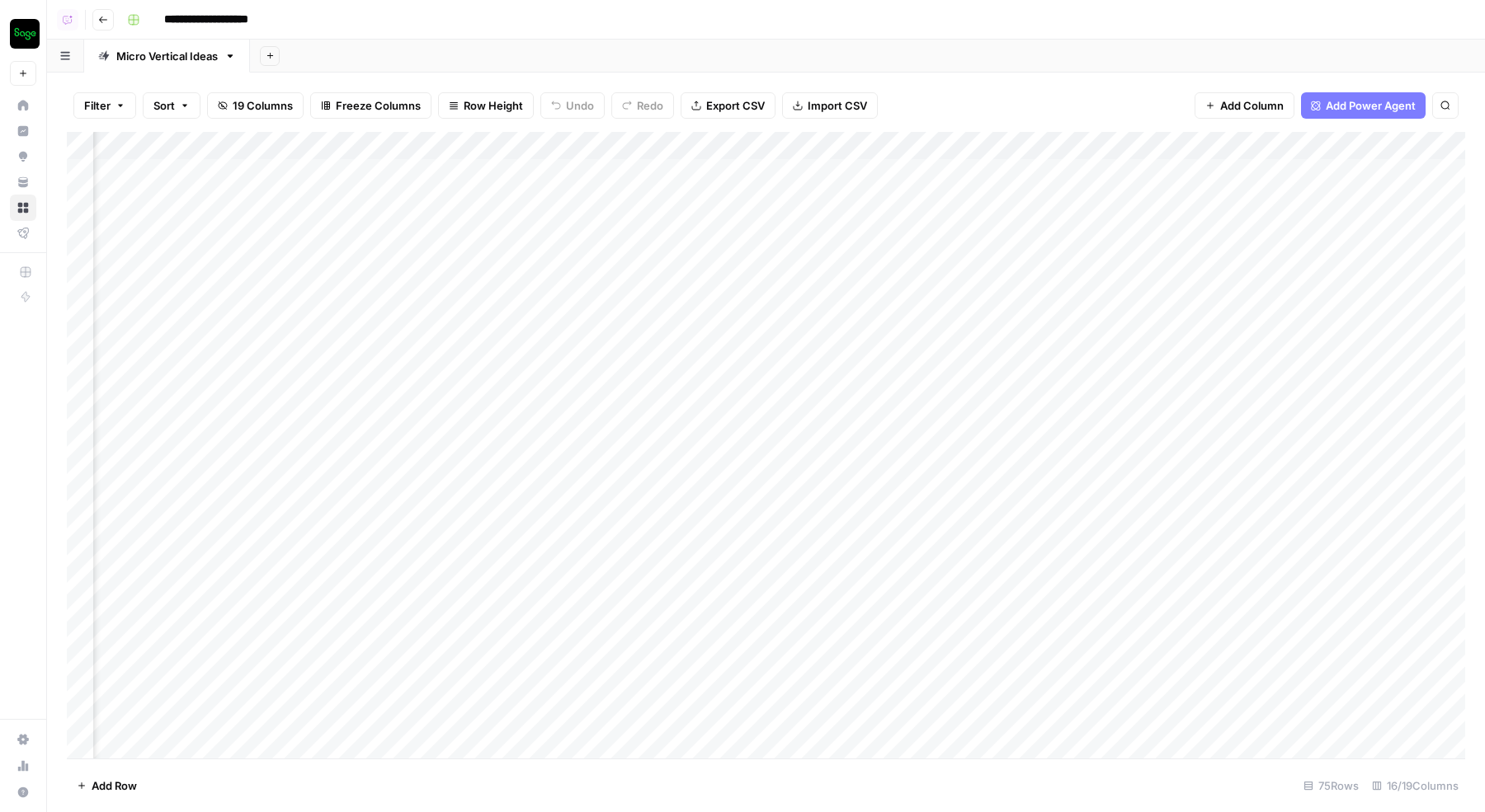
click at [34, 23] on img "Workspace: Sage SEO" at bounding box center [24, 34] width 29 height 29
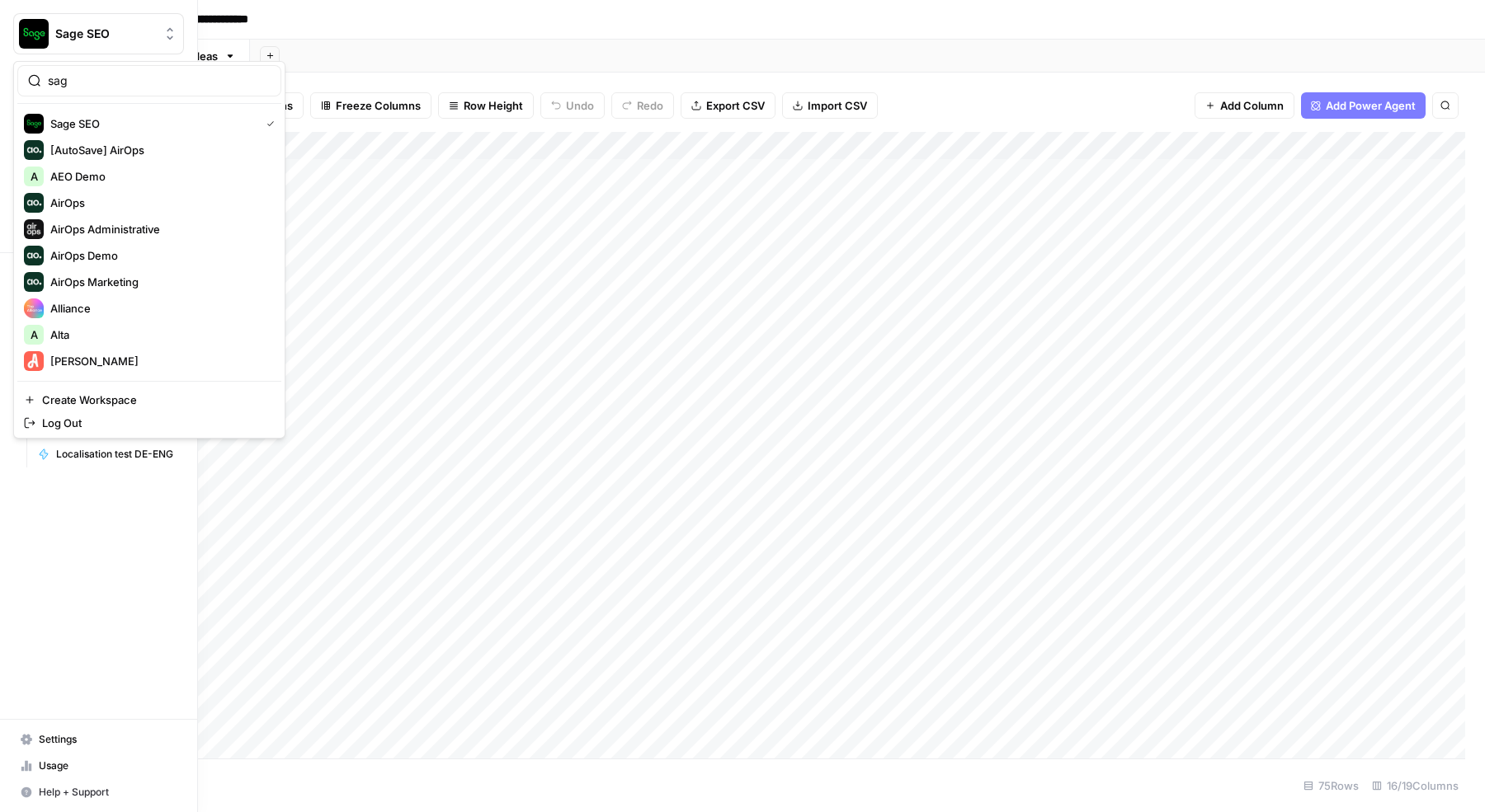
type input "sage"
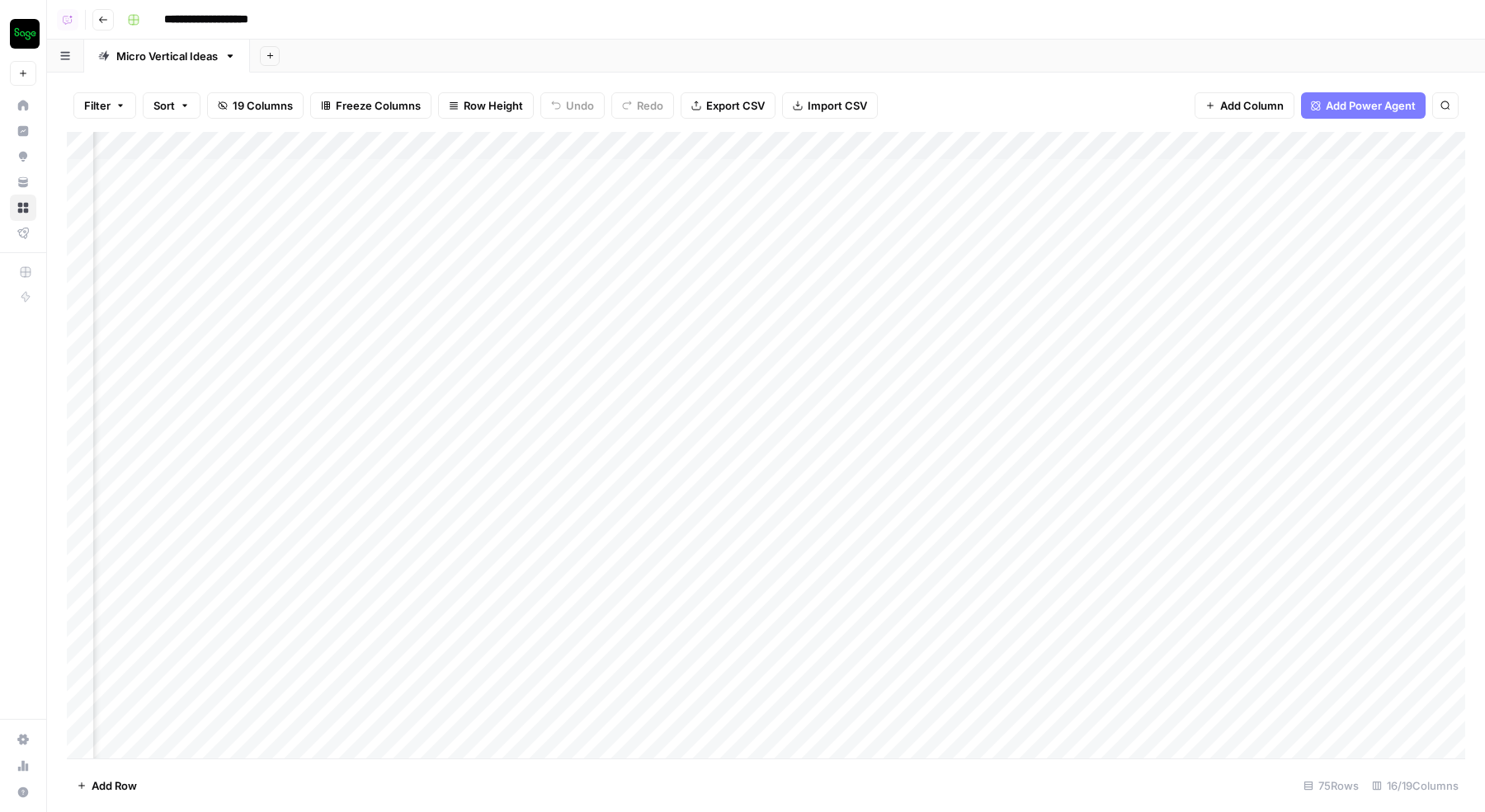
click at [24, 18] on button "Sage SEO" at bounding box center [22, 34] width 27 height 41
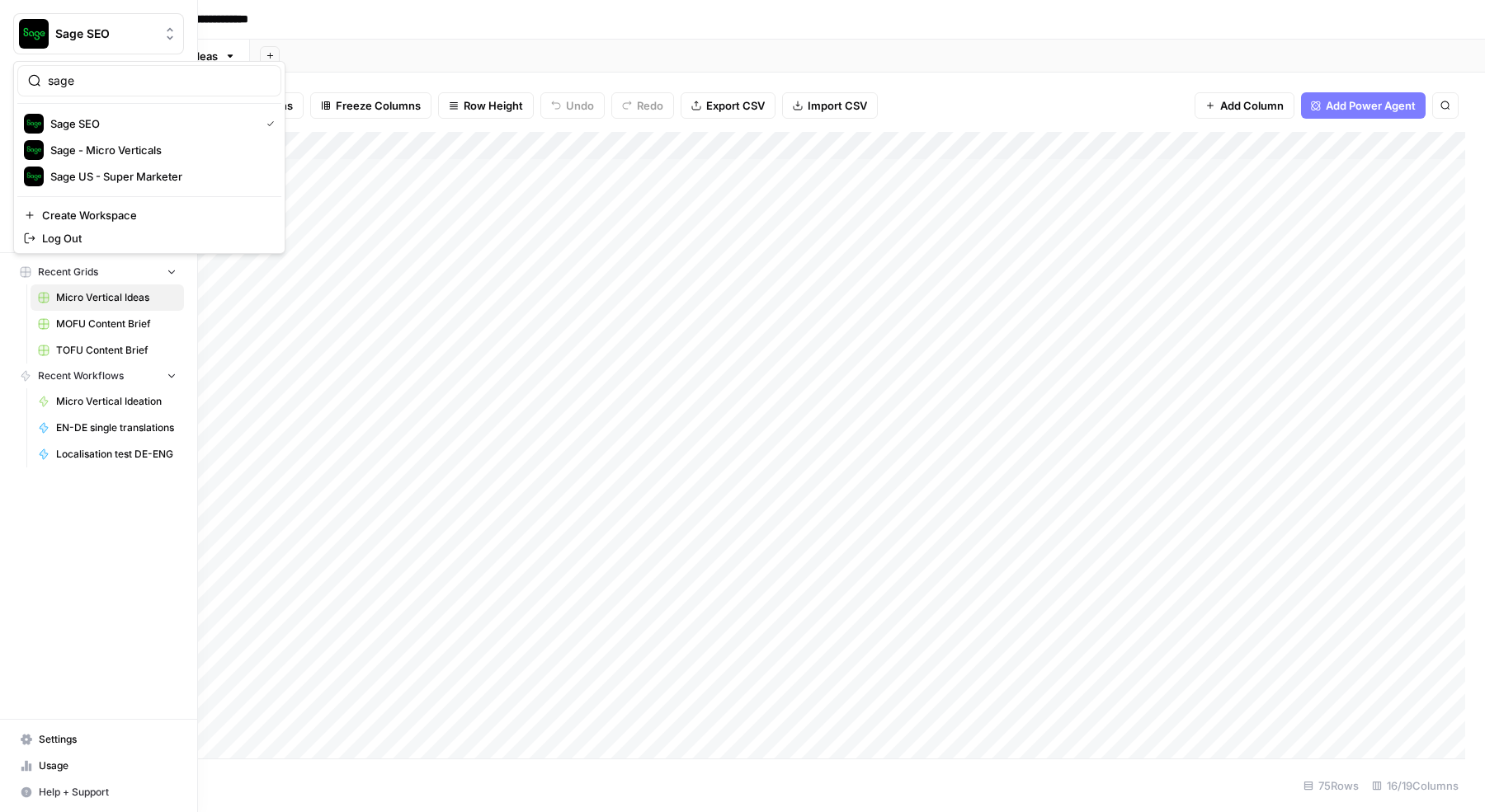
type input "sage"
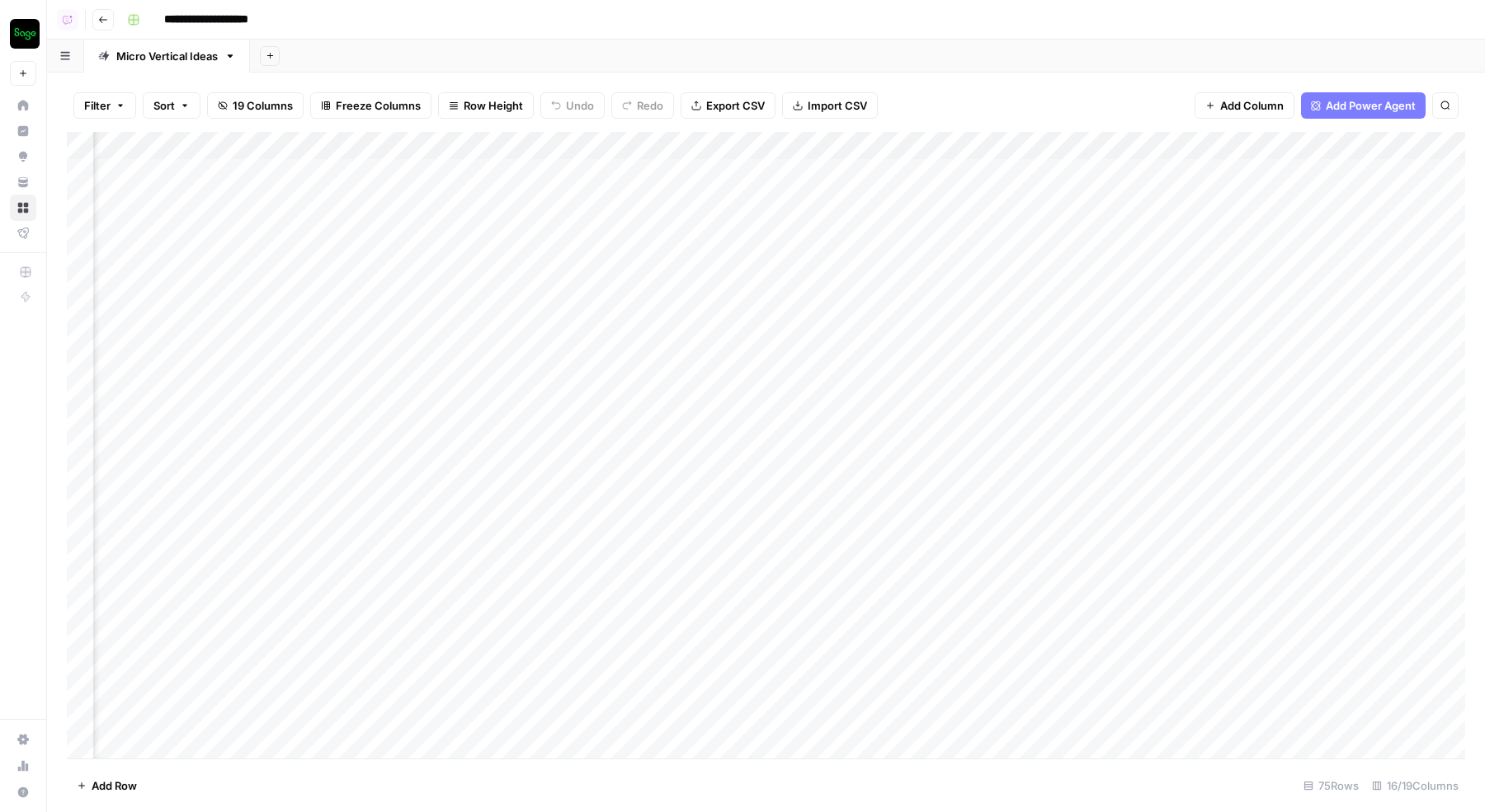
click at [22, 38] on img "Workspace: Sage SEO" at bounding box center [24, 34] width 29 height 29
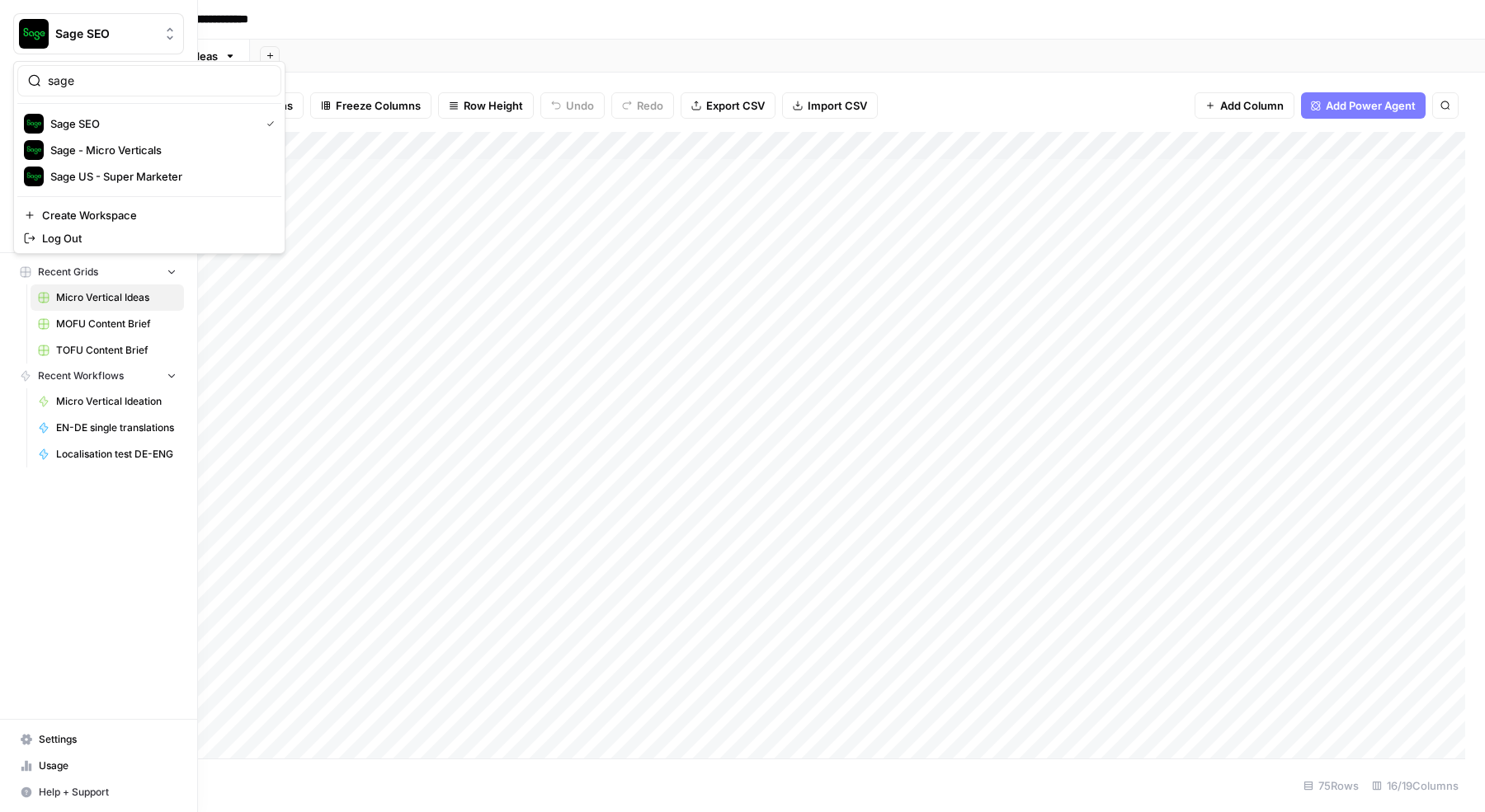
type input "sage"
click at [36, 29] on img "Workspace: Sage SEO" at bounding box center [34, 34] width 29 height 29
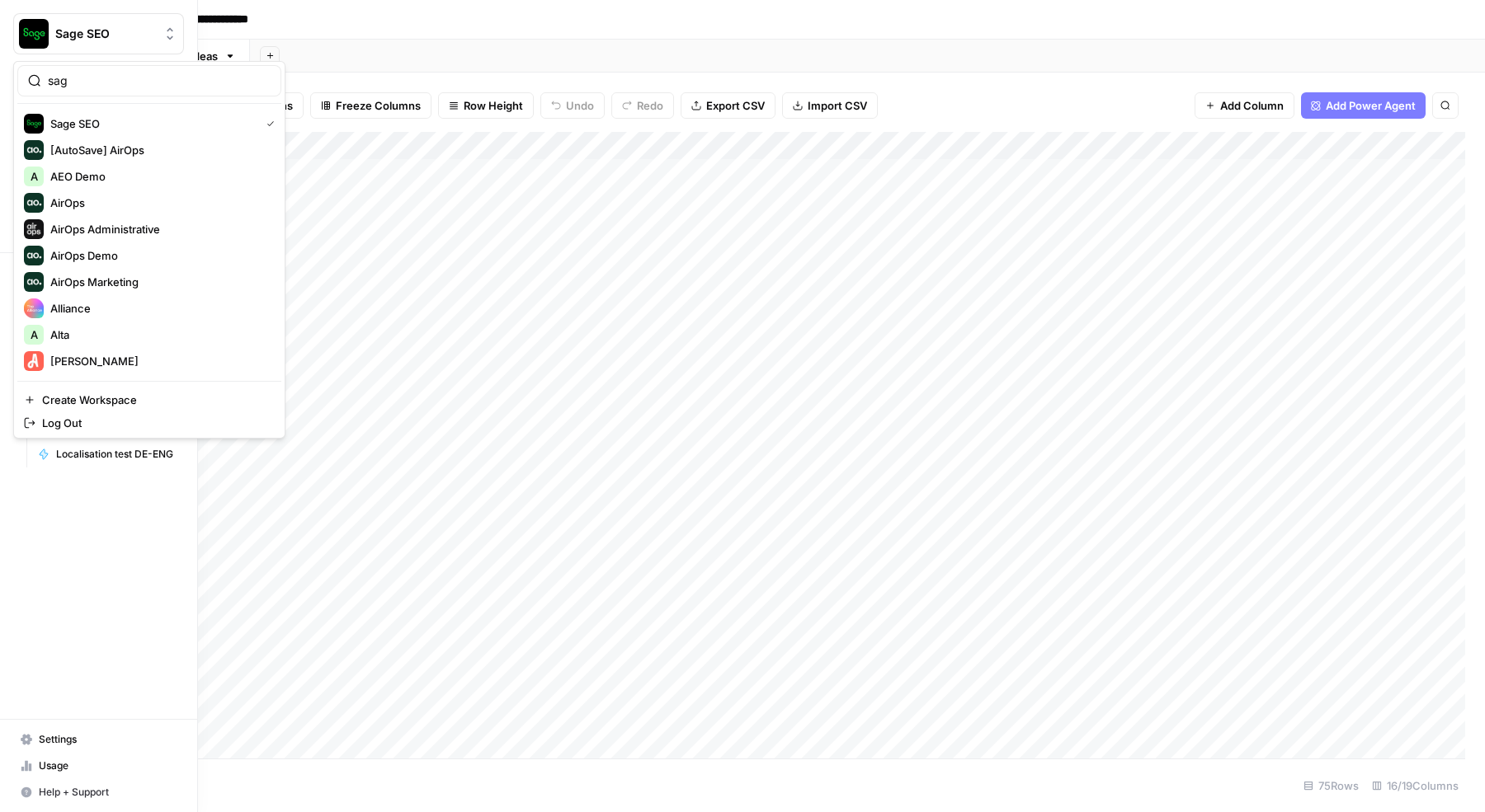
type input "sage"
